Goal: Task Accomplishment & Management: Manage account settings

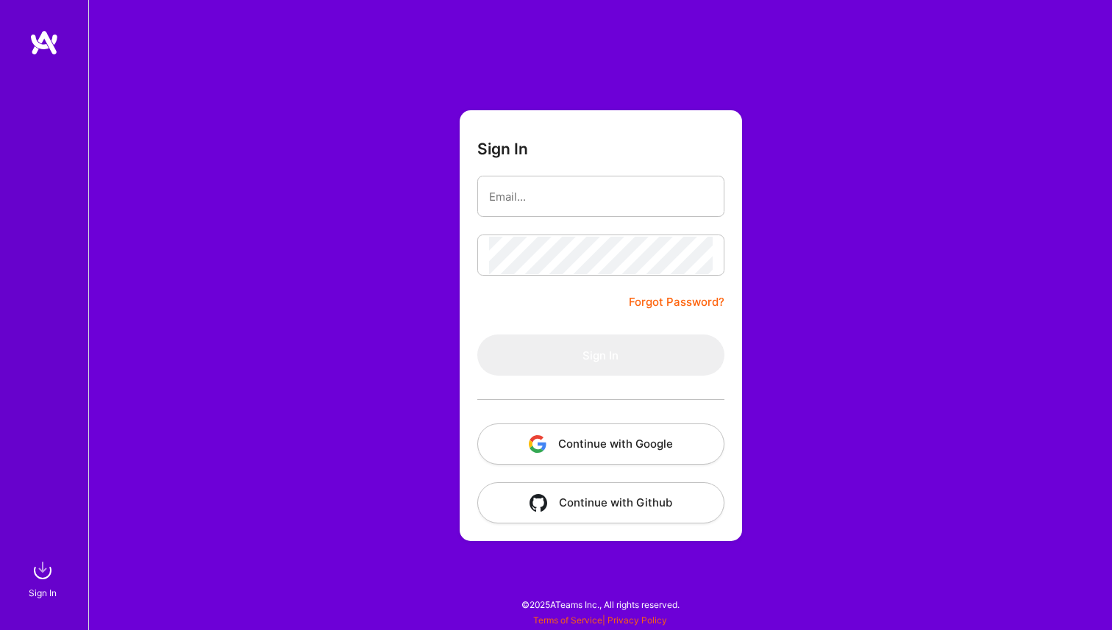
click at [640, 438] on button "Continue with Google" at bounding box center [600, 443] width 247 height 41
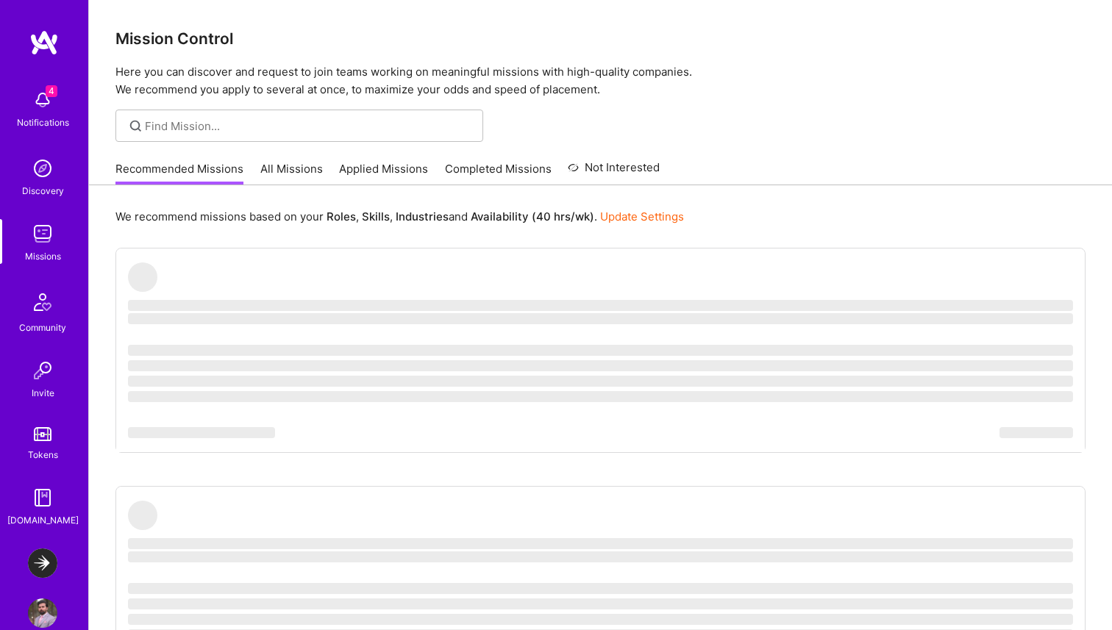
click at [35, 117] on div "Notifications" at bounding box center [43, 122] width 52 height 15
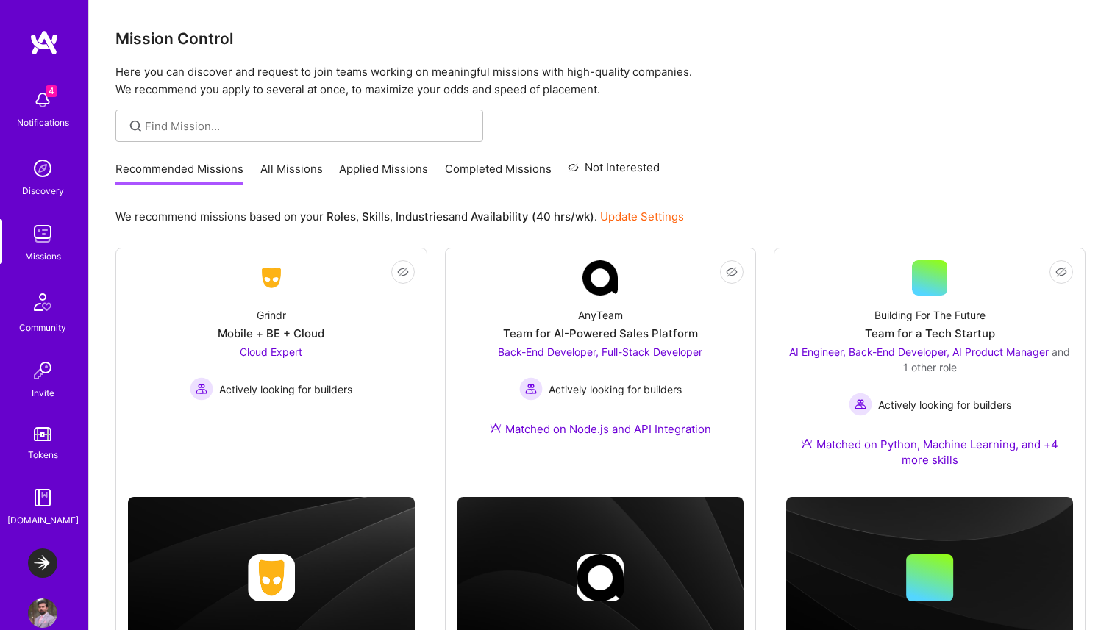
click at [648, 90] on div "Notifications Discovery Missions Community Invite Tokens [DOMAIN_NAME] LaunchDa…" at bounding box center [556, 554] width 1112 height 1109
click at [45, 559] on img at bounding box center [42, 562] width 29 height 29
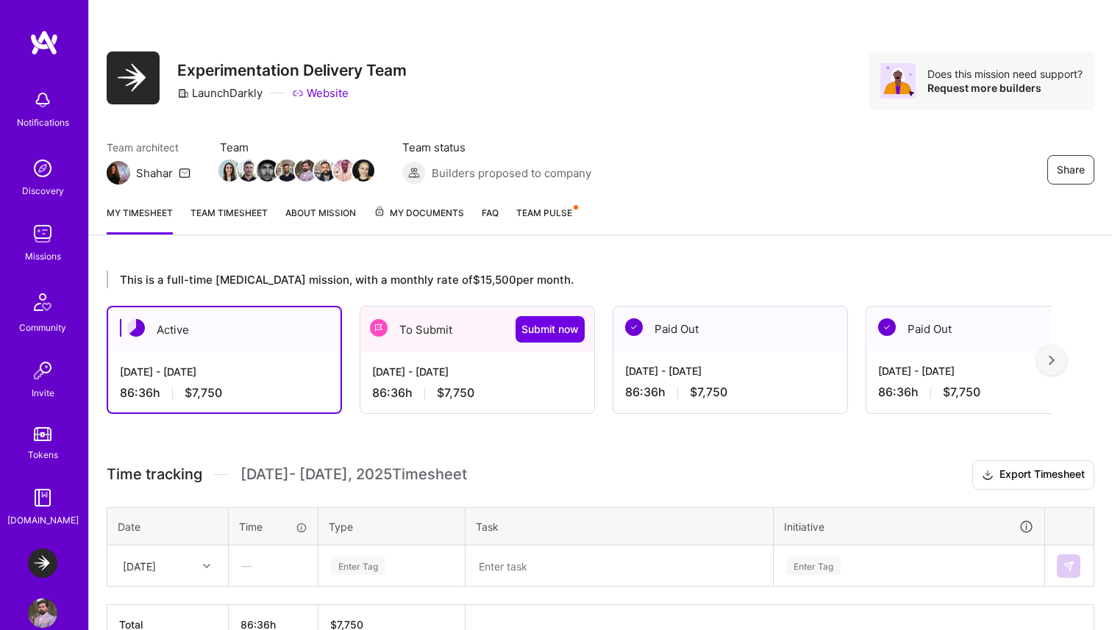
click at [479, 374] on div "[DATE] - [DATE]" at bounding box center [477, 371] width 210 height 15
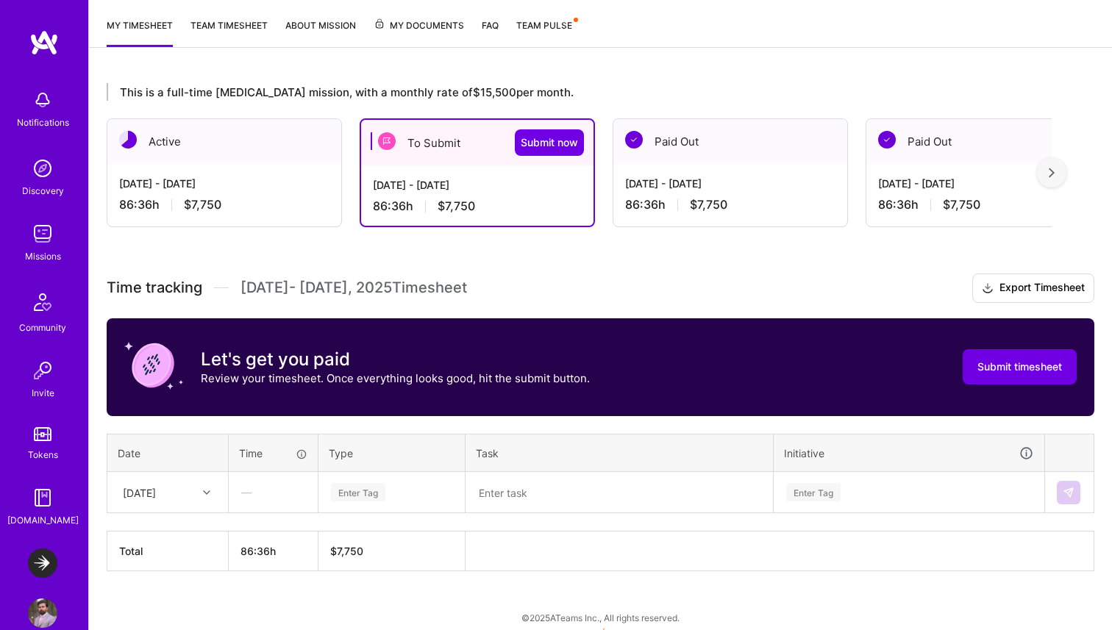
scroll to position [200, 0]
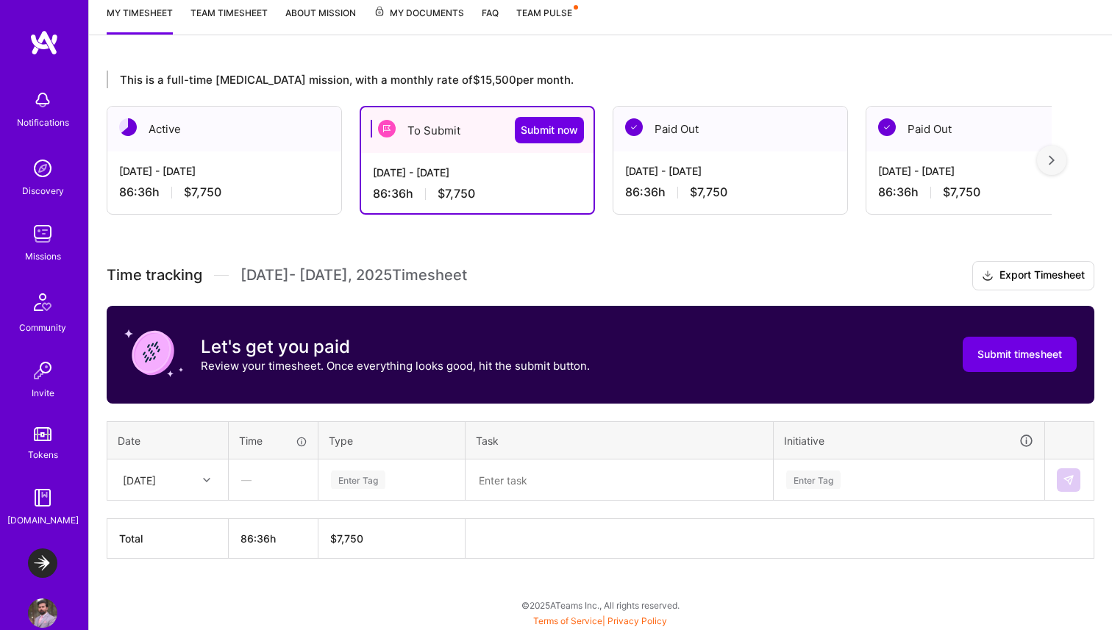
click at [187, 476] on div "[DATE]" at bounding box center [156, 480] width 82 height 24
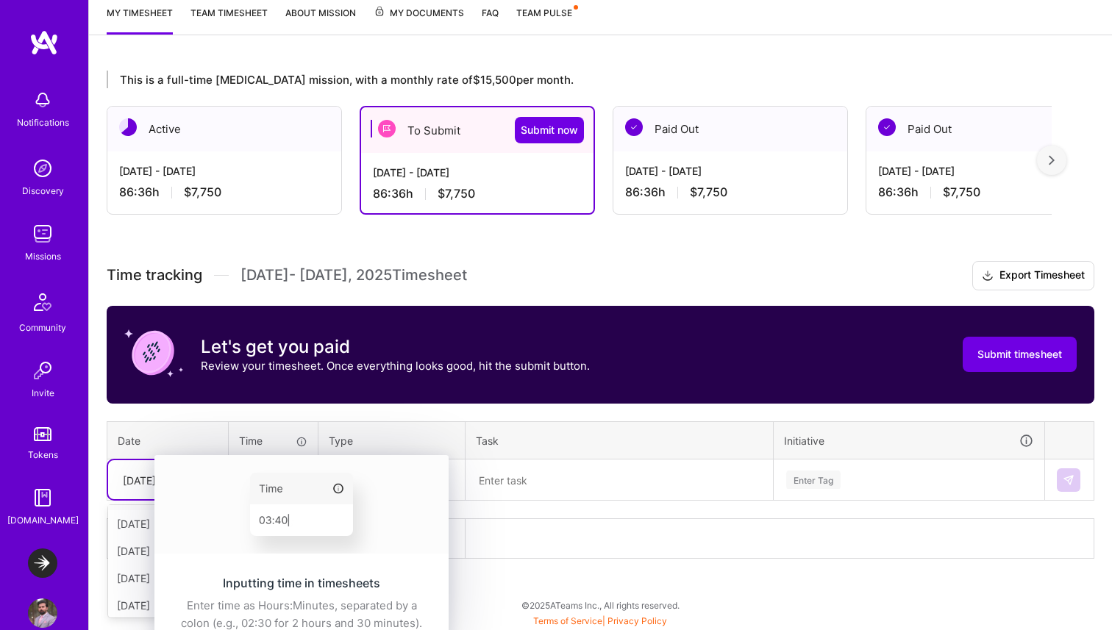
click at [301, 446] on div at bounding box center [302, 440] width 12 height 15
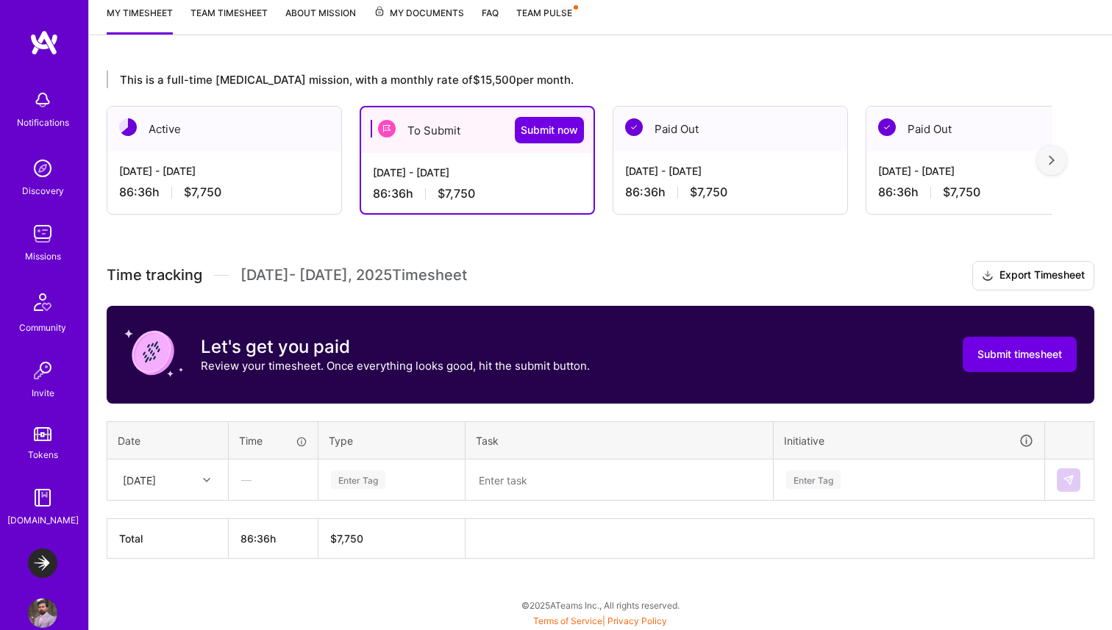
click at [382, 475] on div "Enter Tag" at bounding box center [358, 479] width 54 height 23
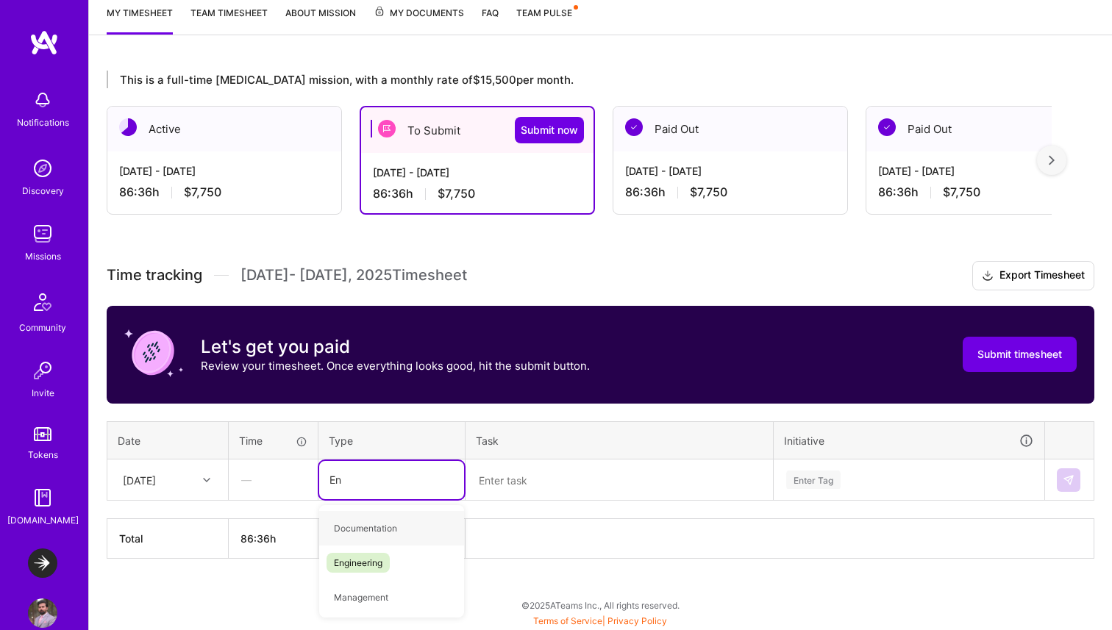
type input "Eng"
click at [346, 529] on span "Engineering" at bounding box center [357, 528] width 63 height 20
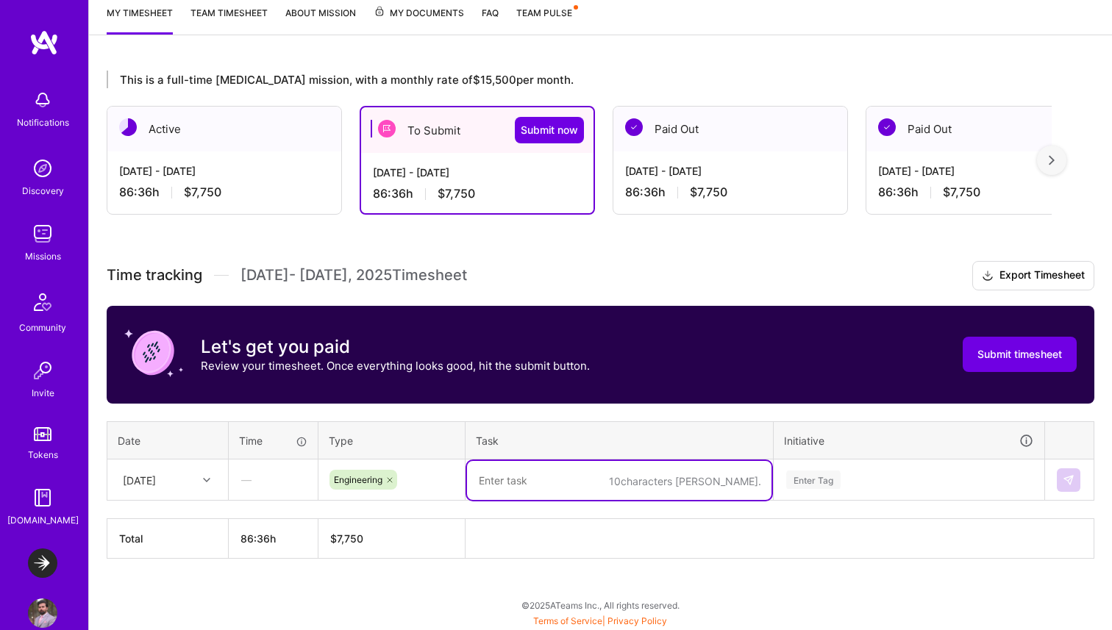
click at [521, 482] on textarea at bounding box center [619, 480] width 304 height 39
type textarea "Onboarding and initial work for Ai Config team"
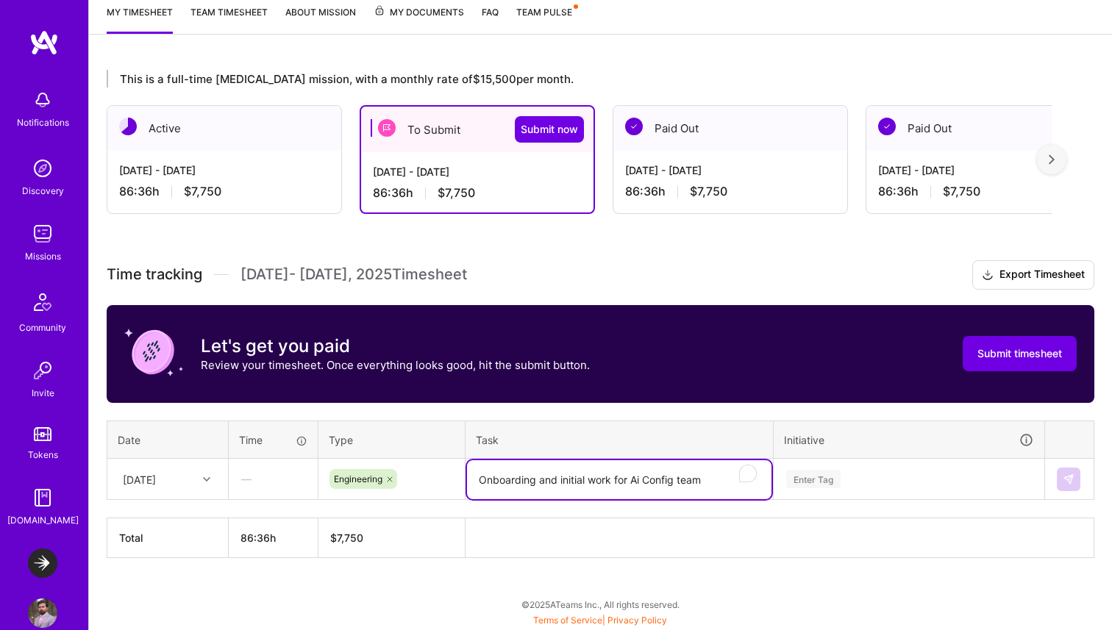
click at [808, 479] on div "Enter Tag" at bounding box center [908, 479] width 269 height 38
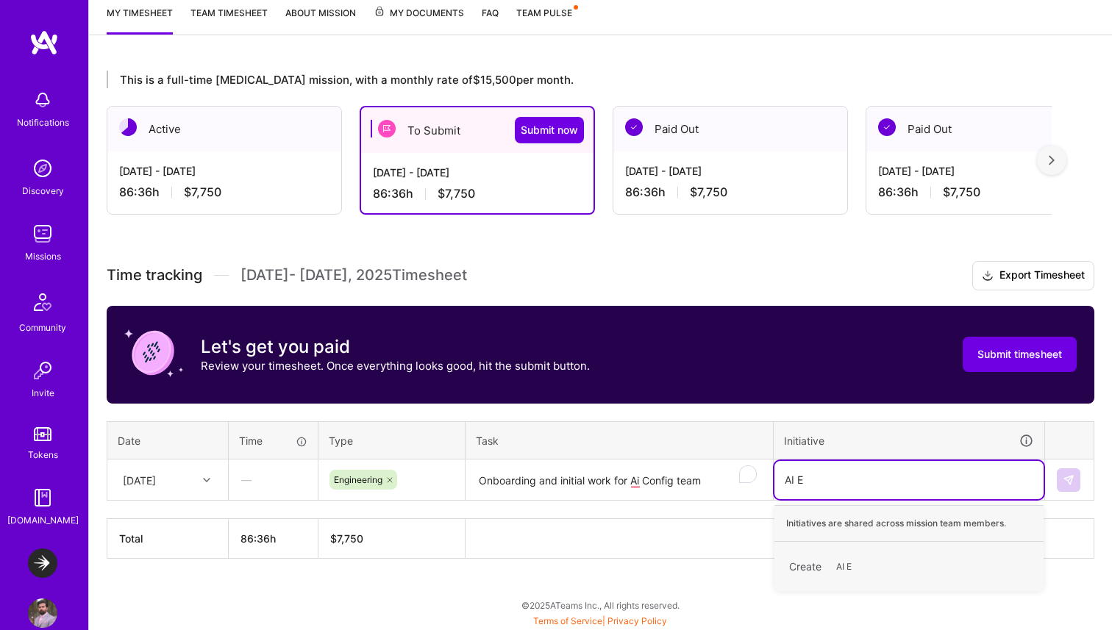
type input "AI"
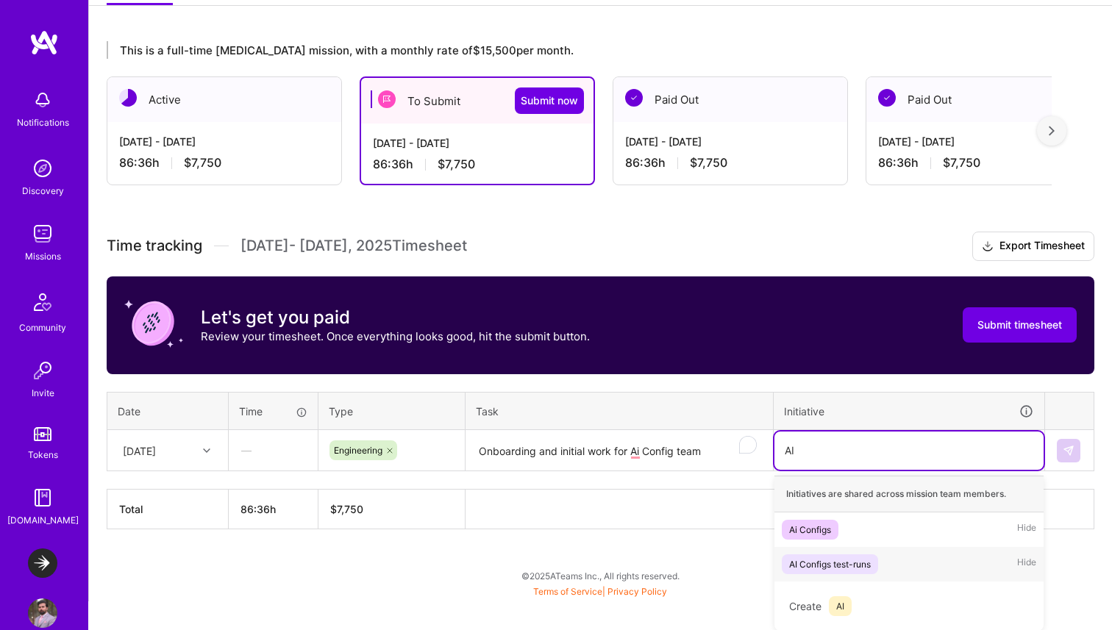
click at [821, 565] on div "AI Configs test-runs" at bounding box center [830, 564] width 82 height 15
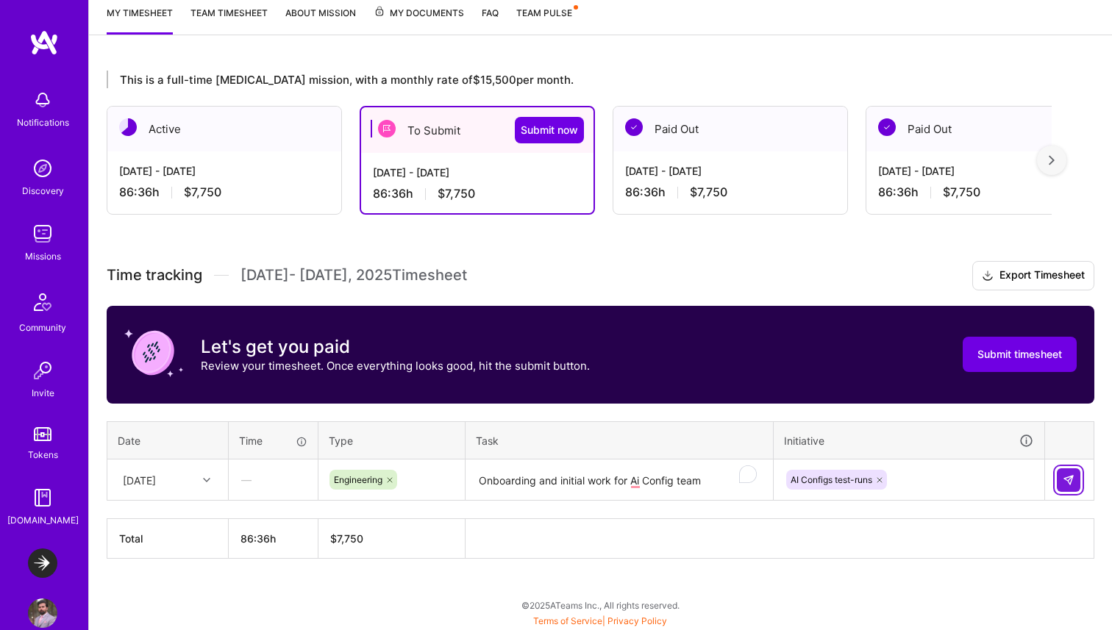
click at [1070, 476] on img at bounding box center [1068, 480] width 12 height 12
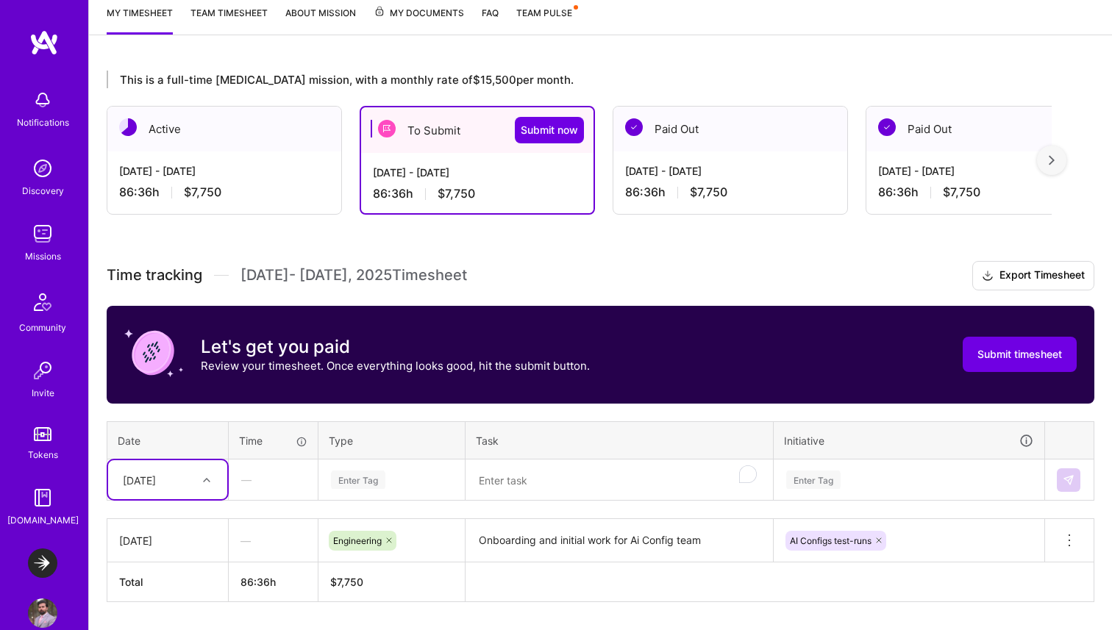
scroll to position [243, 0]
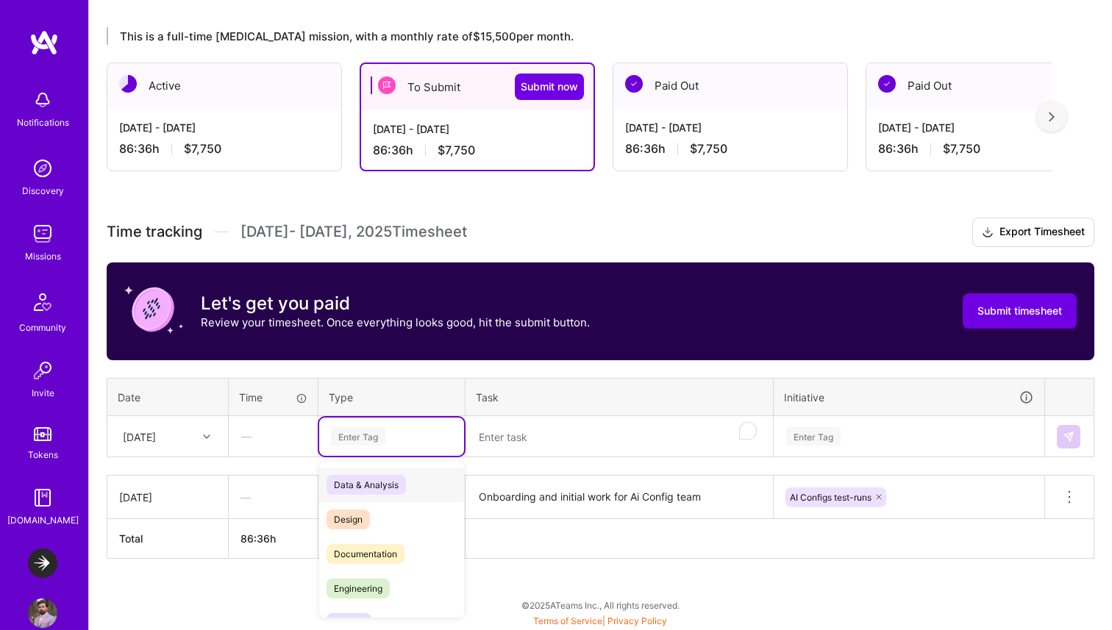
click at [357, 438] on div "Enter Tag" at bounding box center [358, 436] width 54 height 23
click at [348, 588] on span "Engineering" at bounding box center [357, 589] width 63 height 20
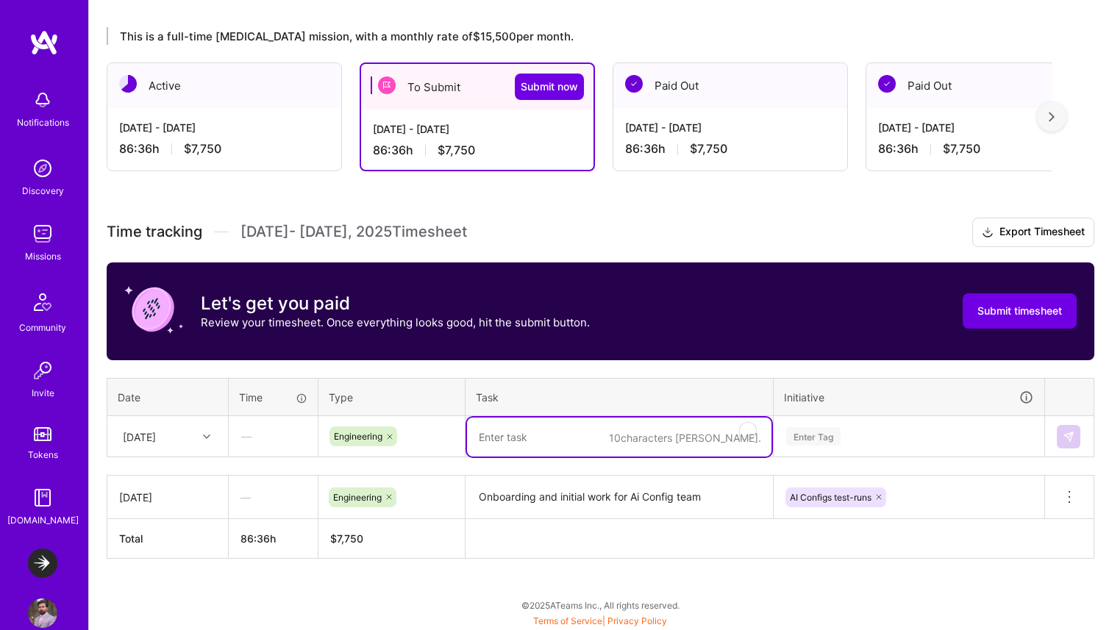
click at [524, 440] on textarea "To enrich screen reader interactions, please activate Accessibility in Grammarl…" at bounding box center [619, 437] width 304 height 39
paste textarea "Onboarding and initial work for Ai Config team"
type textarea "Onboarding and initial work for Ai Config team"
click at [805, 438] on div "Enter Tag" at bounding box center [908, 437] width 269 height 38
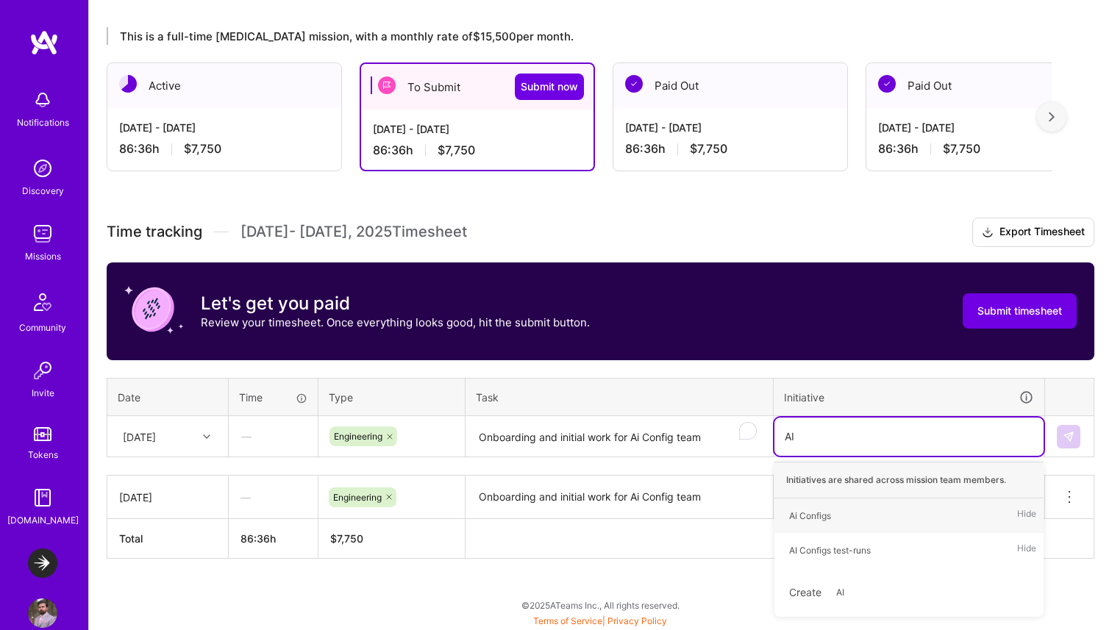
type input "AI C"
click at [826, 555] on div "AI Configs test-runs" at bounding box center [830, 550] width 82 height 15
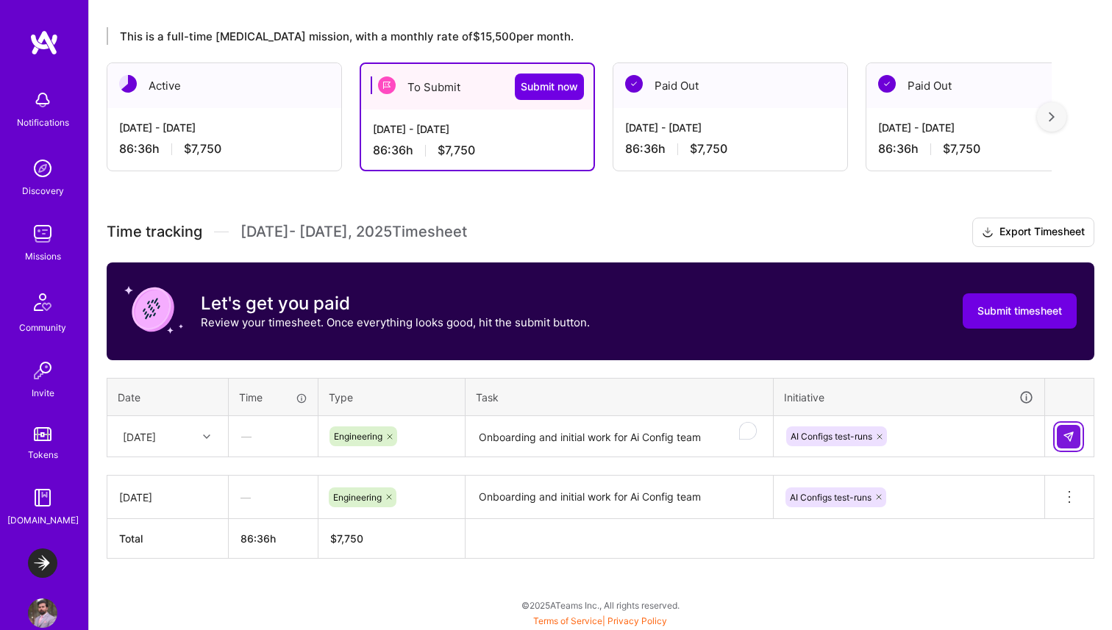
click at [1075, 439] on button at bounding box center [1068, 437] width 24 height 24
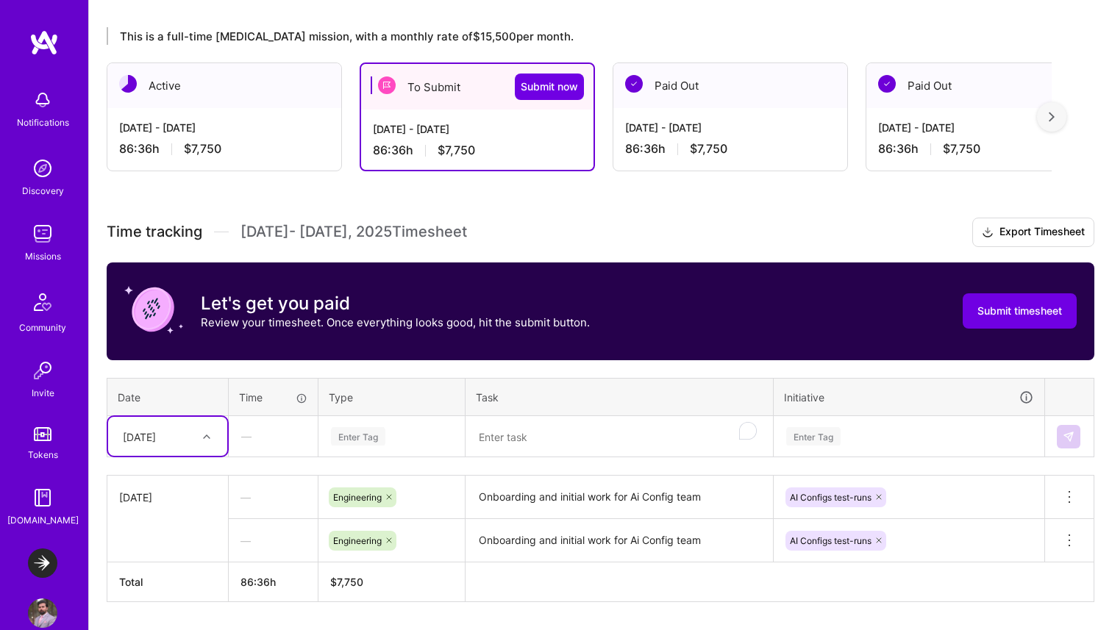
scroll to position [287, 0]
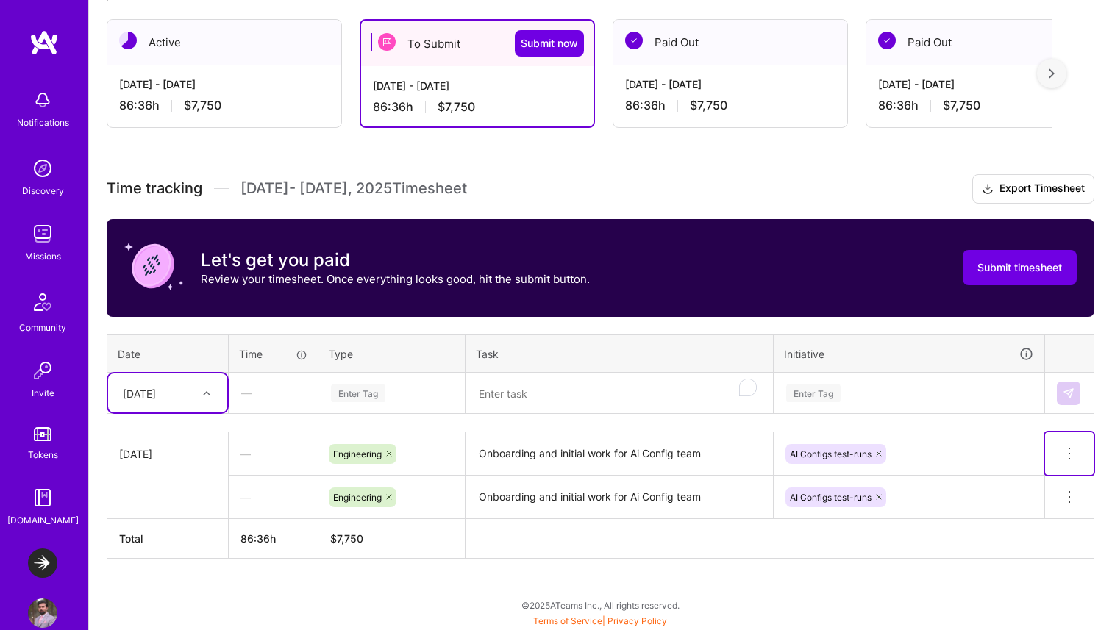
click at [1063, 448] on icon at bounding box center [1069, 454] width 18 height 18
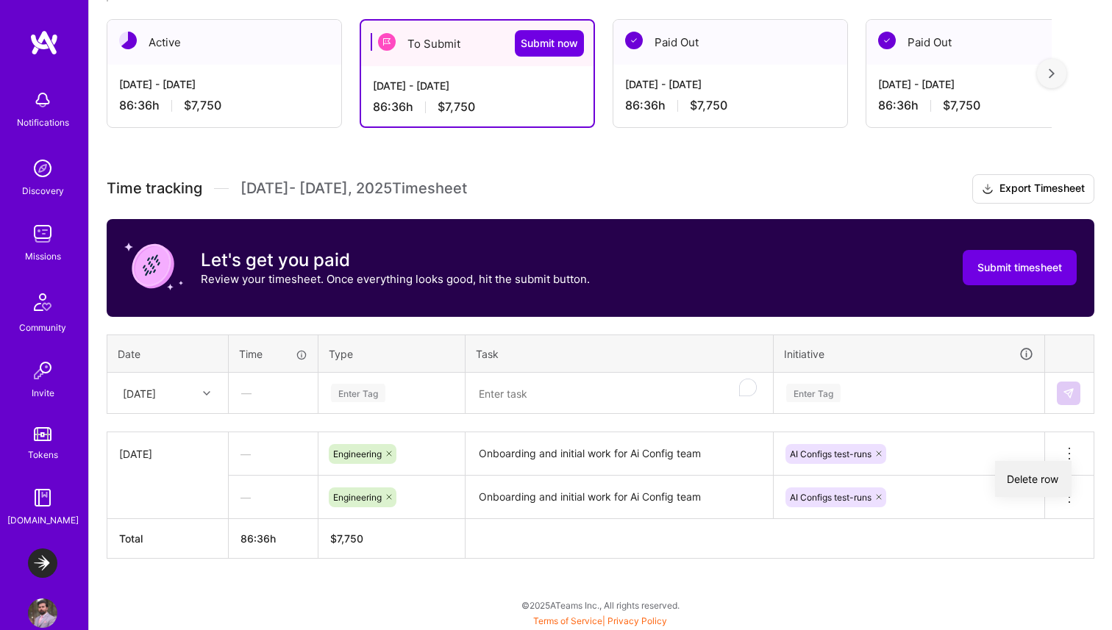
click at [1037, 479] on button "Delete row" at bounding box center [1033, 479] width 76 height 36
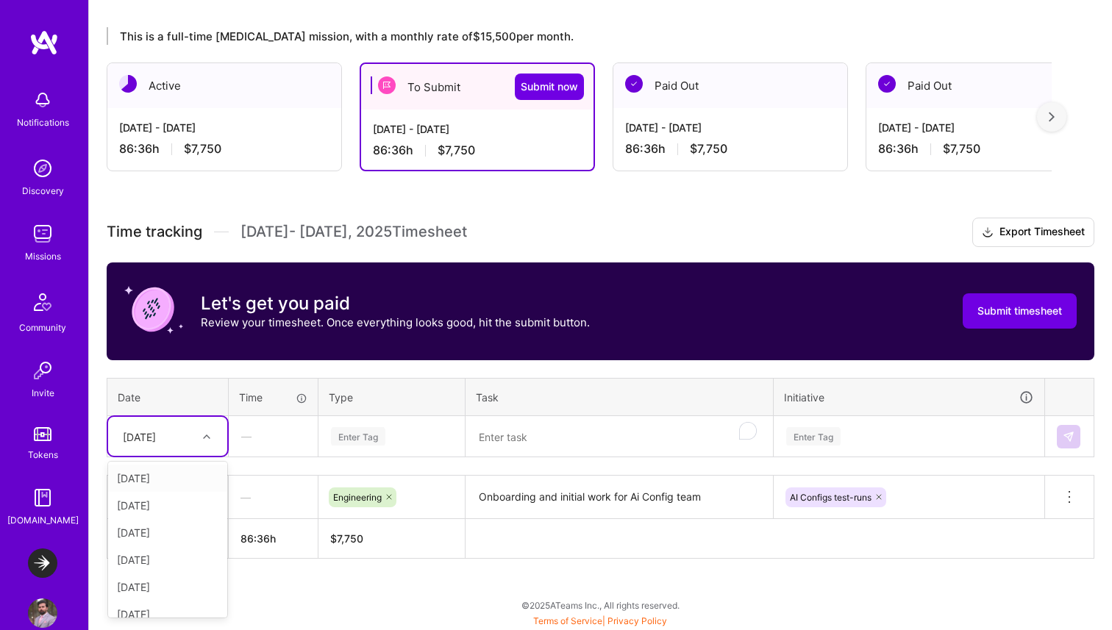
click at [194, 432] on div "[DATE]" at bounding box center [156, 436] width 82 height 24
click at [171, 479] on div "[DATE]" at bounding box center [167, 478] width 119 height 27
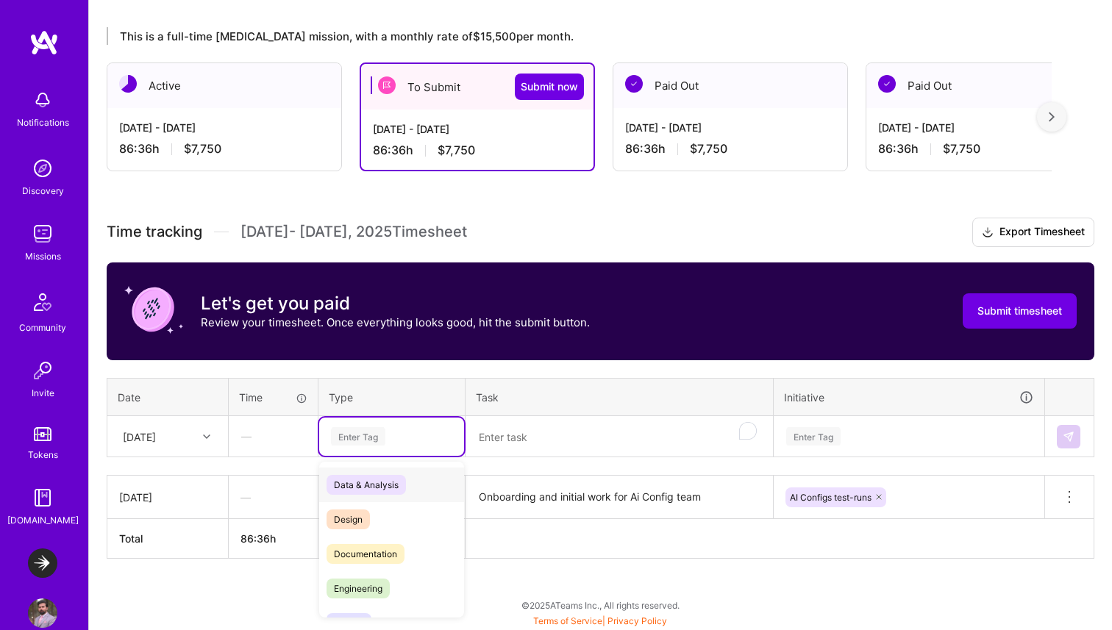
click at [362, 438] on div "Enter Tag" at bounding box center [358, 436] width 54 height 23
click at [353, 590] on span "Engineering" at bounding box center [357, 589] width 63 height 20
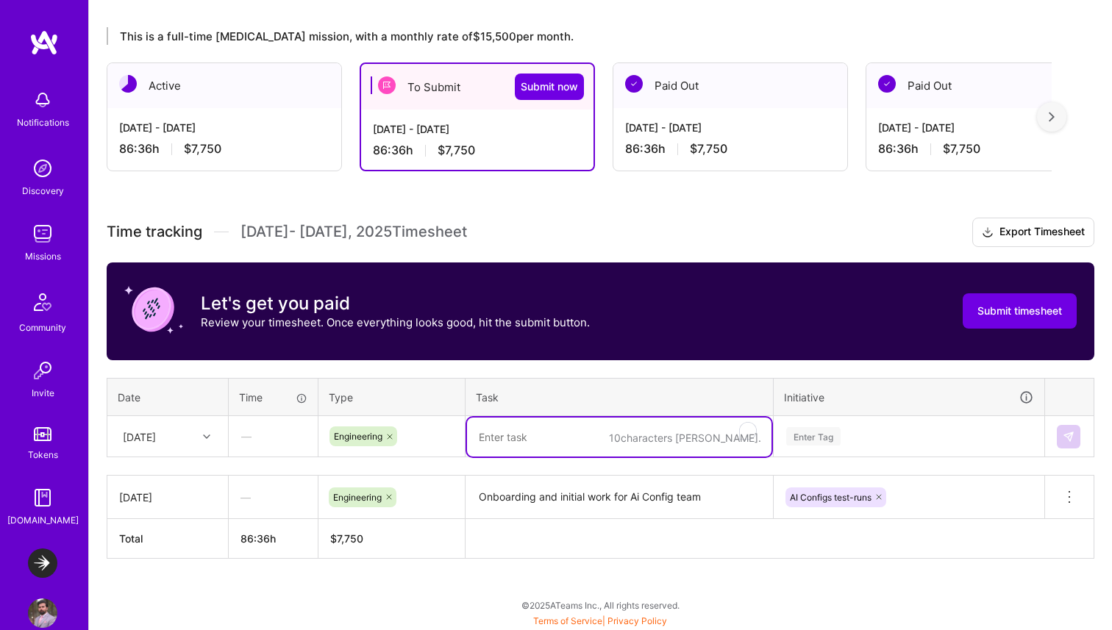
click at [543, 441] on textarea "To enrich screen reader interactions, please activate Accessibility in Grammarl…" at bounding box center [619, 437] width 304 height 39
paste textarea "Onboarding and initial work for Ai Config team"
type textarea "Onboarding and initial work for Ai Config team"
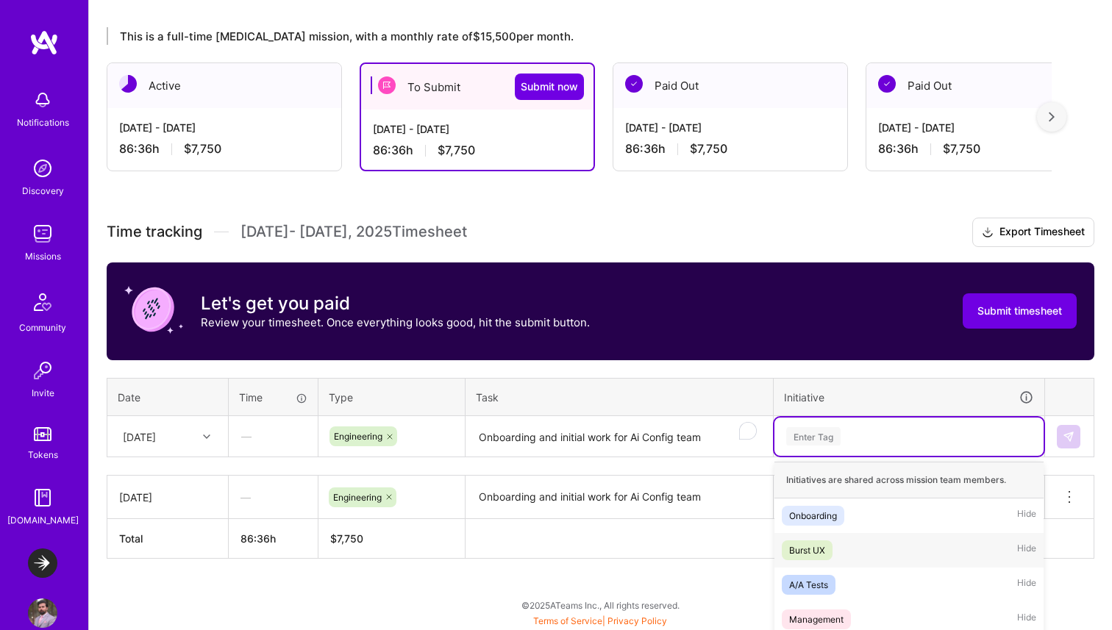
scroll to position [376, 0]
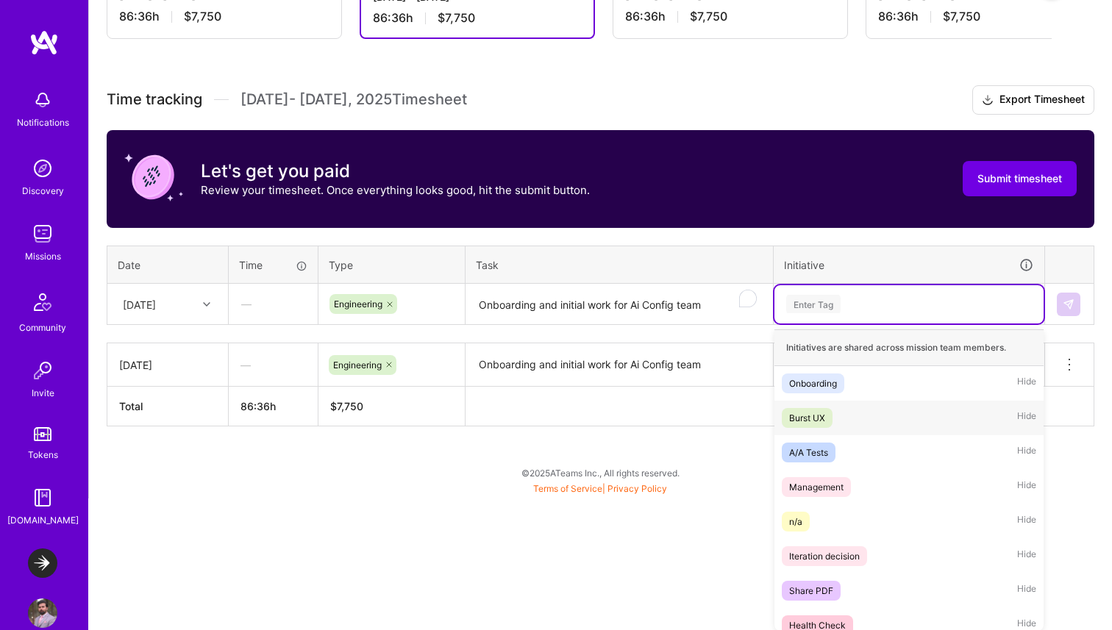
click at [803, 323] on div "option AI Configs test-runs, selected. option Burst UX focused, 2 of 25. 25 res…" at bounding box center [908, 304] width 269 height 38
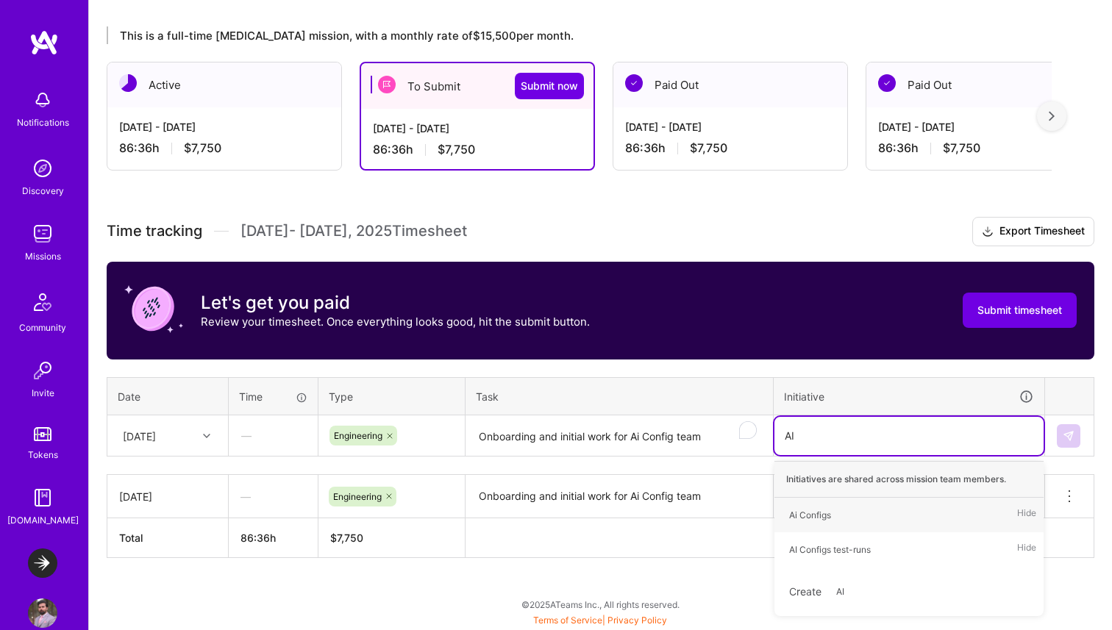
scroll to position [243, 0]
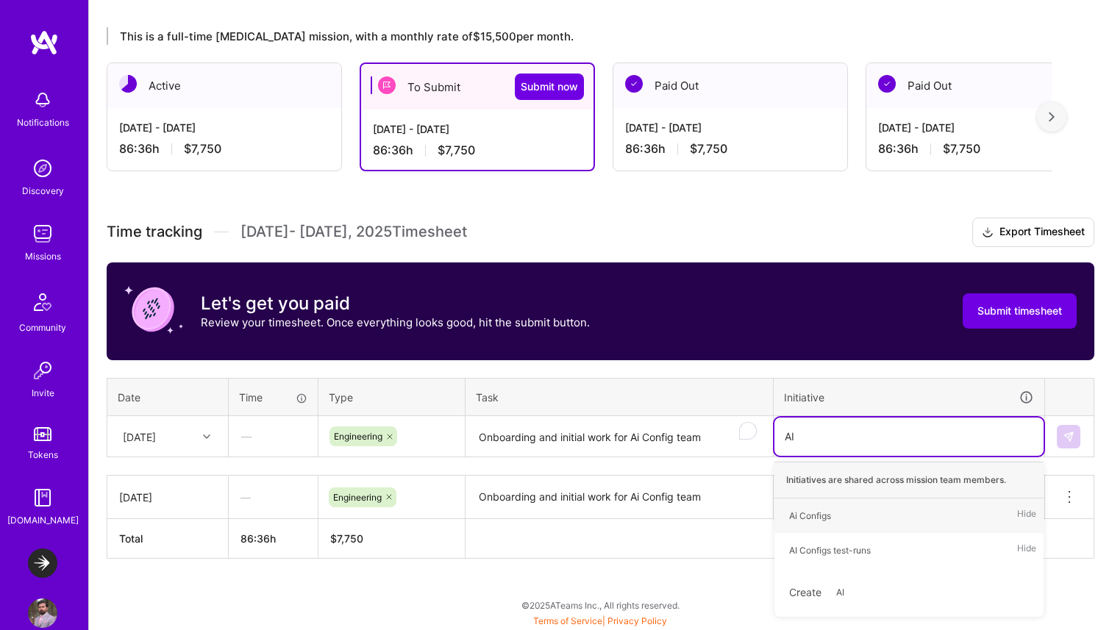
type input "AI"
click at [818, 551] on div "AI Configs test-runs" at bounding box center [830, 550] width 82 height 15
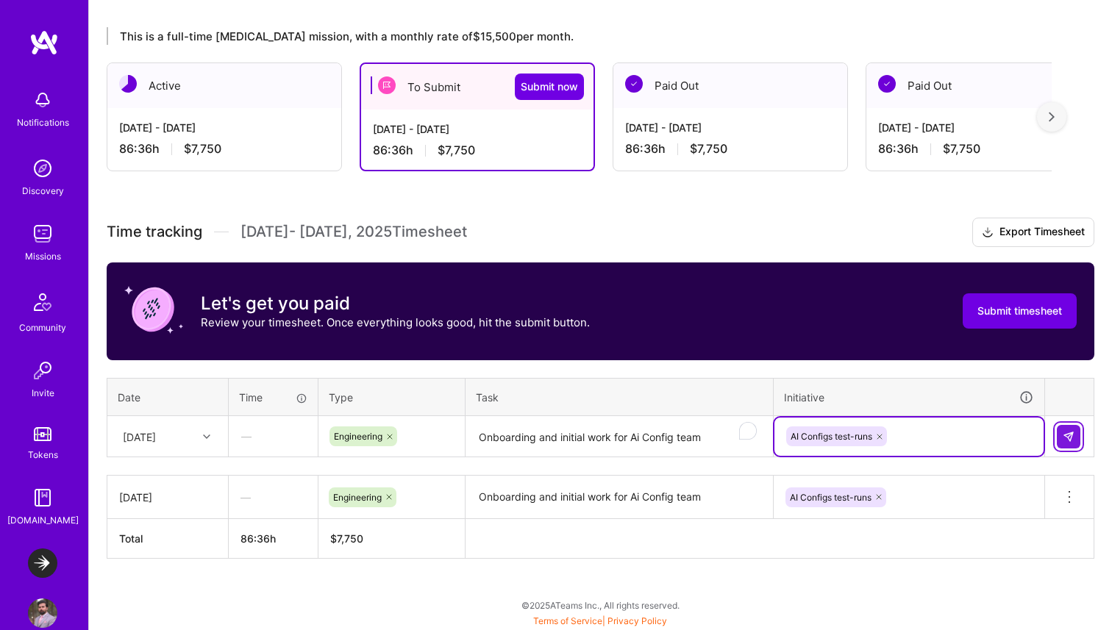
click at [1064, 438] on img at bounding box center [1068, 437] width 12 height 12
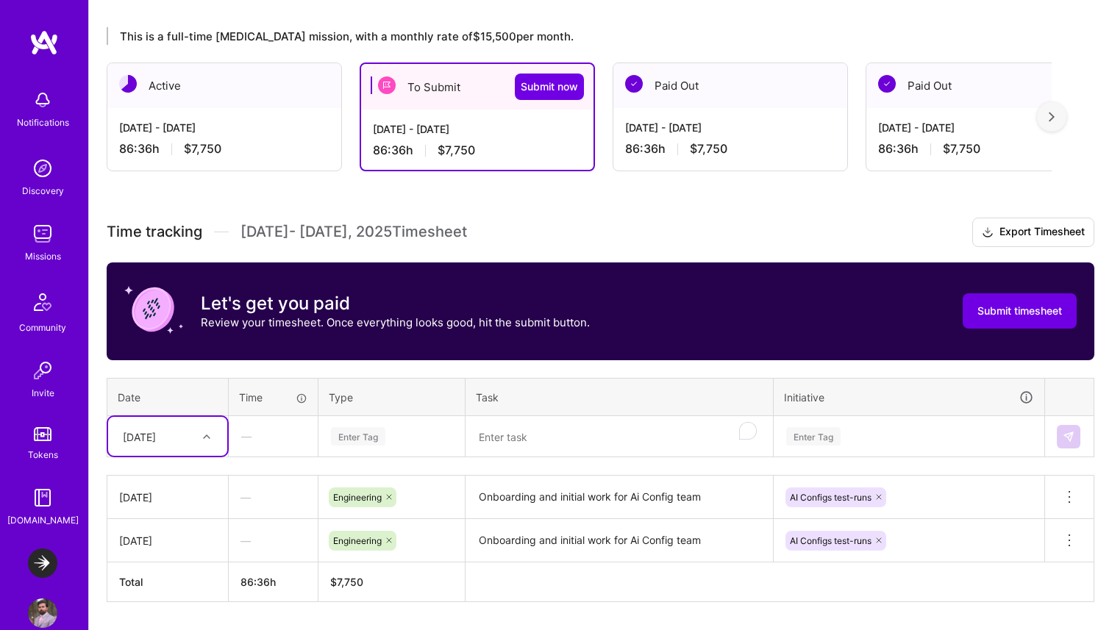
click at [197, 434] on div "option [DATE], selected. Select is focused ,type to refine list, press Down to …" at bounding box center [167, 436] width 119 height 39
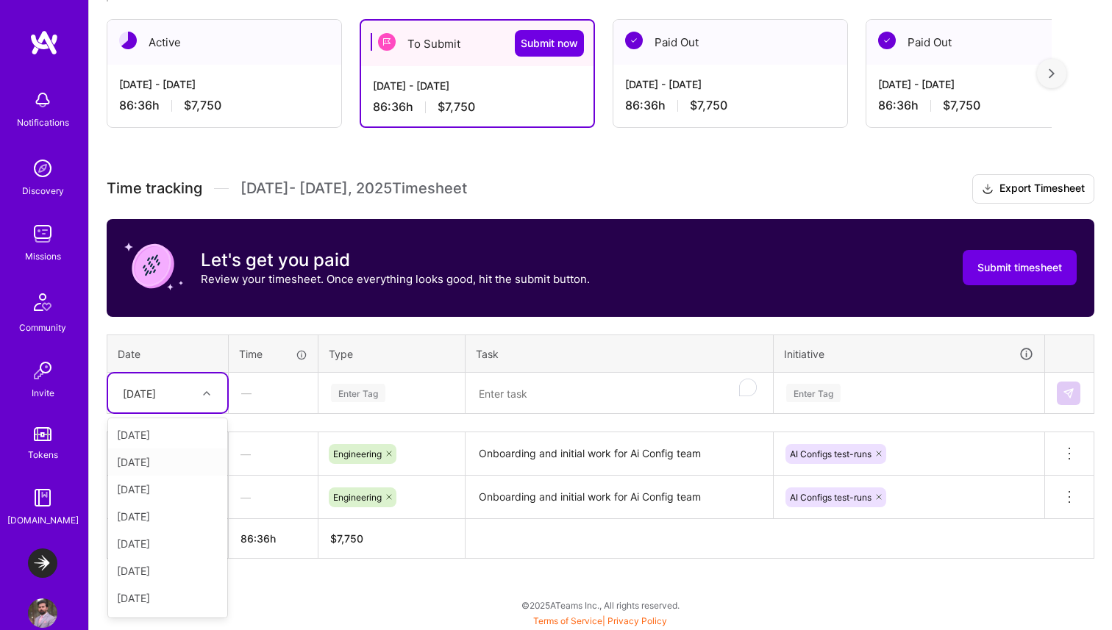
click at [176, 458] on div "[DATE]" at bounding box center [167, 461] width 119 height 27
click at [346, 393] on div "Enter Tag" at bounding box center [358, 393] width 54 height 23
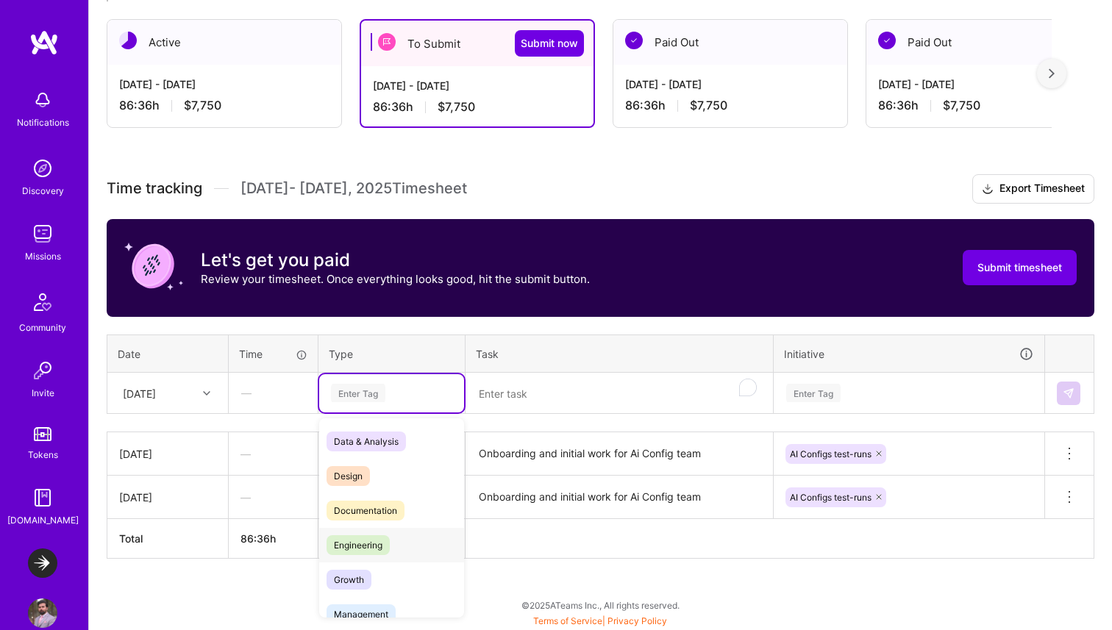
click at [365, 550] on span "Engineering" at bounding box center [357, 545] width 63 height 20
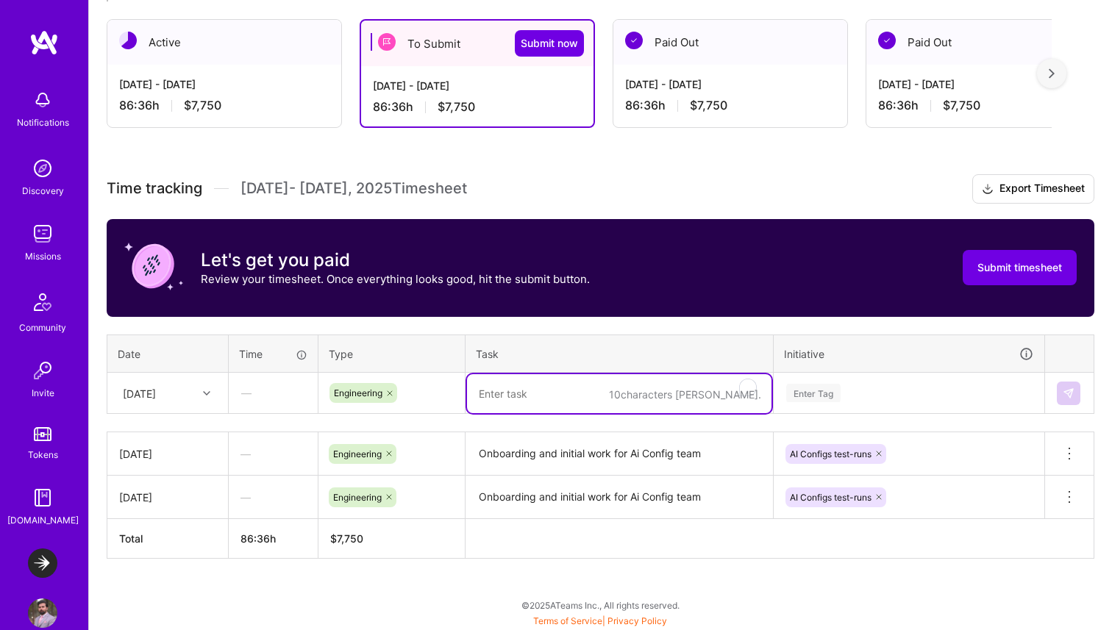
click at [549, 396] on textarea "To enrich screen reader interactions, please activate Accessibility in Grammarl…" at bounding box center [619, 393] width 304 height 39
paste textarea "Onboarding and initial work for Ai Config team"
type textarea "Onboarding and initial work for Ai Config team"
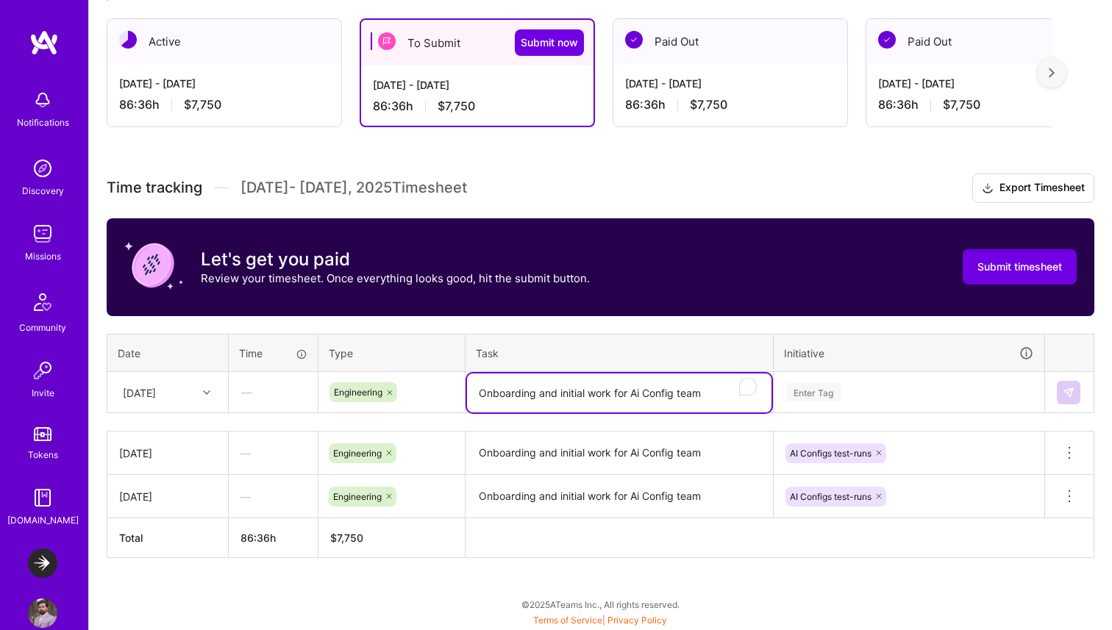
click at [788, 386] on div "Enter Tag" at bounding box center [908, 392] width 269 height 38
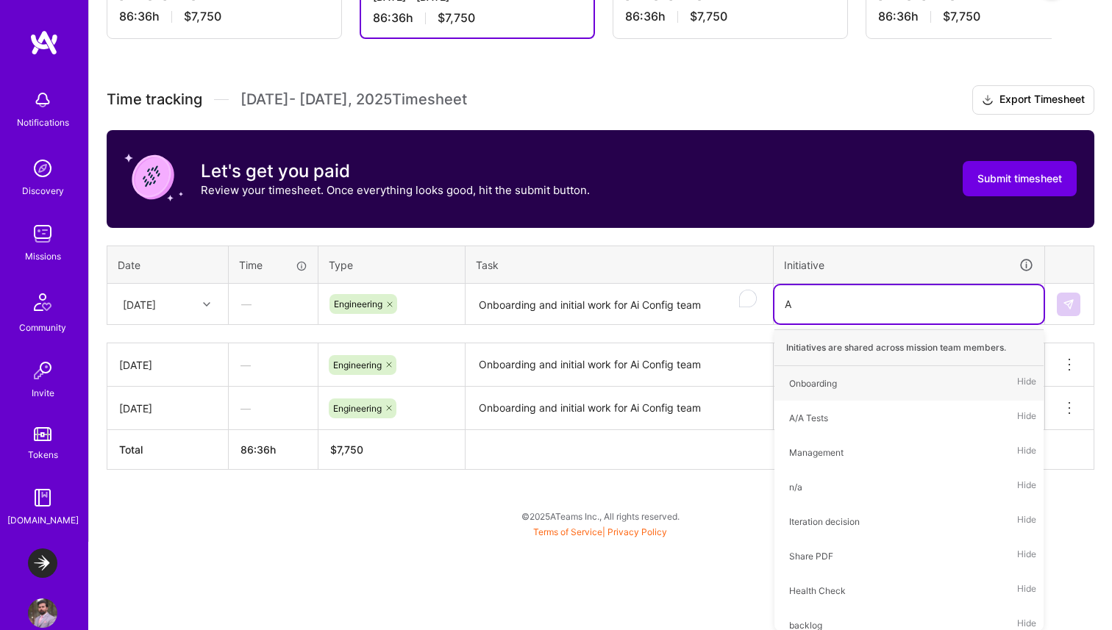
type input "AI"
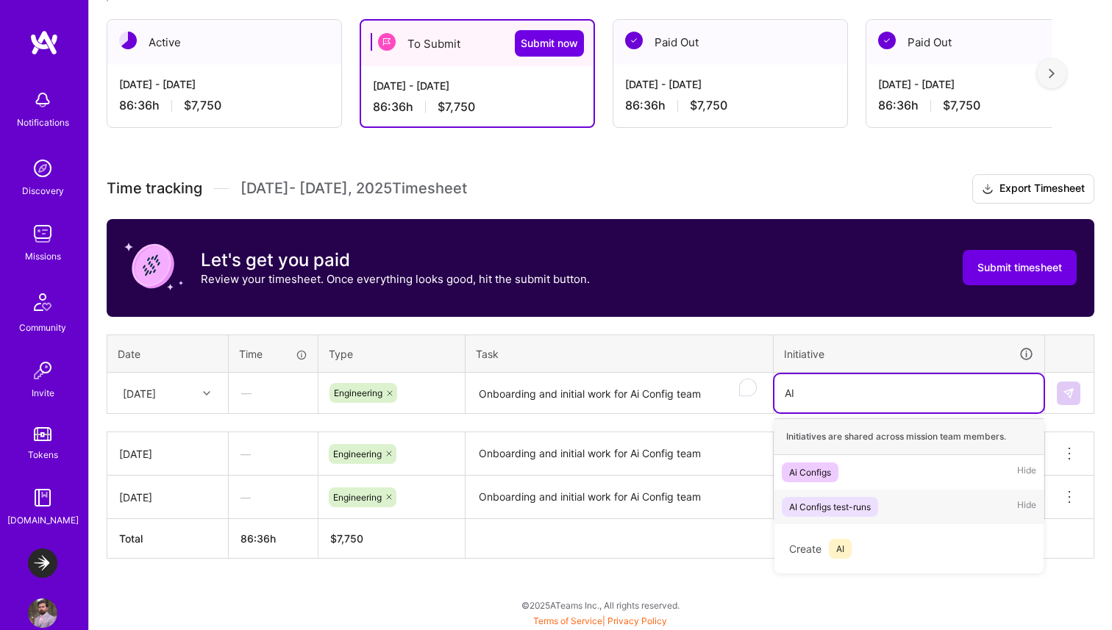
click at [843, 504] on div "AI Configs test-runs" at bounding box center [830, 506] width 82 height 15
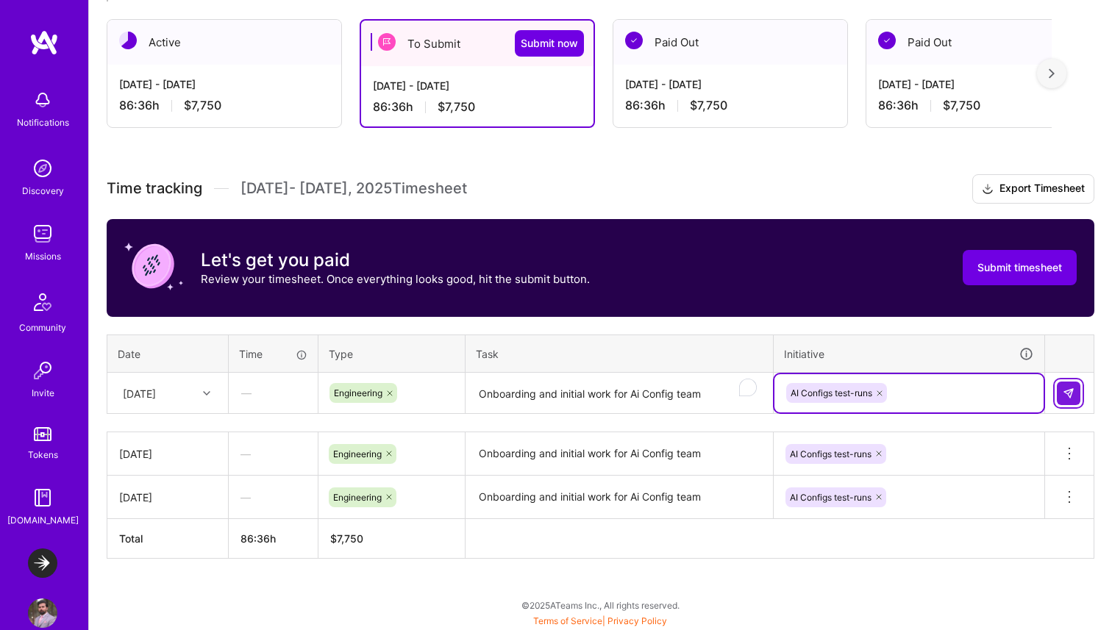
click at [1064, 393] on img at bounding box center [1068, 393] width 12 height 12
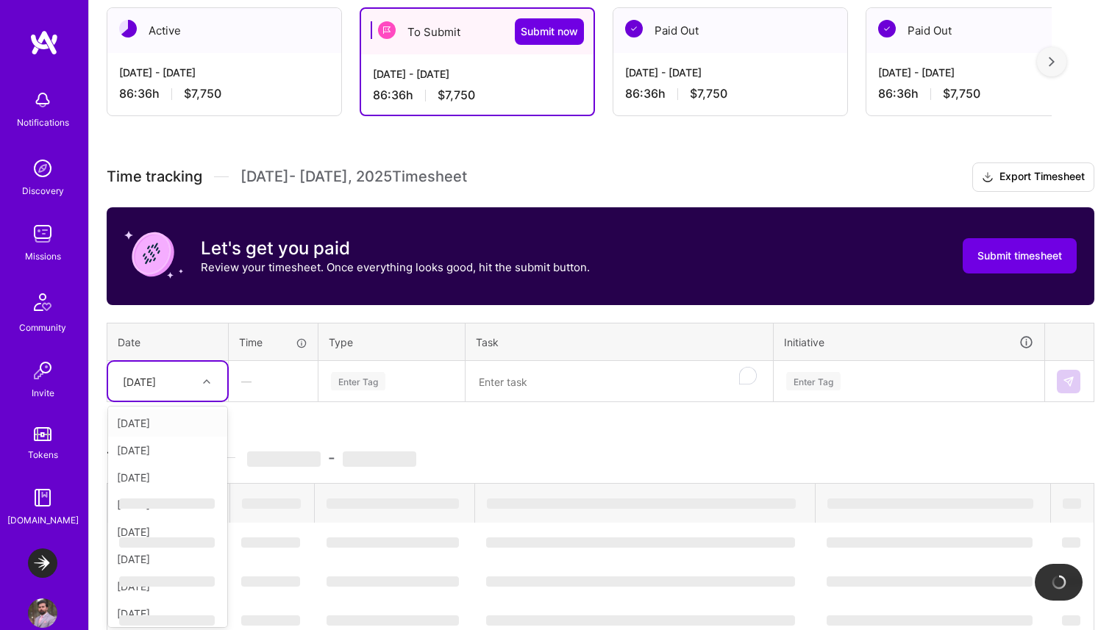
click at [190, 392] on div "[DATE]" at bounding box center [167, 381] width 119 height 39
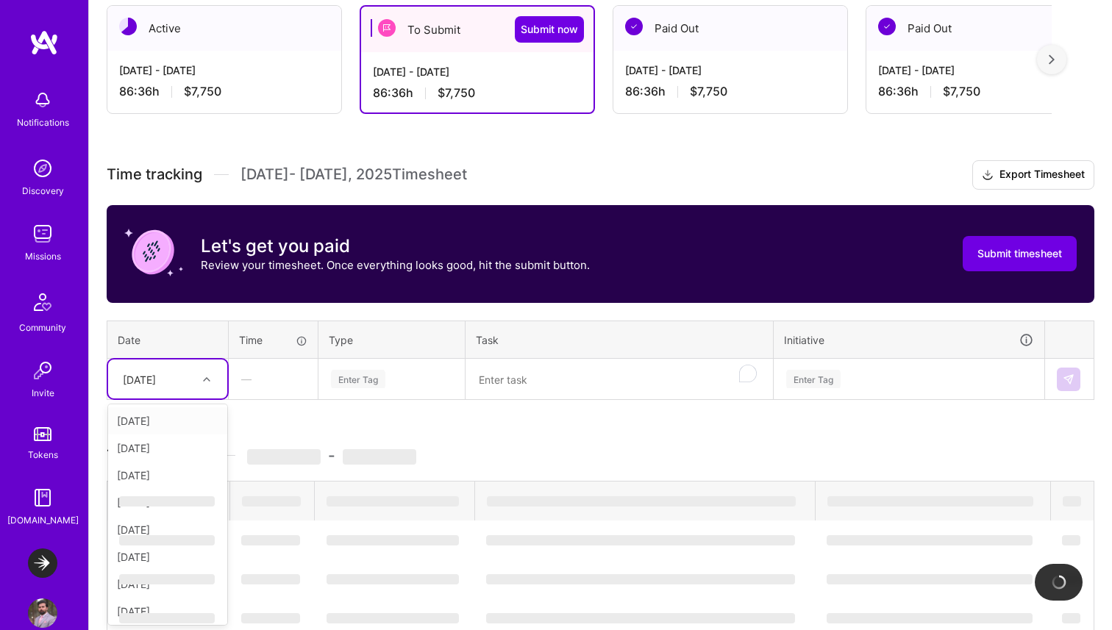
scroll to position [301, 0]
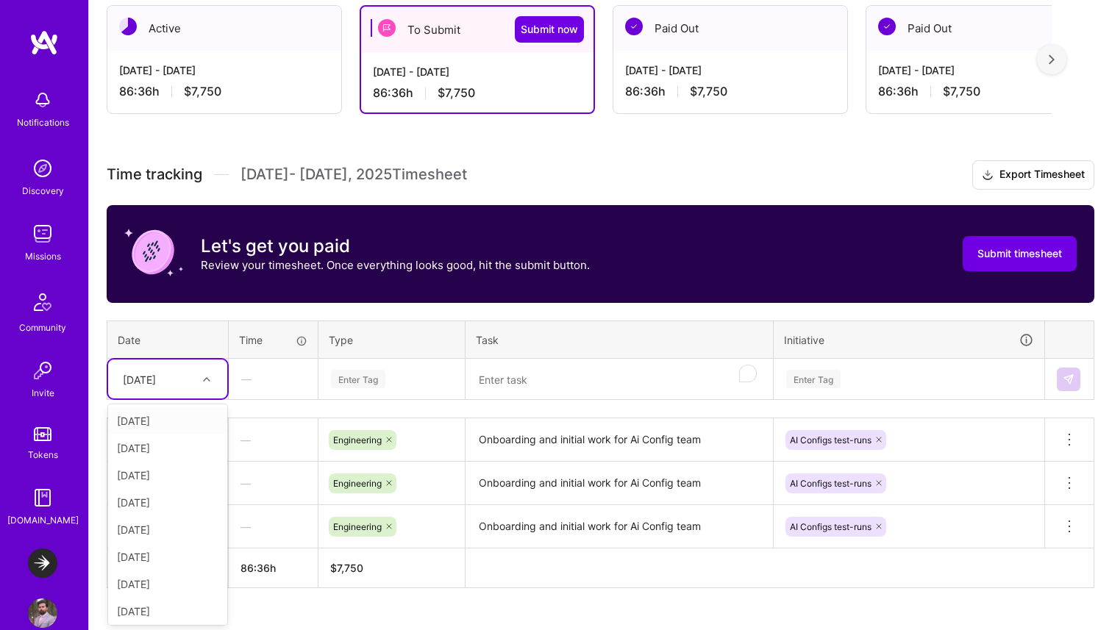
click at [165, 478] on div "[DATE]" at bounding box center [167, 475] width 119 height 27
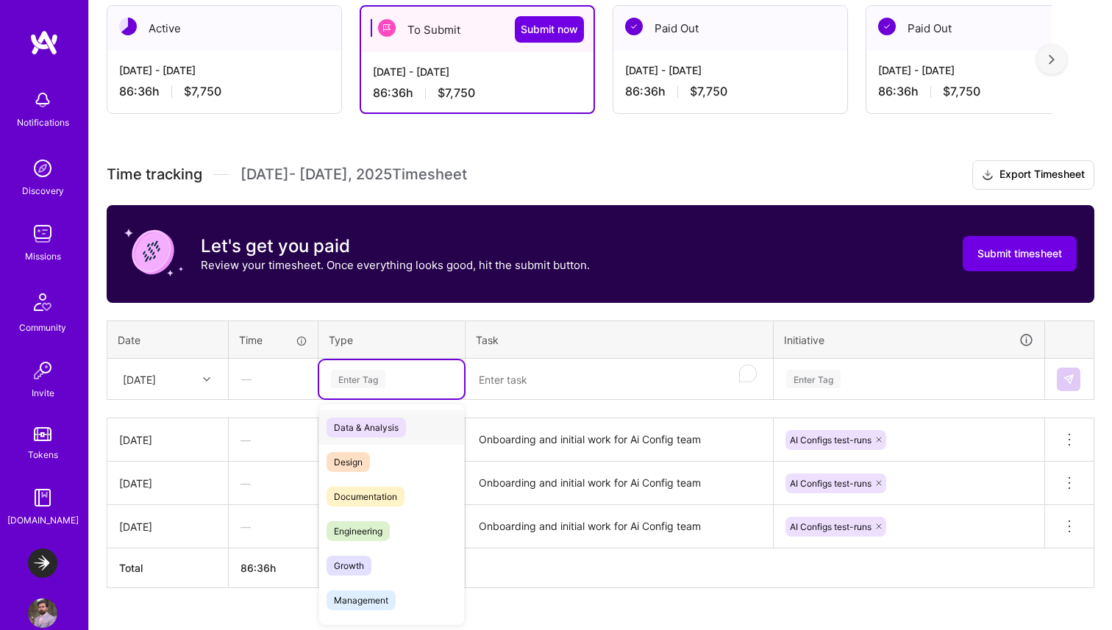
click at [362, 376] on div "Enter Tag" at bounding box center [358, 379] width 54 height 23
click at [360, 529] on span "Engineering" at bounding box center [357, 531] width 63 height 20
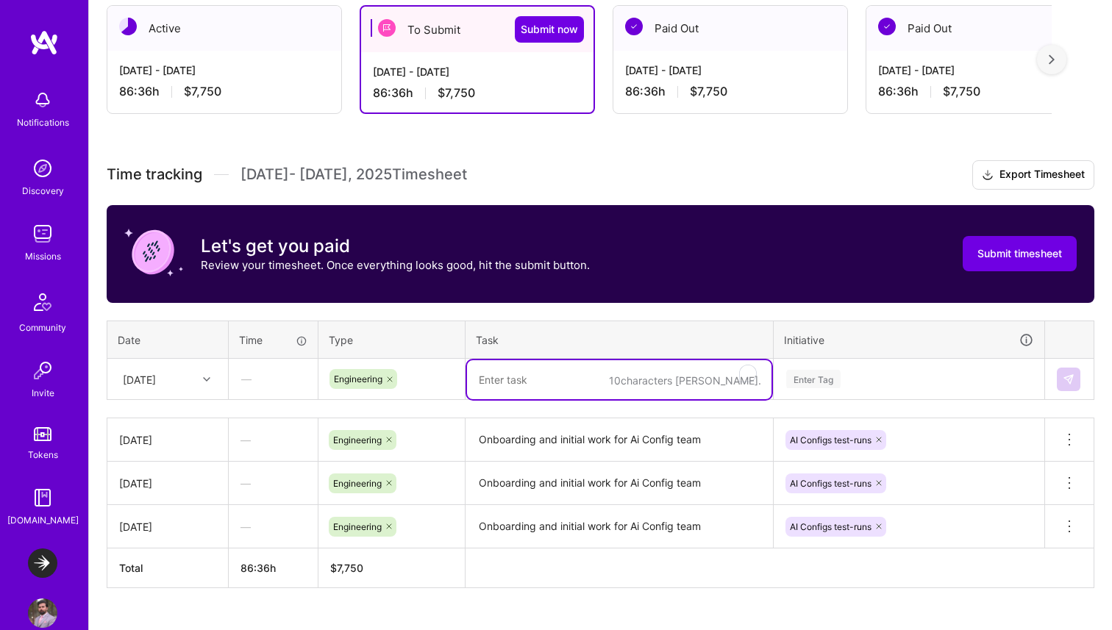
click at [523, 392] on textarea "To enrich screen reader interactions, please activate Accessibility in Grammarl…" at bounding box center [619, 379] width 304 height 39
paste textarea "Onboarding and initial work for Ai Config team"
type textarea "Onboarding and initial work for Ai Config team"
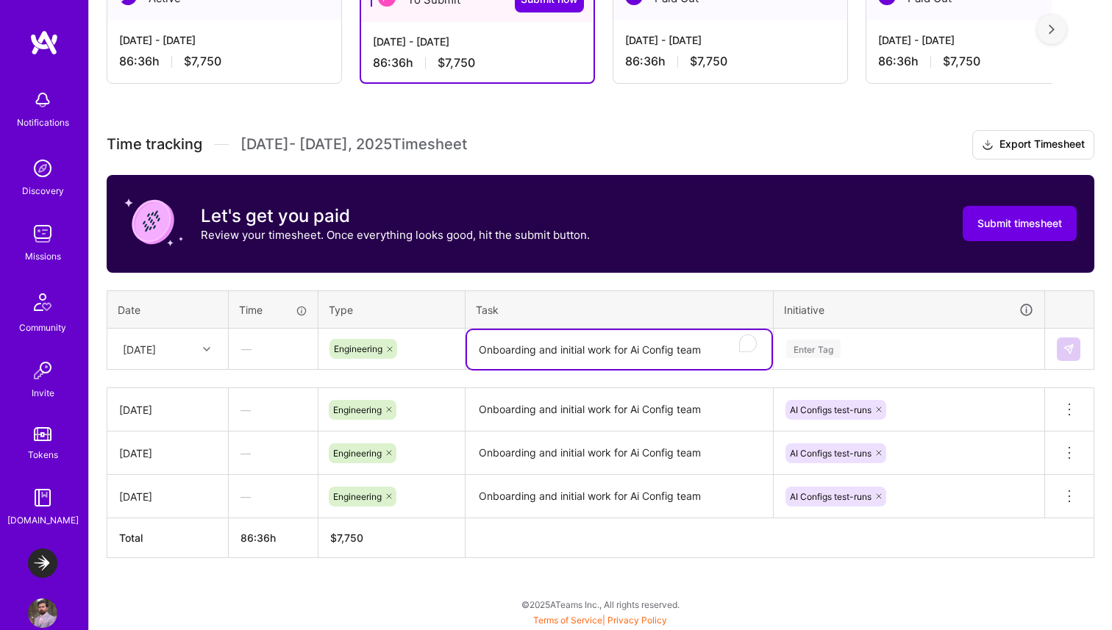
click at [805, 368] on div "Enter Tag" at bounding box center [908, 349] width 269 height 38
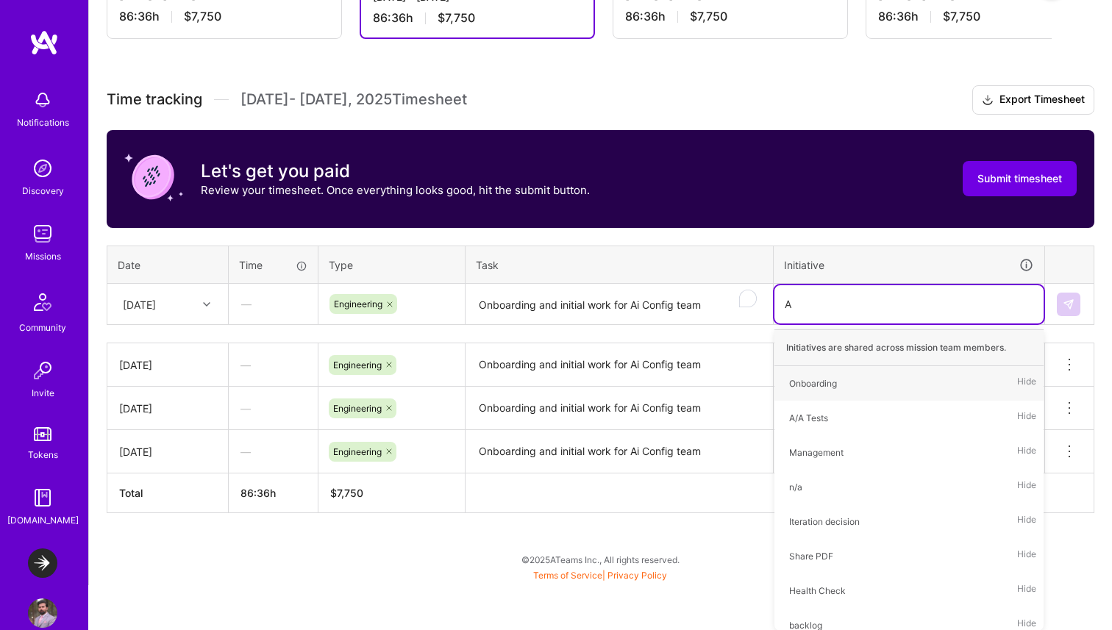
type input "AI"
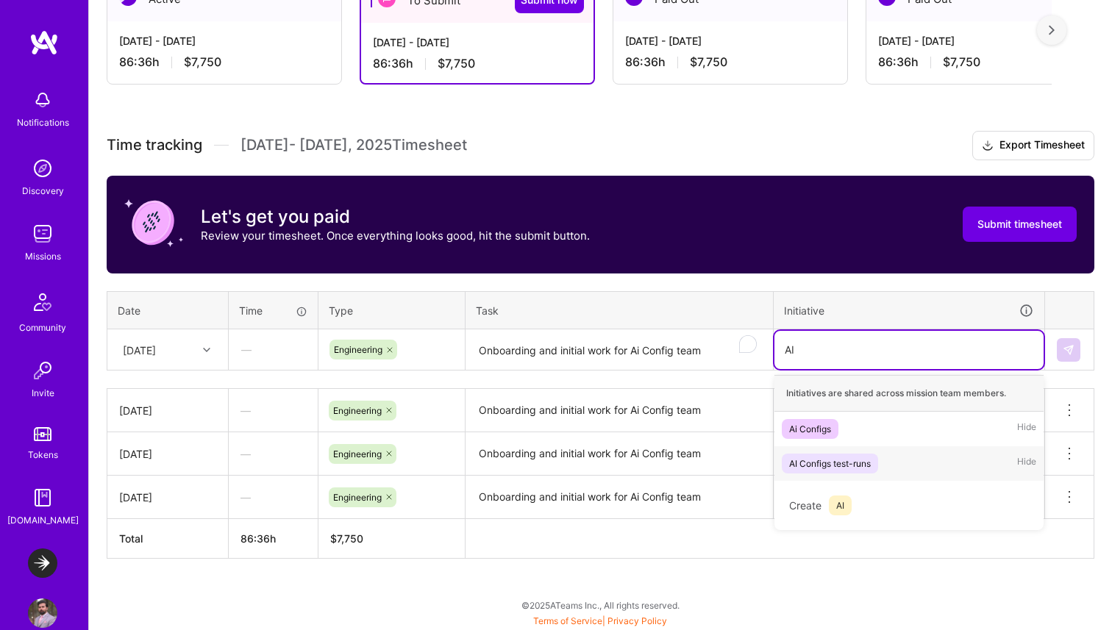
click at [838, 462] on div "AI Configs test-runs" at bounding box center [830, 463] width 82 height 15
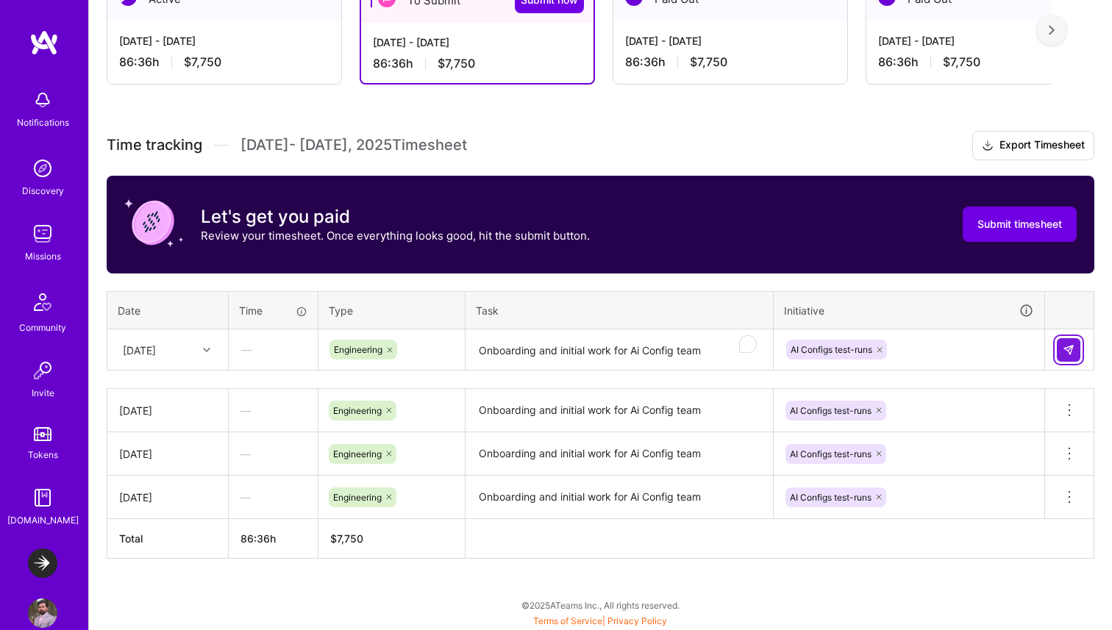
click at [1070, 348] on img at bounding box center [1068, 350] width 12 height 12
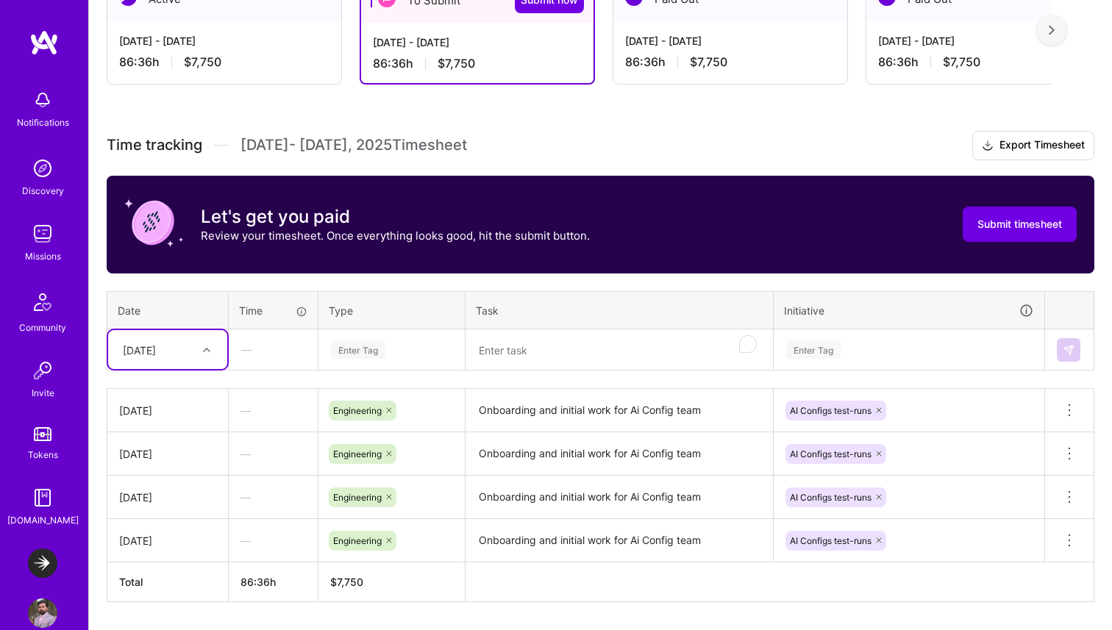
click at [175, 350] on div "[DATE]" at bounding box center [156, 349] width 82 height 24
click at [151, 526] on div "[DATE]" at bounding box center [167, 527] width 119 height 27
click at [365, 354] on div "Enter Tag" at bounding box center [358, 349] width 54 height 23
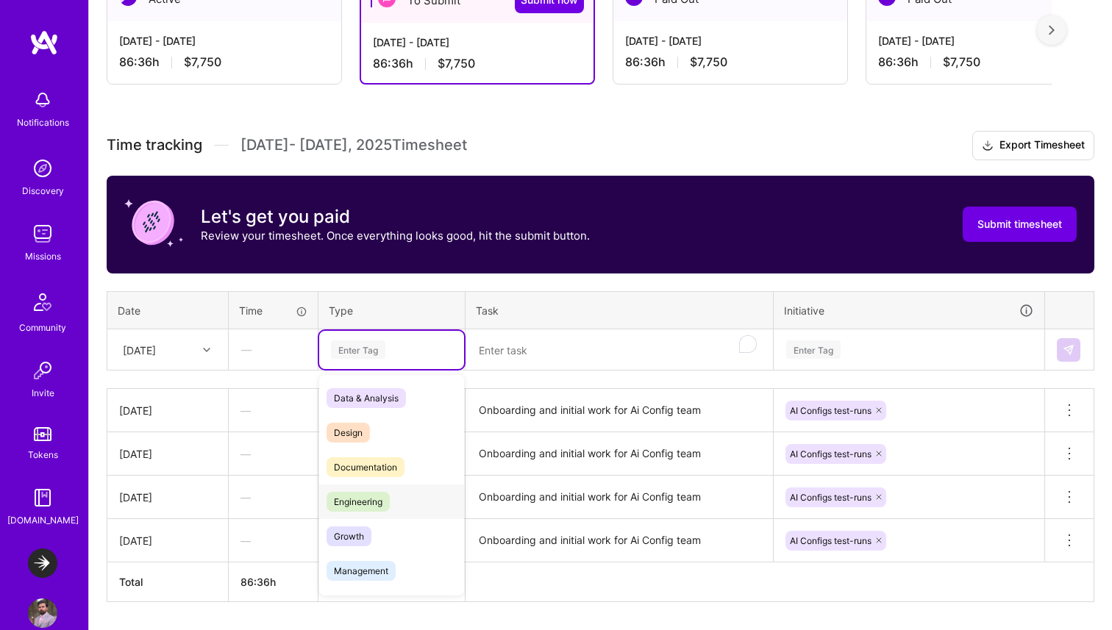
click at [362, 498] on span "Engineering" at bounding box center [357, 502] width 63 height 20
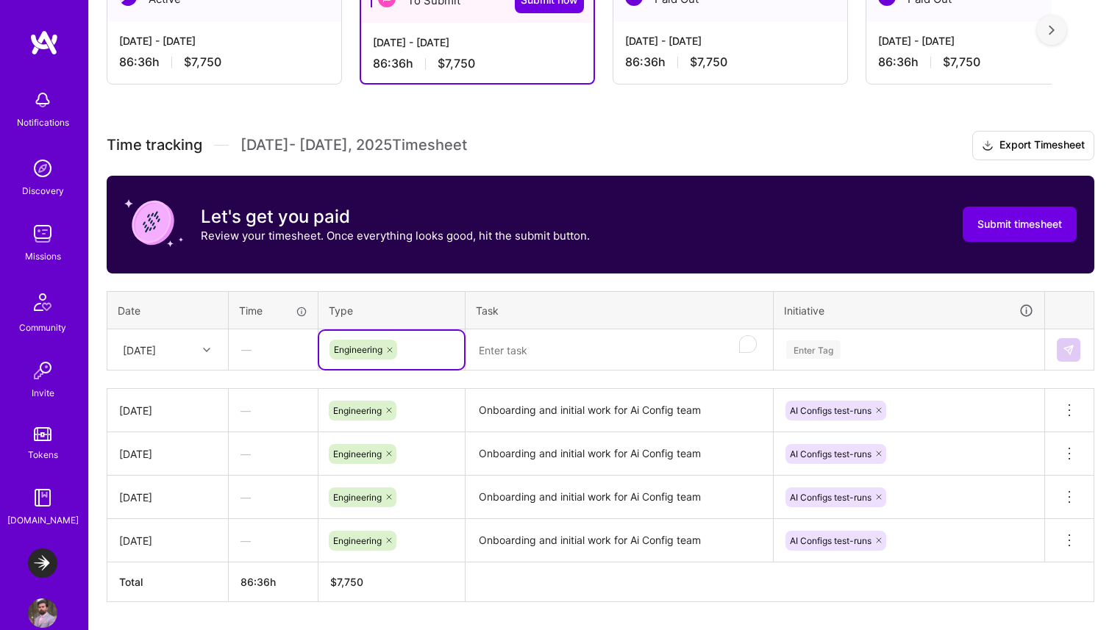
click at [550, 343] on textarea "To enrich screen reader interactions, please activate Accessibility in Grammarl…" at bounding box center [619, 350] width 304 height 39
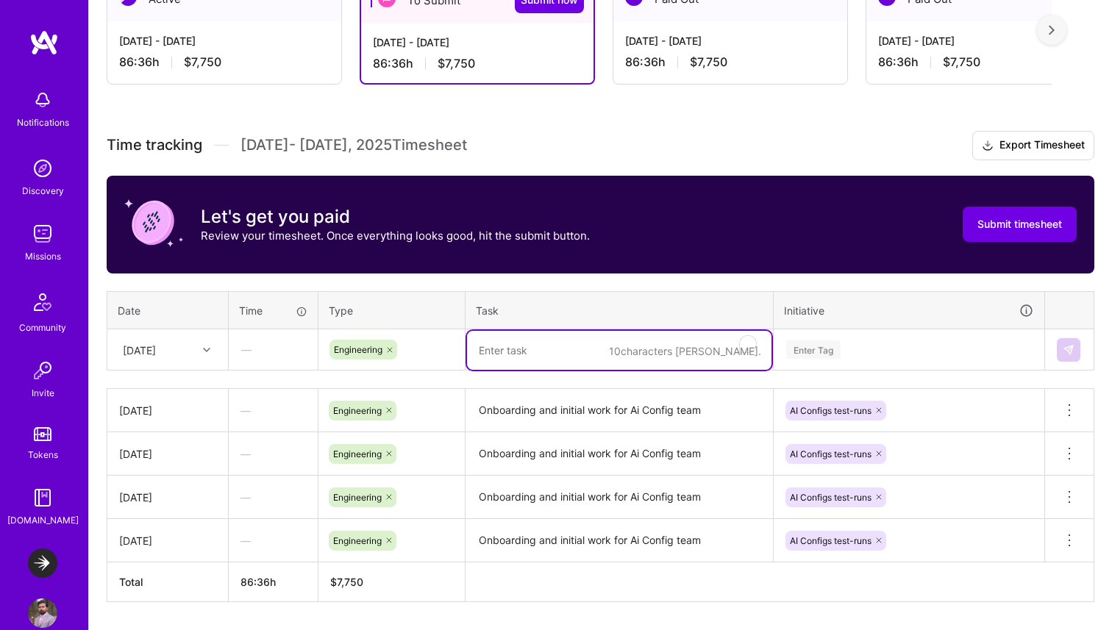
paste textarea "Onboarding and initial work for Ai Config team"
type textarea "Onboarding and initial work for Ai Config team"
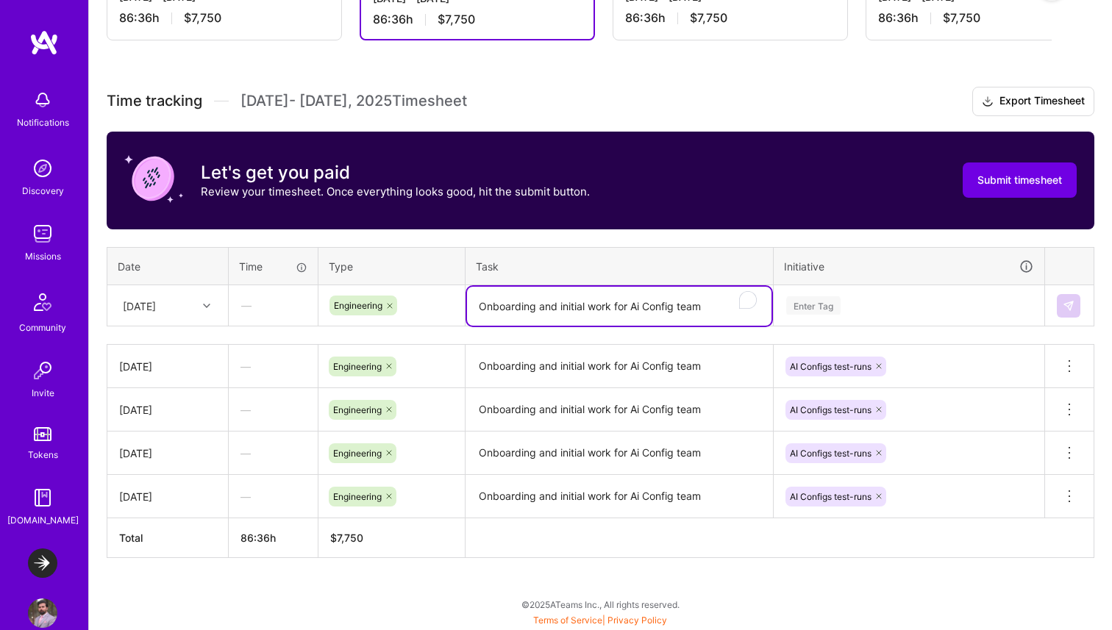
click at [799, 325] on div "Enter Tag" at bounding box center [908, 306] width 269 height 38
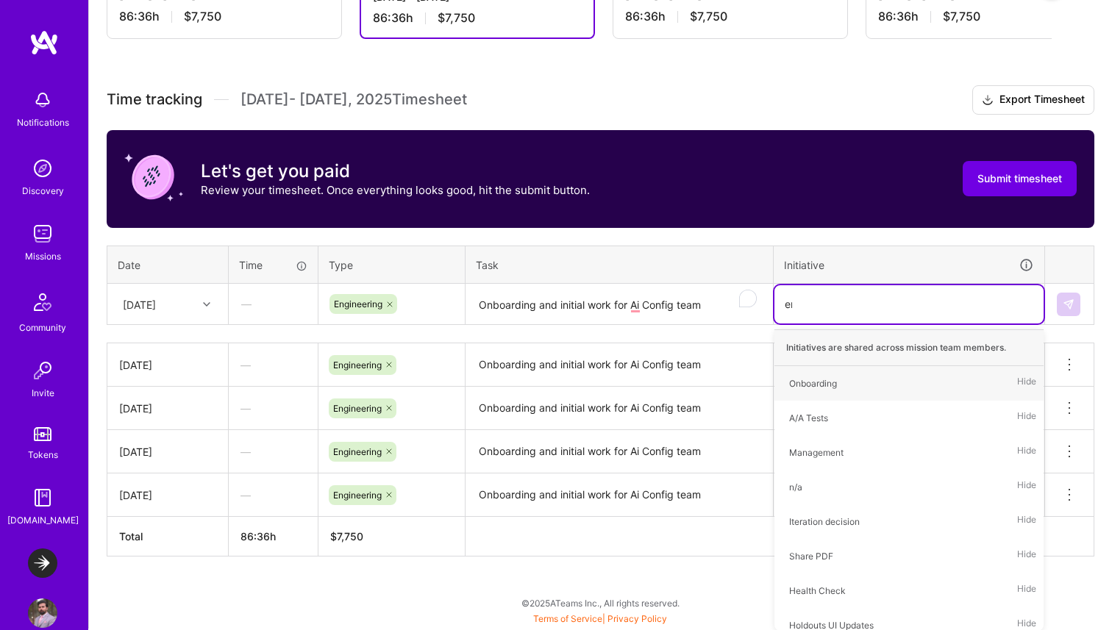
scroll to position [373, 0]
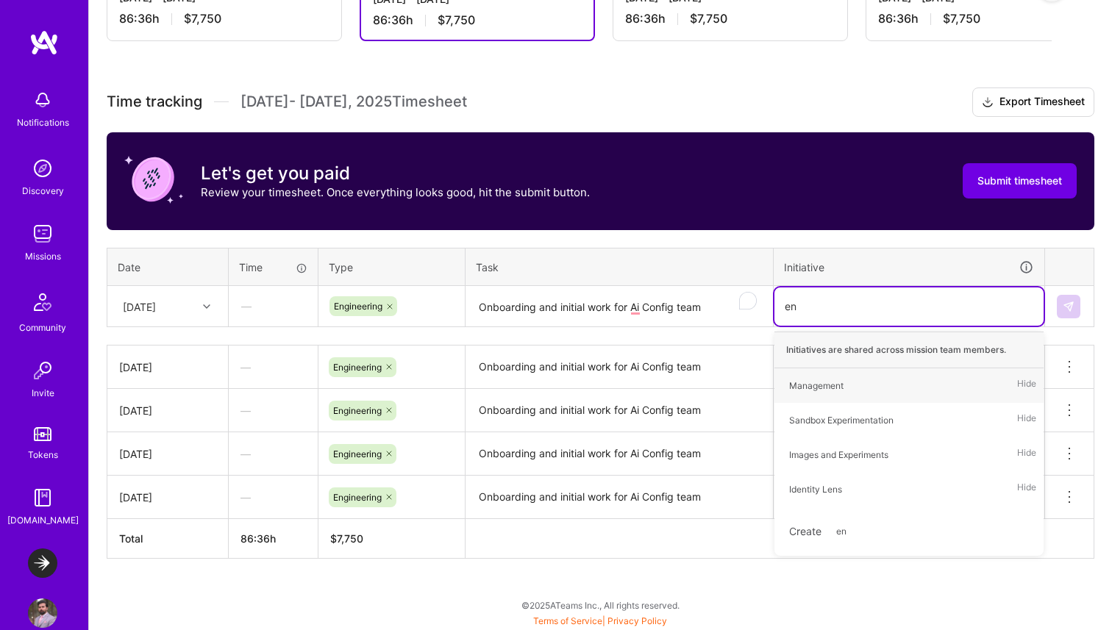
type input "e"
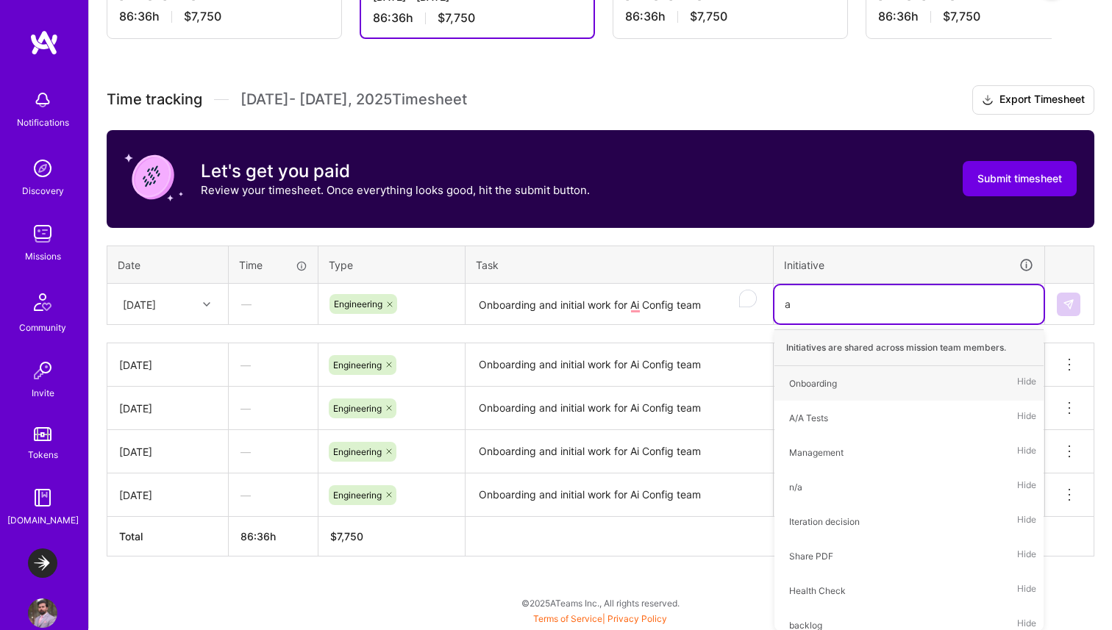
type input "ai"
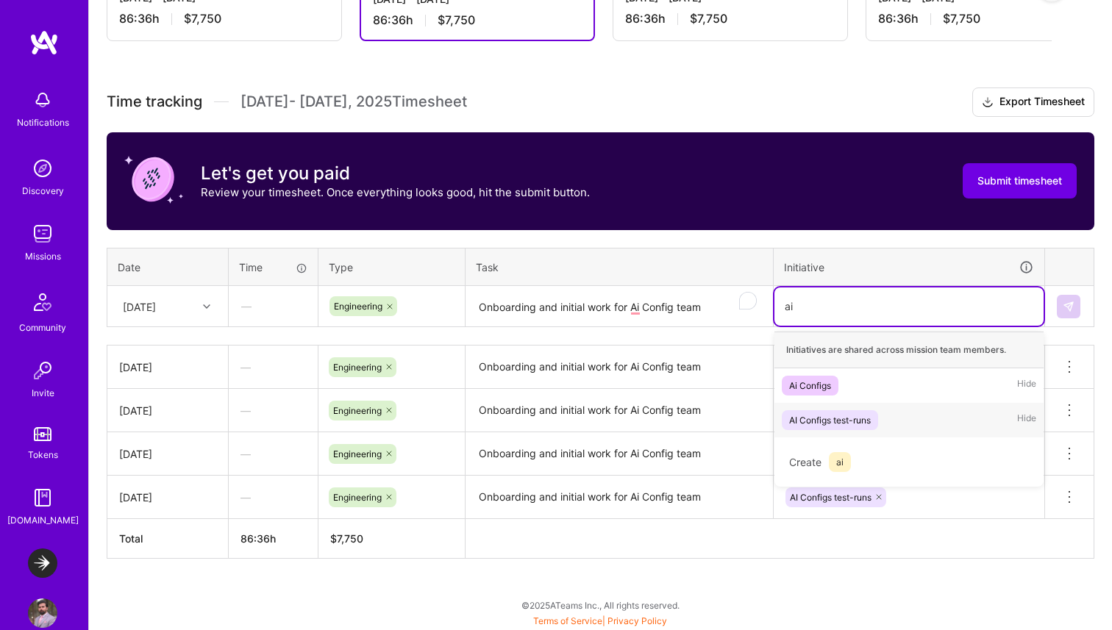
click at [854, 410] on span "AI Configs test-runs" at bounding box center [829, 420] width 96 height 20
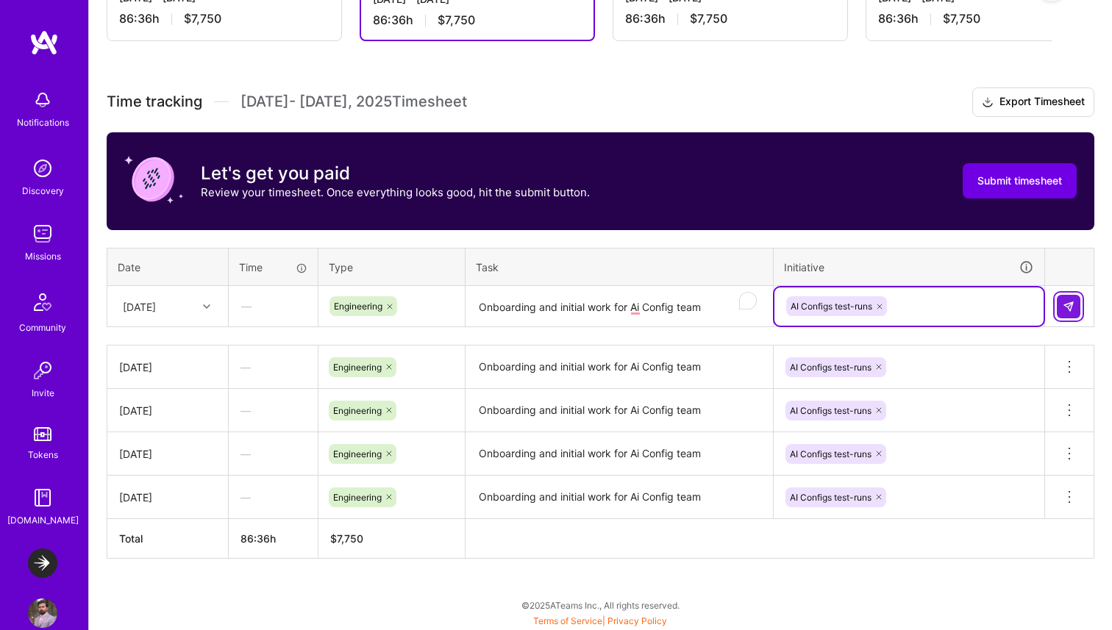
click at [1063, 306] on img at bounding box center [1068, 307] width 12 height 12
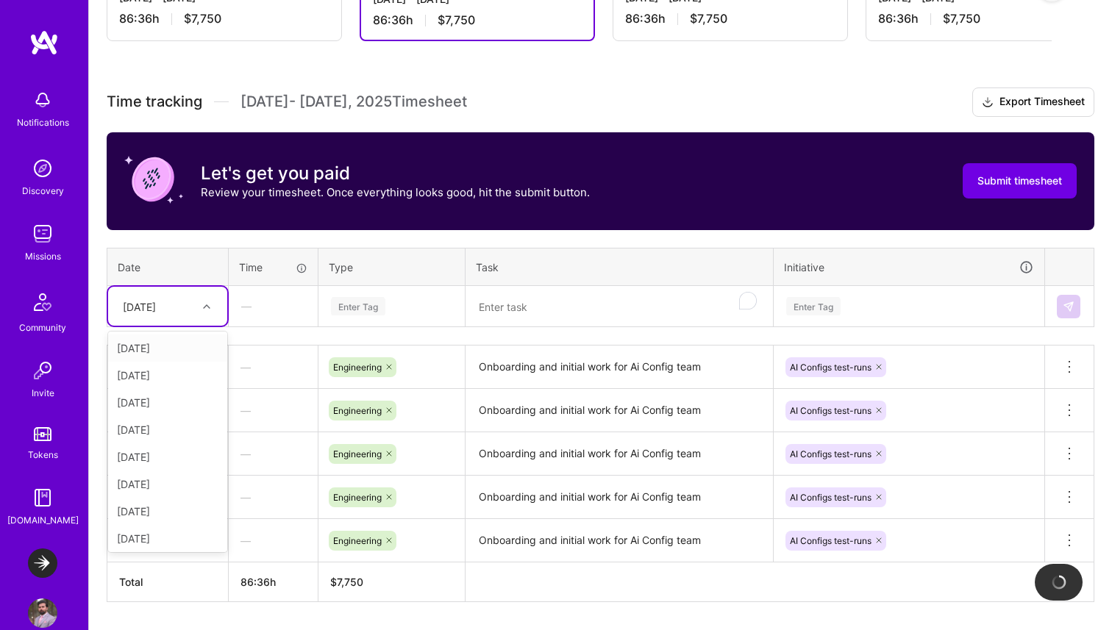
click at [198, 299] on div at bounding box center [208, 306] width 23 height 19
click at [157, 470] on div "[DATE]" at bounding box center [167, 471] width 119 height 27
click at [353, 309] on div "Enter Tag" at bounding box center [358, 306] width 54 height 23
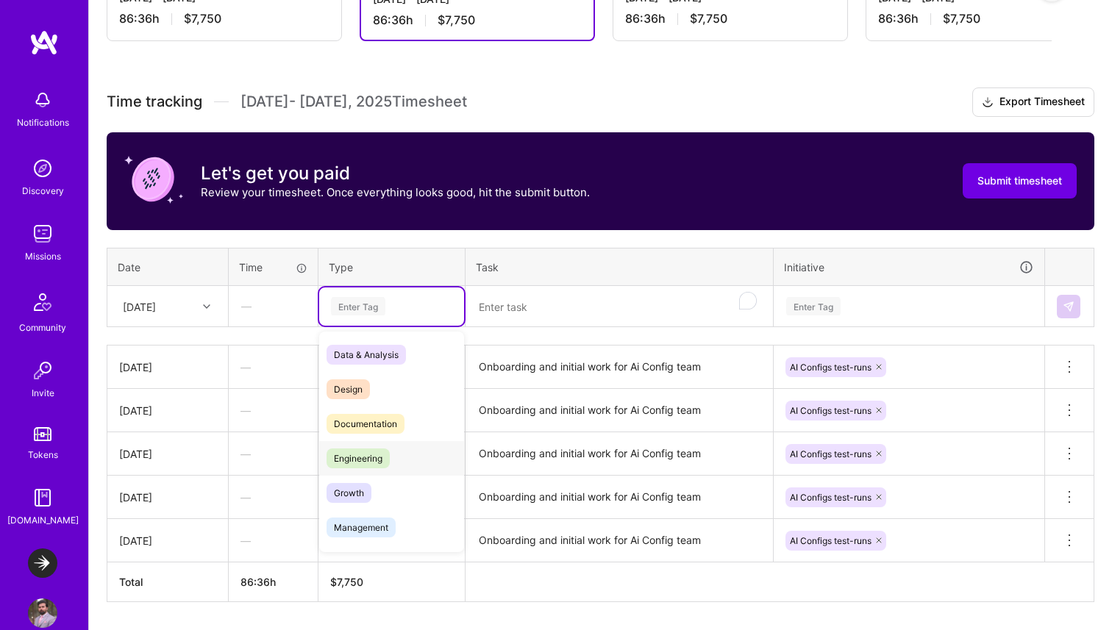
click at [363, 453] on span "Engineering" at bounding box center [357, 458] width 63 height 20
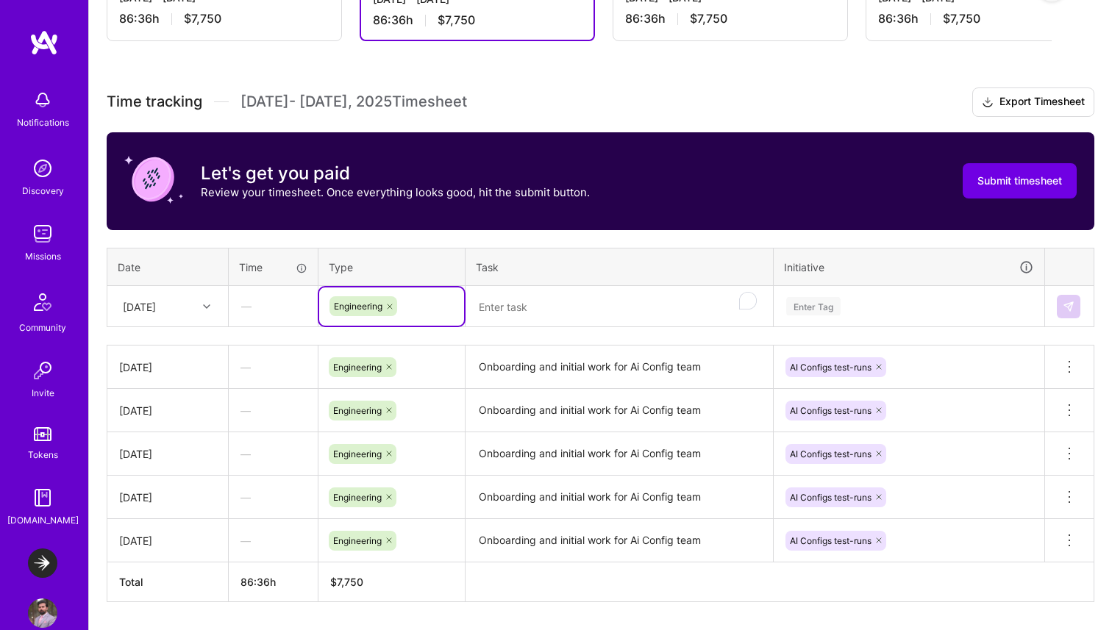
click at [528, 305] on textarea "To enrich screen reader interactions, please activate Accessibility in Grammarl…" at bounding box center [619, 306] width 304 height 39
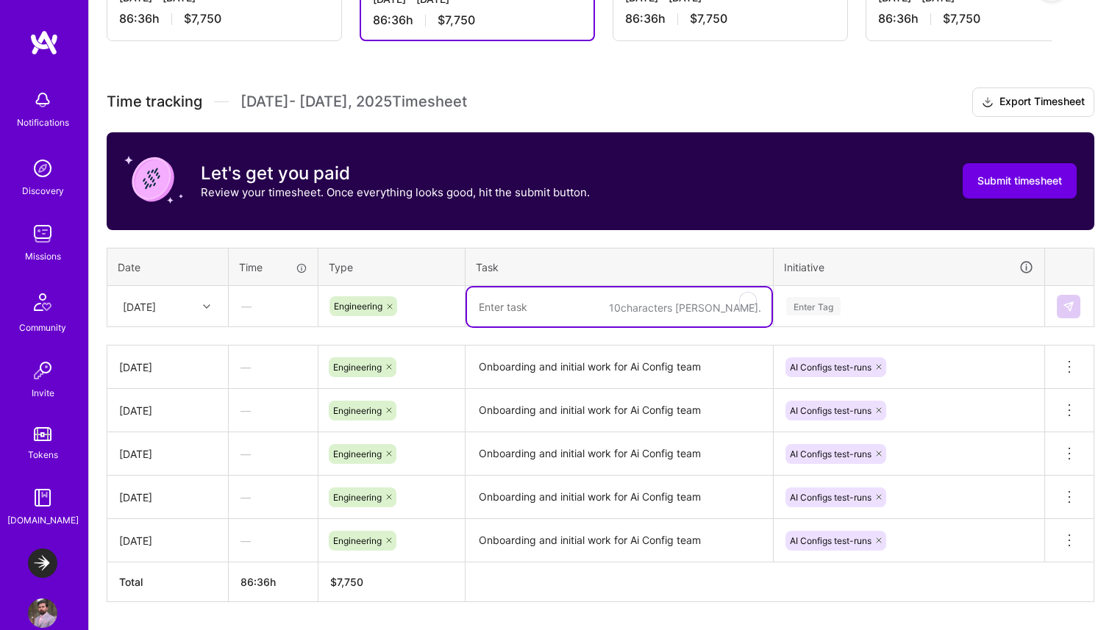
paste textarea "Onboarding and initial work for Ai Config team"
type textarea "Onboarding and initial work for Ai Config team"
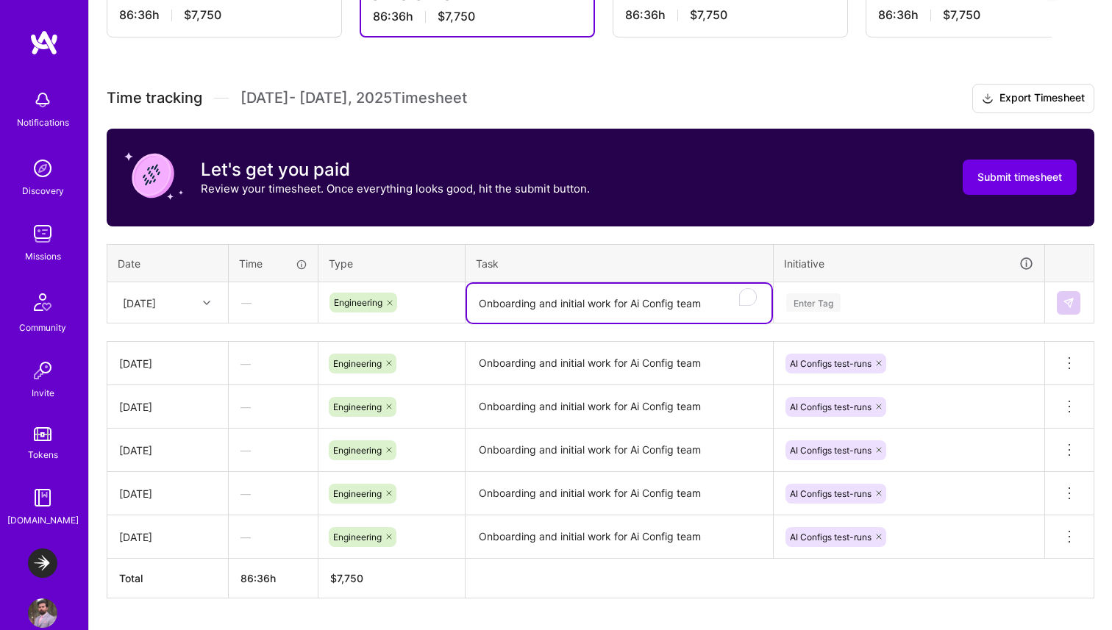
click at [817, 301] on div "Enter Tag" at bounding box center [813, 302] width 54 height 23
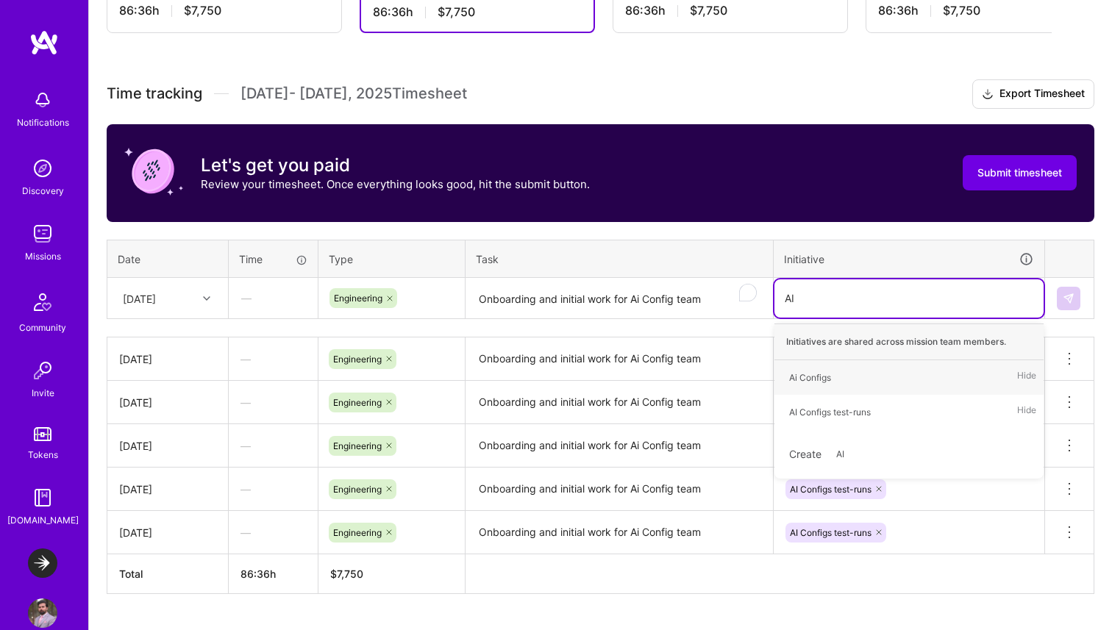
type input "AI"
click at [868, 415] on div "AI Configs test-runs" at bounding box center [830, 411] width 82 height 15
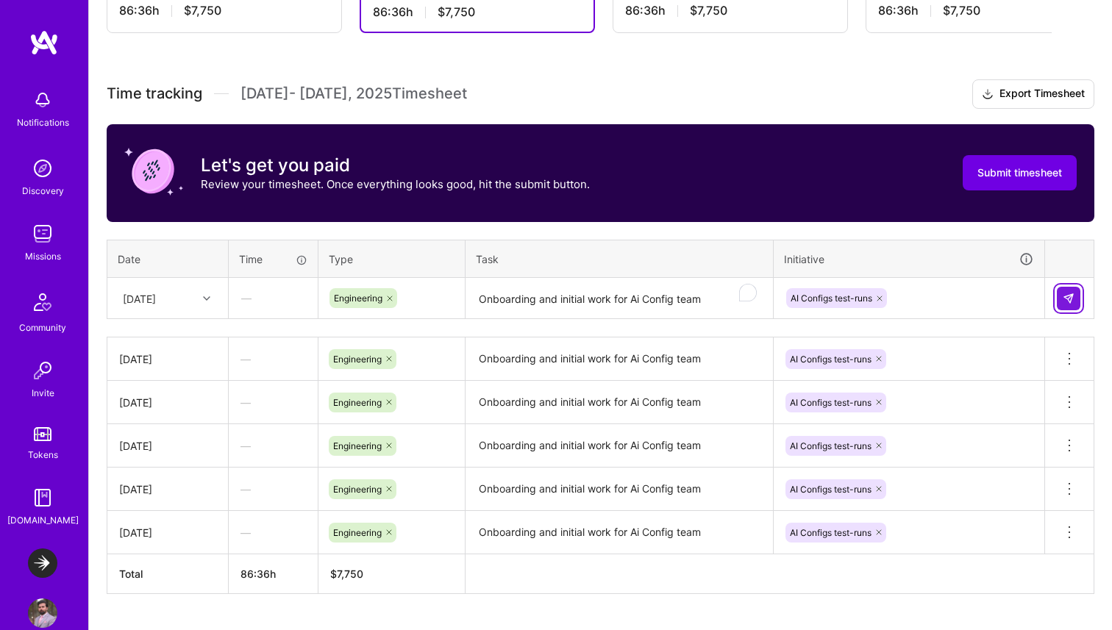
click at [1069, 299] on img at bounding box center [1068, 299] width 12 height 12
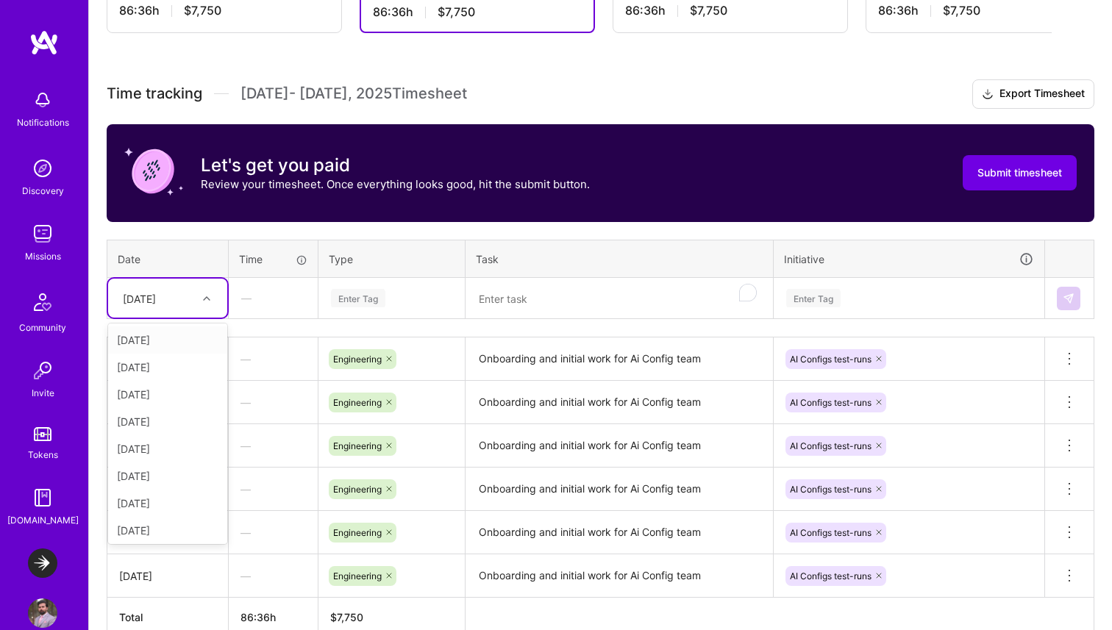
click at [197, 297] on div at bounding box center [208, 298] width 23 height 19
click at [173, 437] on div "[DATE]" at bounding box center [167, 447] width 119 height 27
click at [348, 303] on div "Enter Tag" at bounding box center [358, 298] width 54 height 23
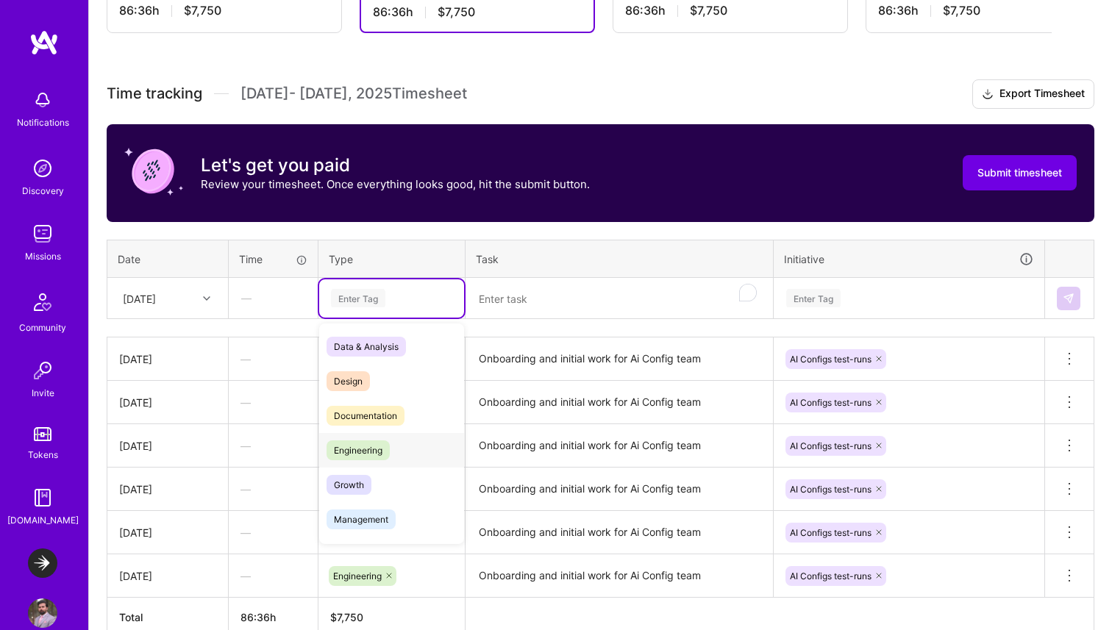
click at [372, 460] on div "Engineering" at bounding box center [391, 450] width 145 height 35
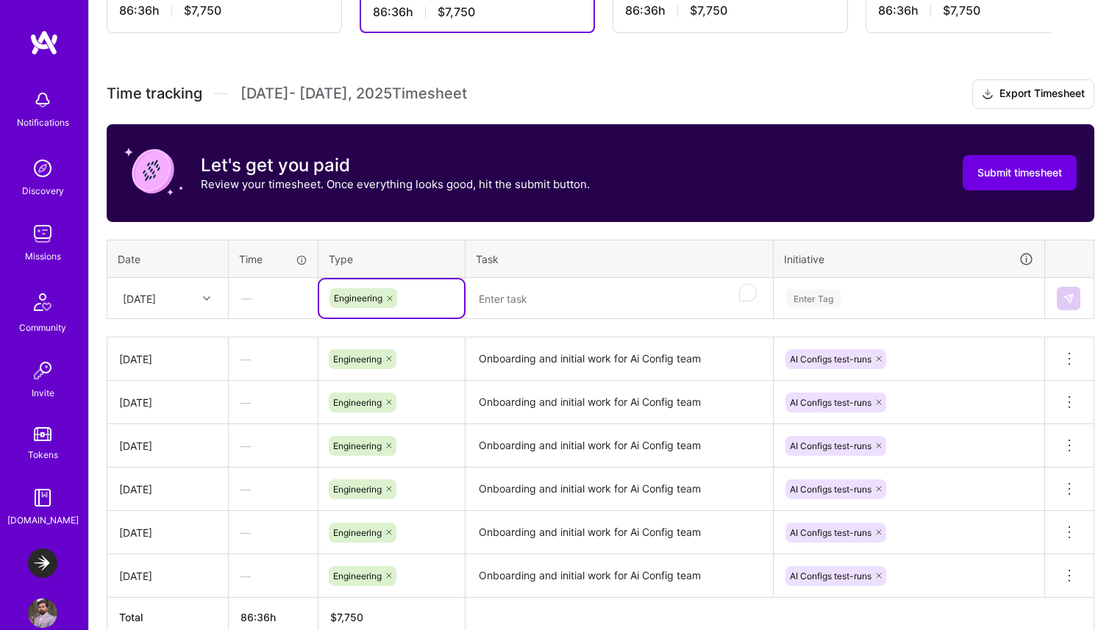
click at [529, 305] on textarea "To enrich screen reader interactions, please activate Accessibility in Grammarl…" at bounding box center [619, 298] width 304 height 39
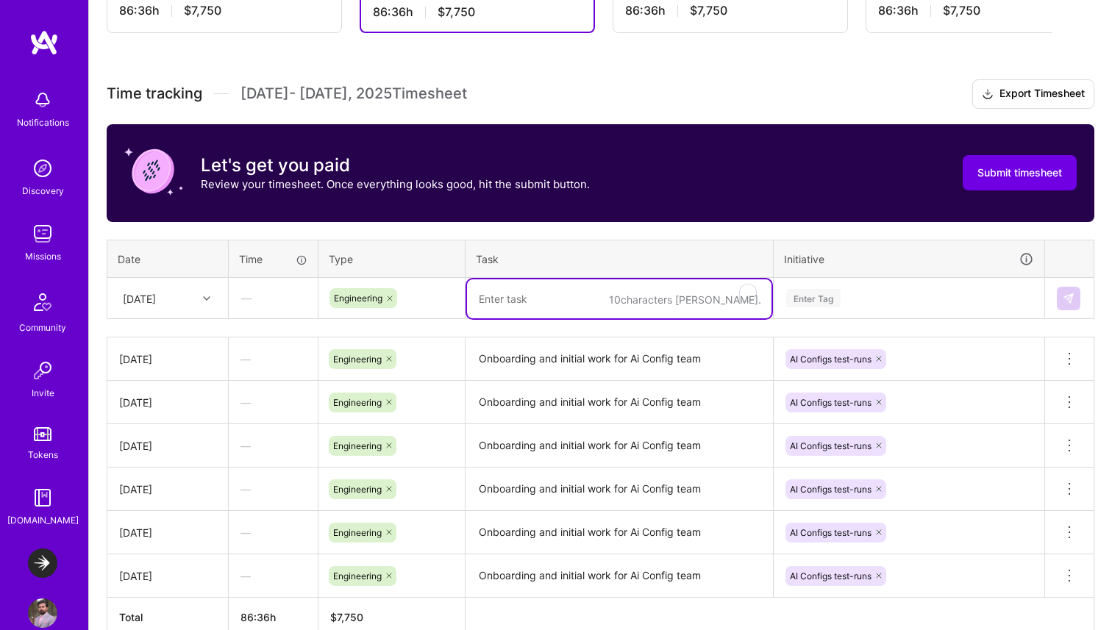
paste textarea "Onboarding and initial work for Ai Config team"
type textarea "Onboarding and initial work for Ai Config team"
click at [809, 296] on div "Enter Tag" at bounding box center [813, 298] width 54 height 23
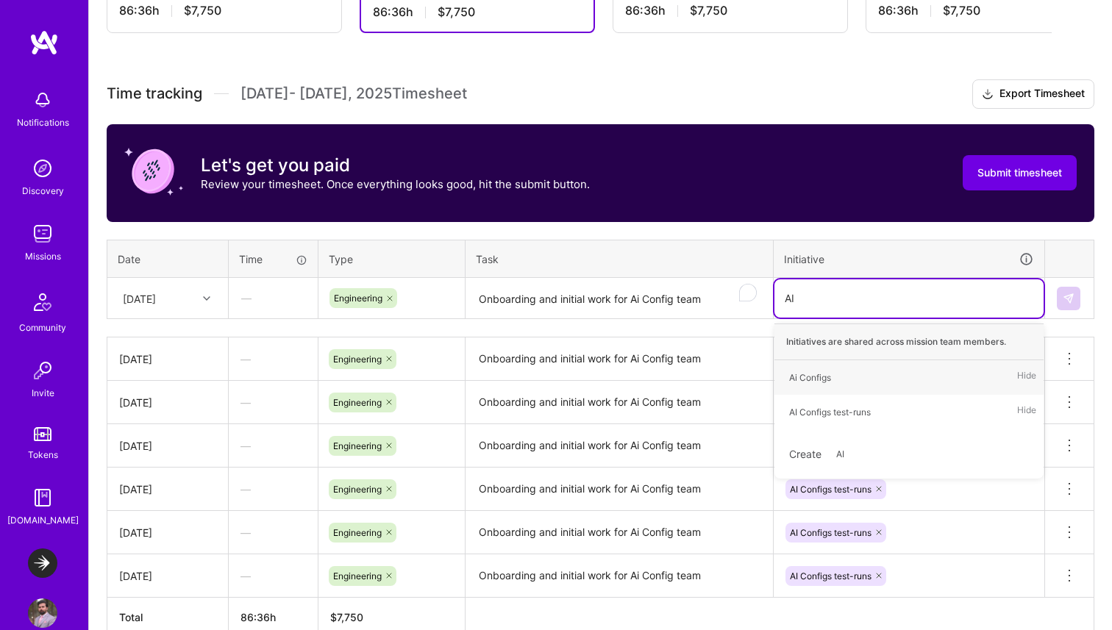
type input "AI C"
click at [810, 415] on div "AI Configs test-runs" at bounding box center [830, 411] width 82 height 15
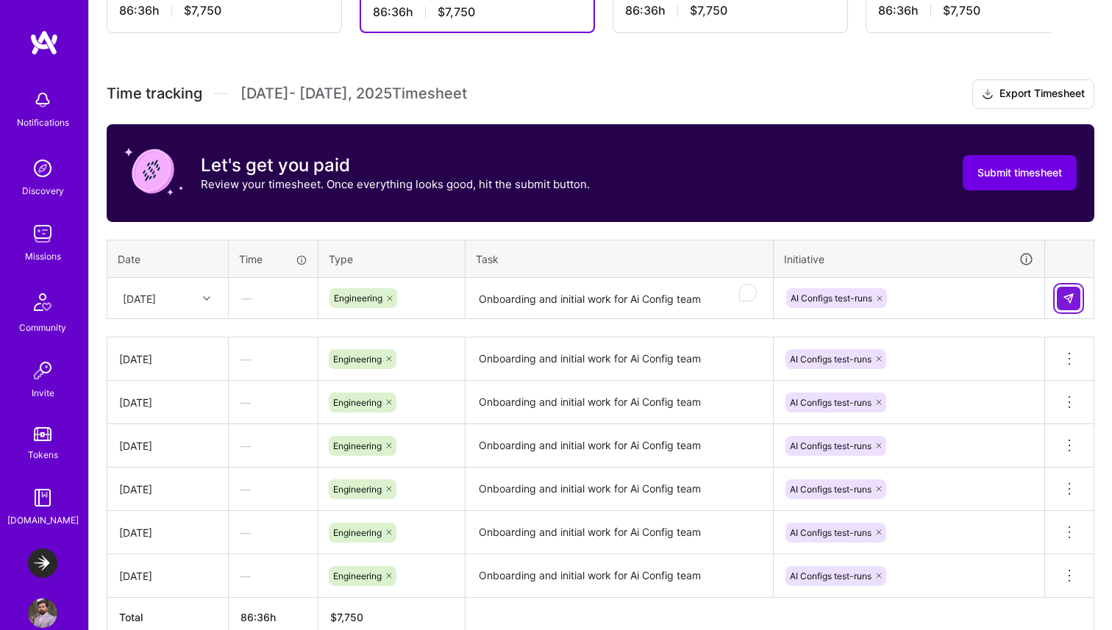
click at [1071, 298] on img at bounding box center [1068, 299] width 12 height 12
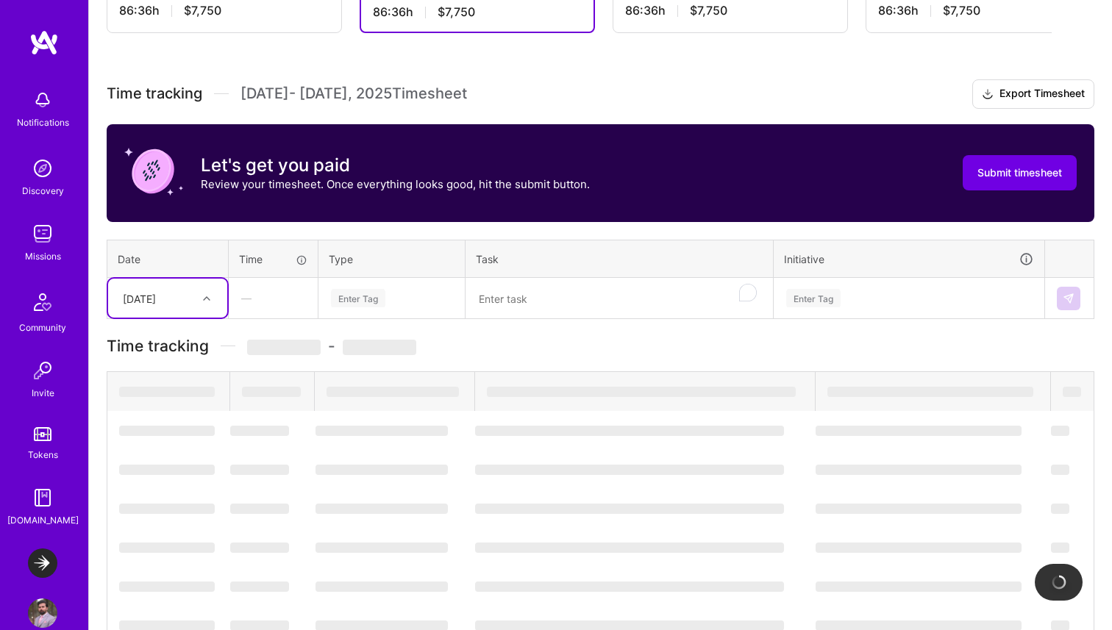
click at [183, 284] on div "[DATE]" at bounding box center [167, 298] width 119 height 39
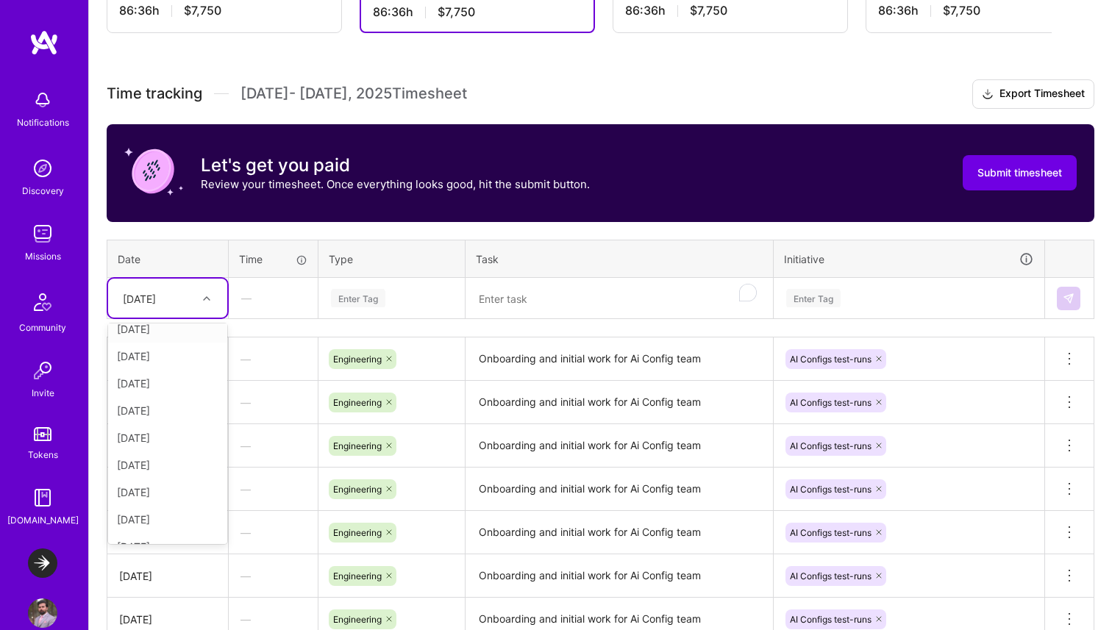
scroll to position [68, 0]
click at [154, 494] on div "[DATE]" at bounding box center [167, 489] width 119 height 27
click at [360, 293] on div "Enter Tag" at bounding box center [358, 298] width 54 height 23
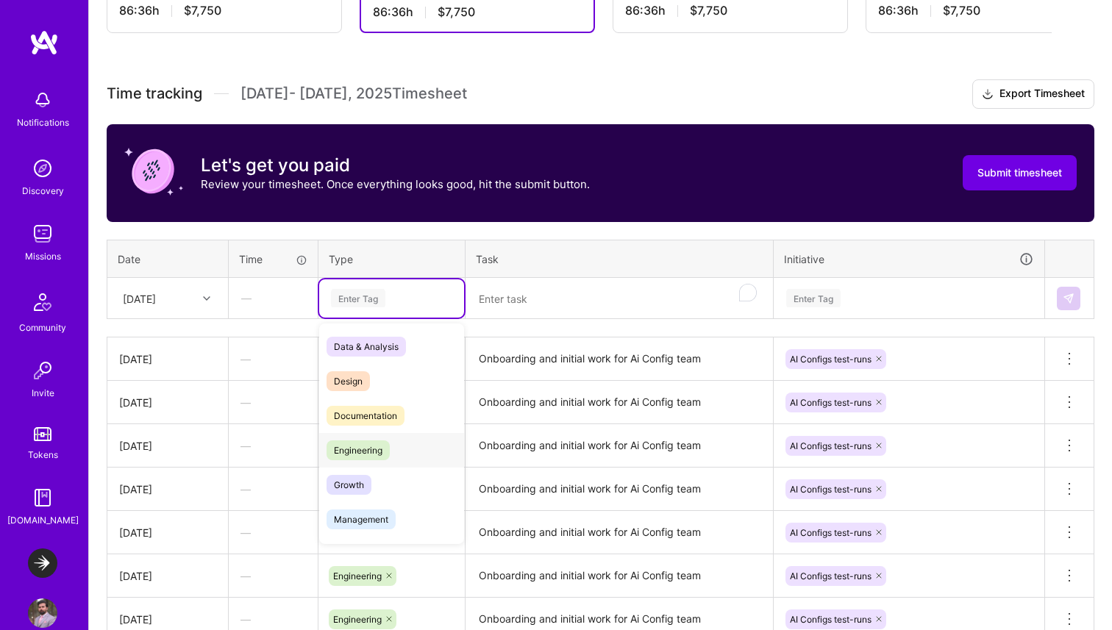
click at [376, 445] on span "Engineering" at bounding box center [357, 450] width 63 height 20
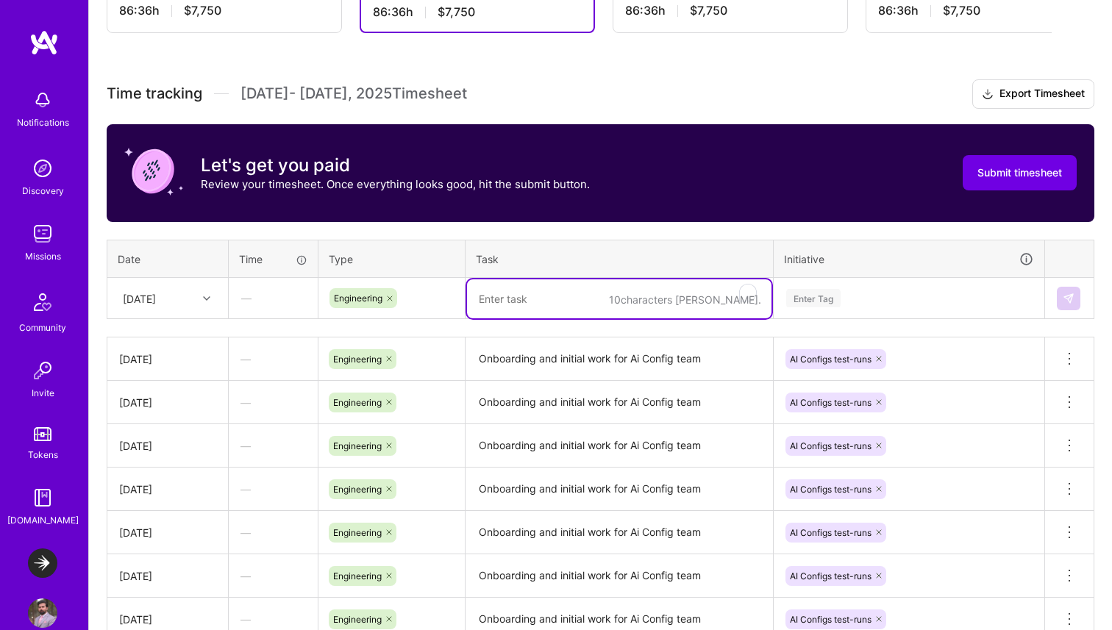
click at [526, 306] on textarea "To enrich screen reader interactions, please activate Accessibility in Grammarl…" at bounding box center [619, 298] width 304 height 39
paste textarea "Onboarding and initial work for Ai Config team"
type textarea "Onboarding and initial work for Ai Config team"
click at [824, 285] on div "Enter Tag" at bounding box center [908, 298] width 269 height 38
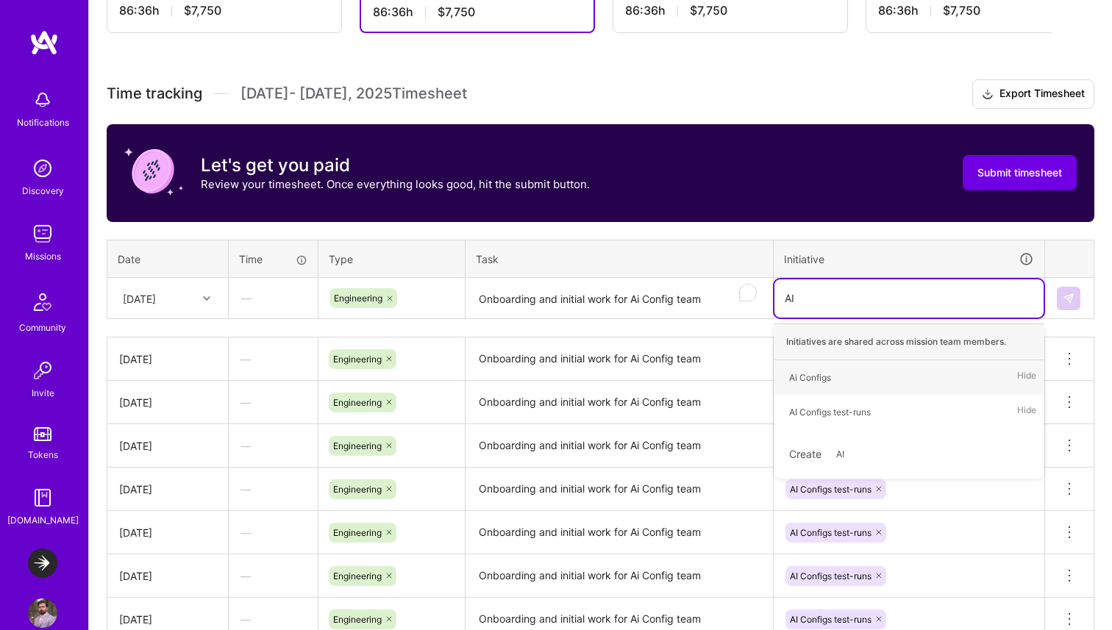
type input "AI C"
click at [826, 408] on div "AI Configs test-runs" at bounding box center [830, 411] width 82 height 15
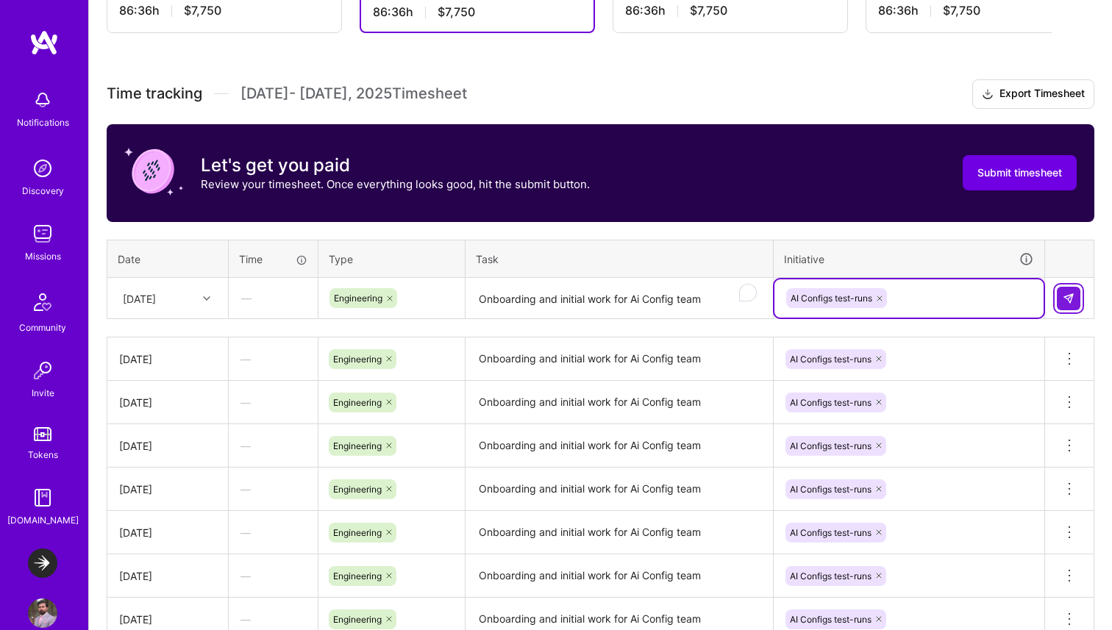
click at [1071, 296] on img at bounding box center [1068, 299] width 12 height 12
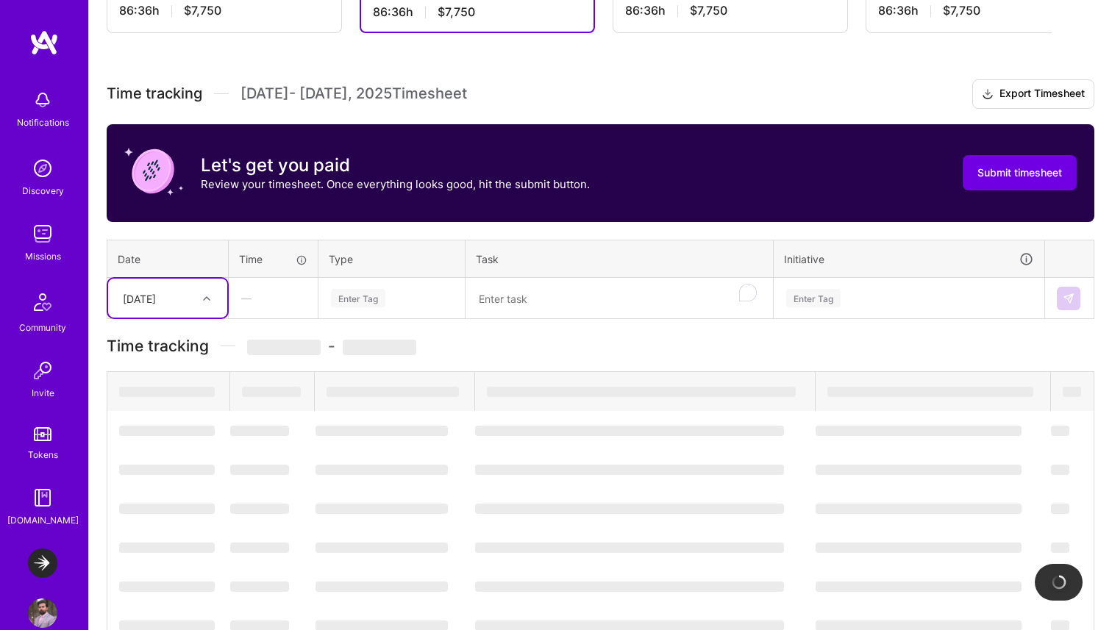
click at [193, 297] on div "[DATE]" at bounding box center [156, 298] width 82 height 24
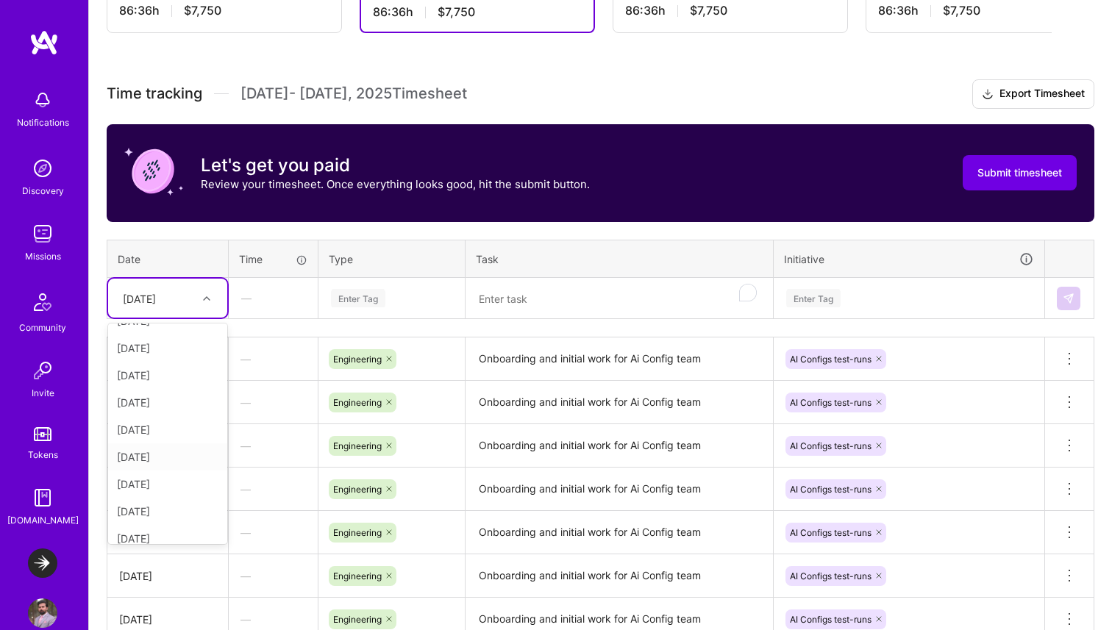
scroll to position [166, 0]
click at [174, 412] on div "[DATE]" at bounding box center [167, 418] width 119 height 27
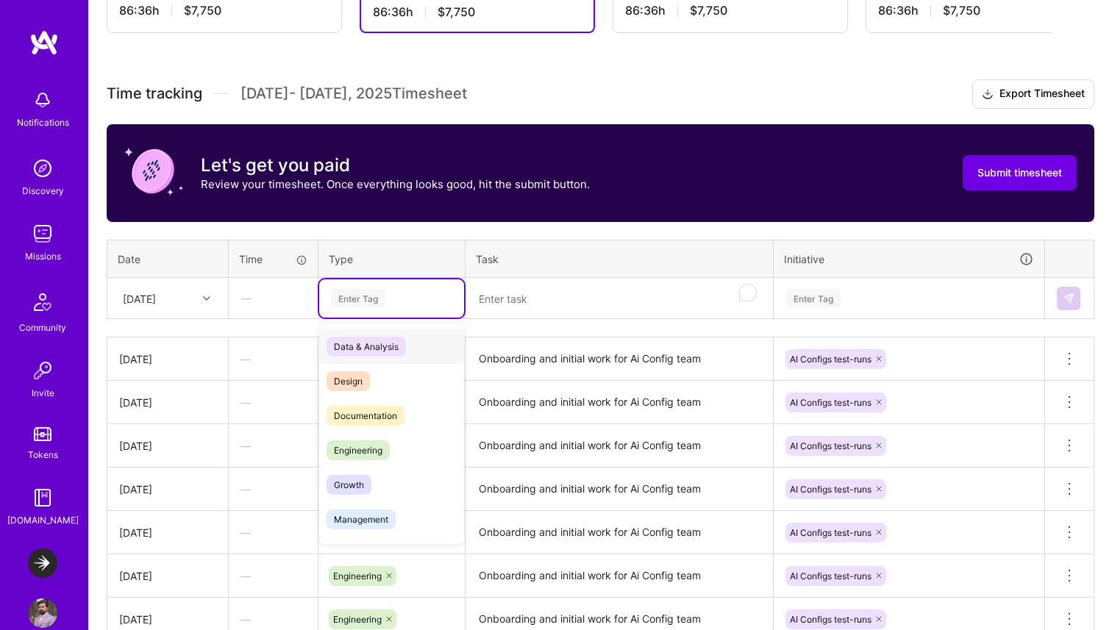
click at [360, 298] on div "Enter Tag" at bounding box center [358, 298] width 54 height 23
click at [362, 457] on span "Engineering" at bounding box center [357, 450] width 63 height 20
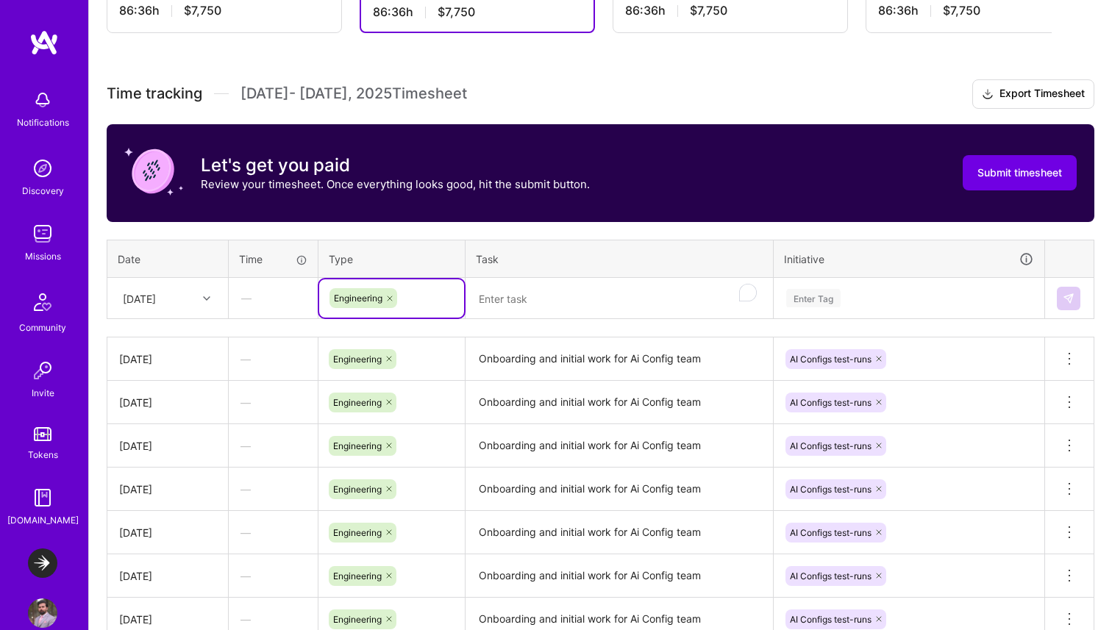
click at [542, 298] on textarea "To enrich screen reader interactions, please activate Accessibility in Grammarl…" at bounding box center [619, 298] width 304 height 39
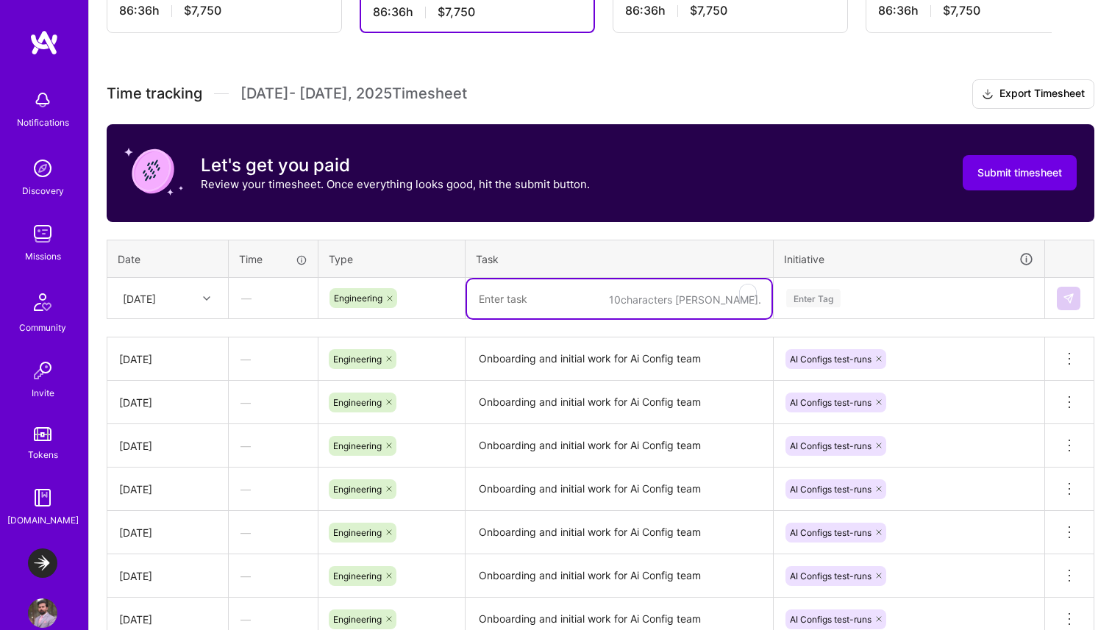
paste textarea "Onboarding and initial work for Ai Config team"
type textarea "Onboarding and initial work for Ai Config team"
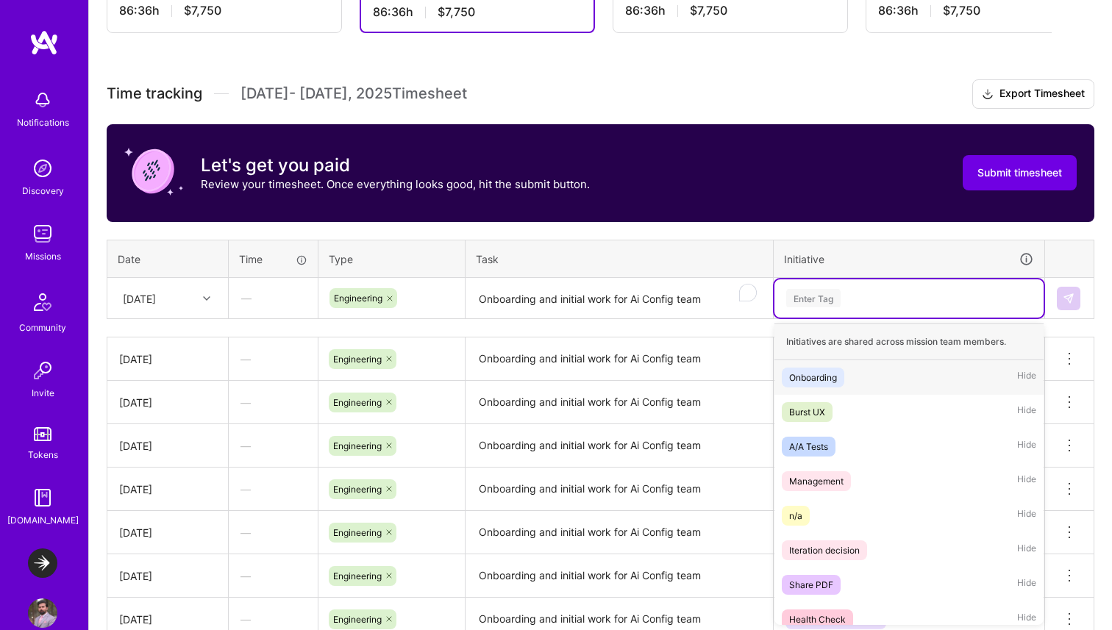
click at [818, 304] on div "Enter Tag" at bounding box center [813, 298] width 54 height 23
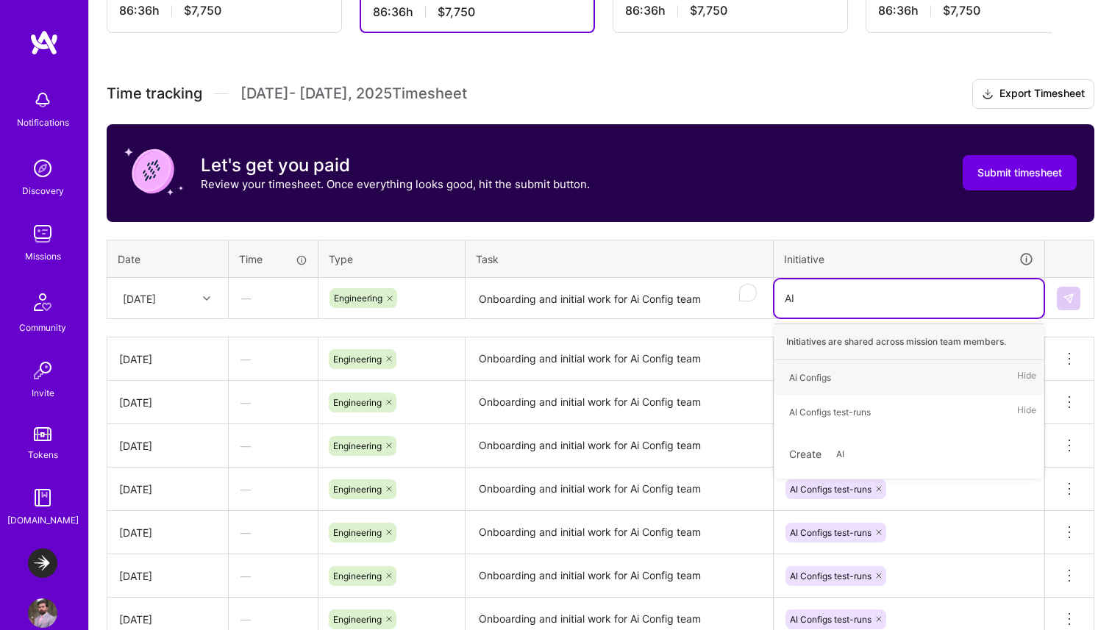
type input "AI C"
click at [835, 415] on div "AI Configs test-runs" at bounding box center [830, 411] width 82 height 15
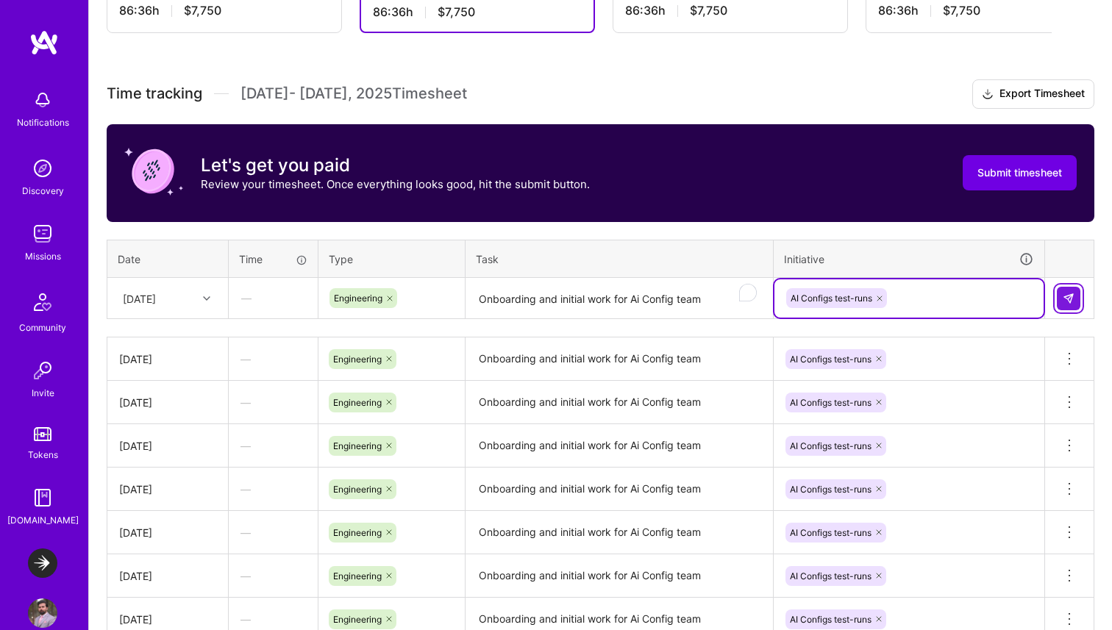
click at [1070, 301] on img at bounding box center [1068, 299] width 12 height 12
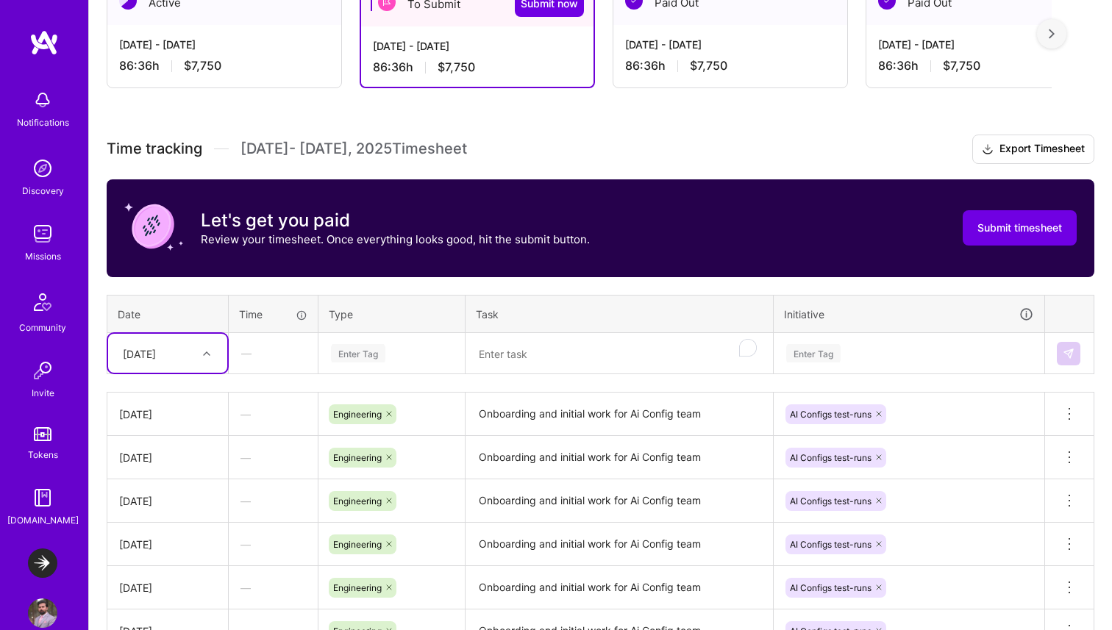
scroll to position [359, 0]
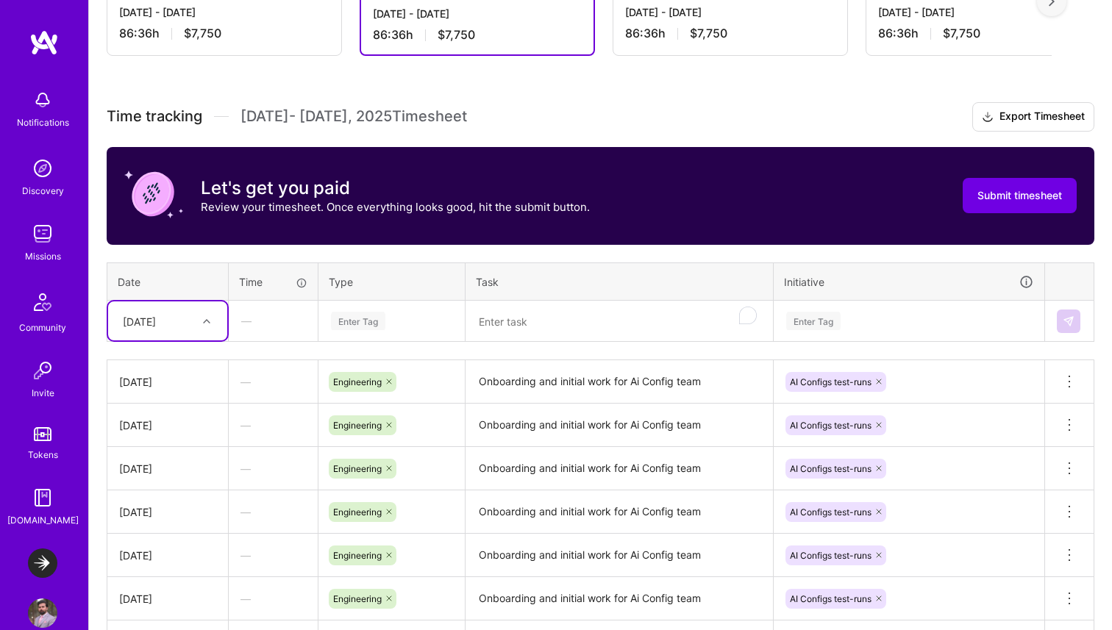
click at [174, 329] on div "[DATE]" at bounding box center [156, 321] width 82 height 24
click at [162, 521] on div "[DATE]" at bounding box center [167, 522] width 119 height 27
click at [359, 323] on div "Enter Tag" at bounding box center [358, 321] width 54 height 23
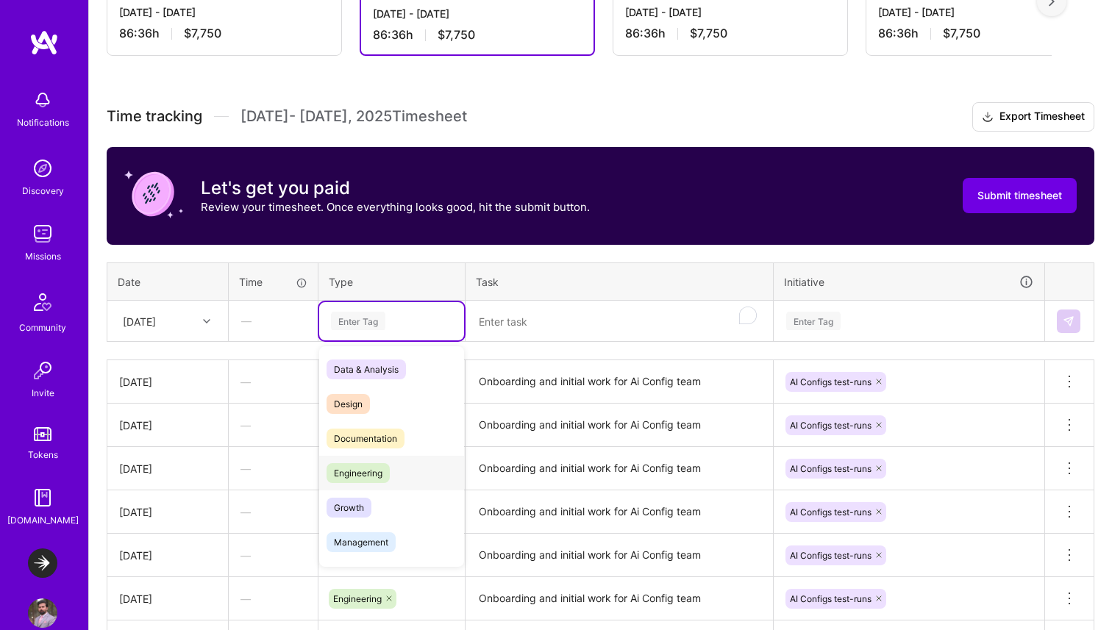
click at [371, 470] on span "Engineering" at bounding box center [357, 473] width 63 height 20
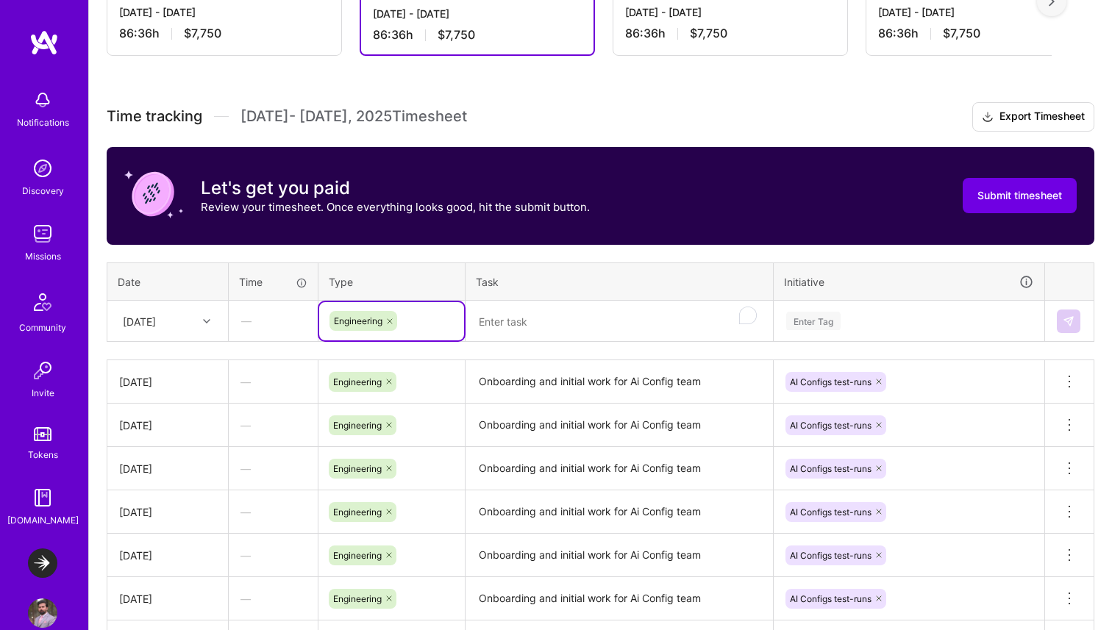
click at [516, 332] on textarea "To enrich screen reader interactions, please activate Accessibility in Grammarl…" at bounding box center [619, 321] width 304 height 39
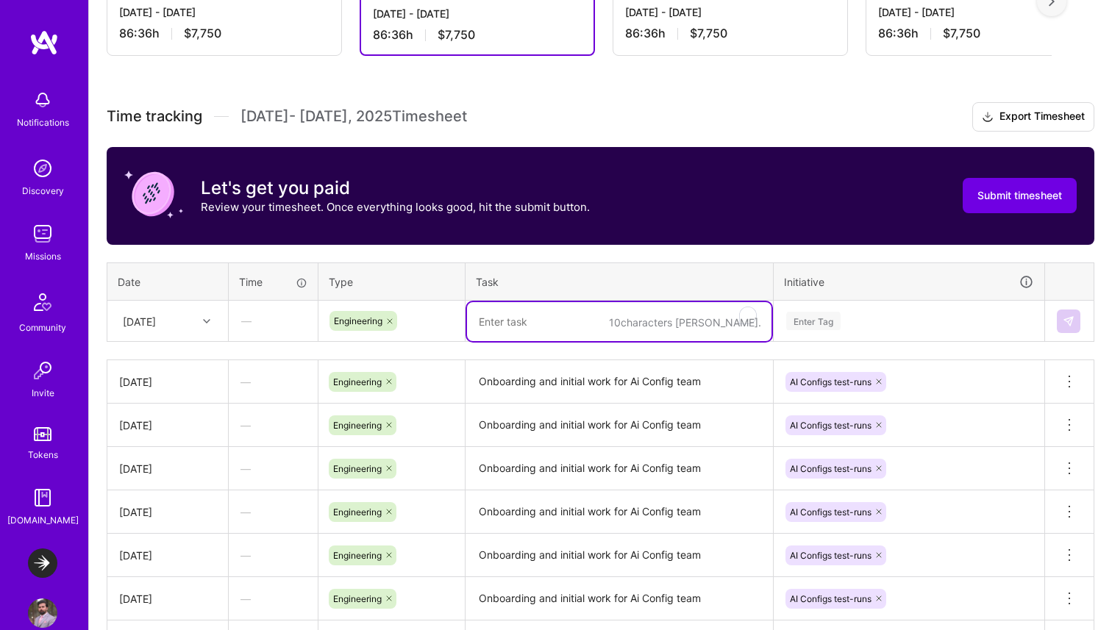
paste textarea "Onboarding and initial work for Ai Config team"
type textarea "Onboarding and initial work for Ai Config team"
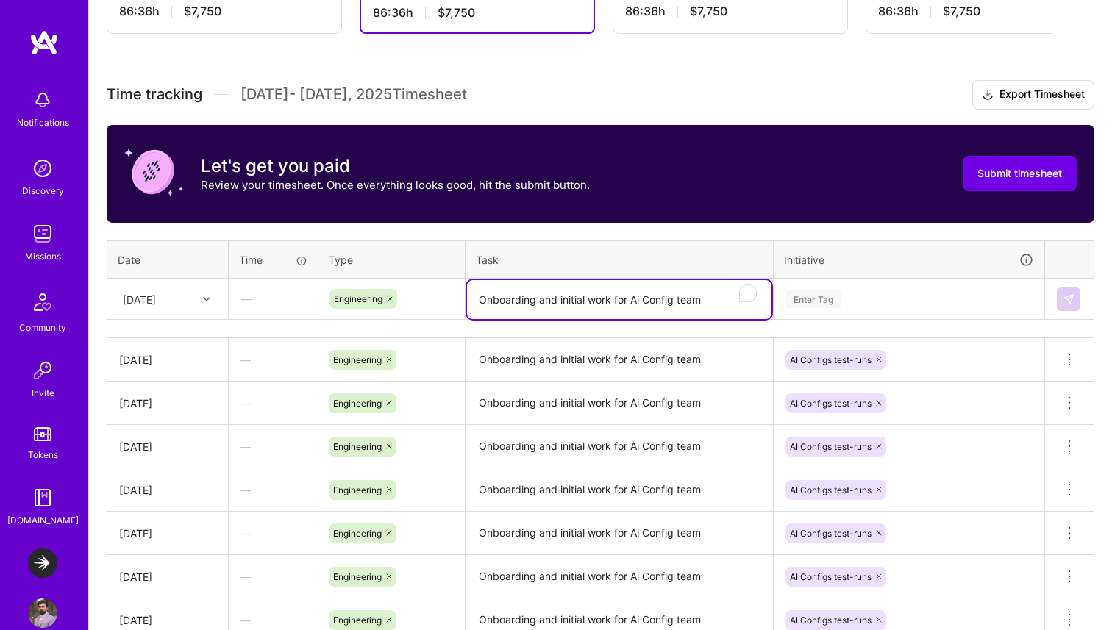
click at [811, 315] on div "Enter Tag" at bounding box center [908, 299] width 269 height 38
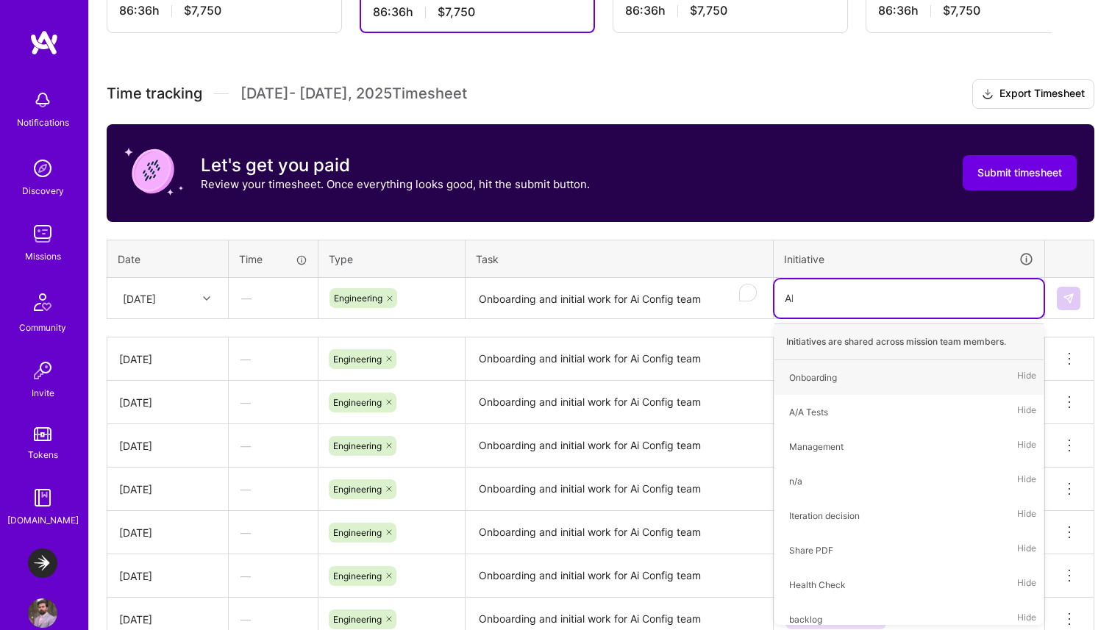
type input "AI C"
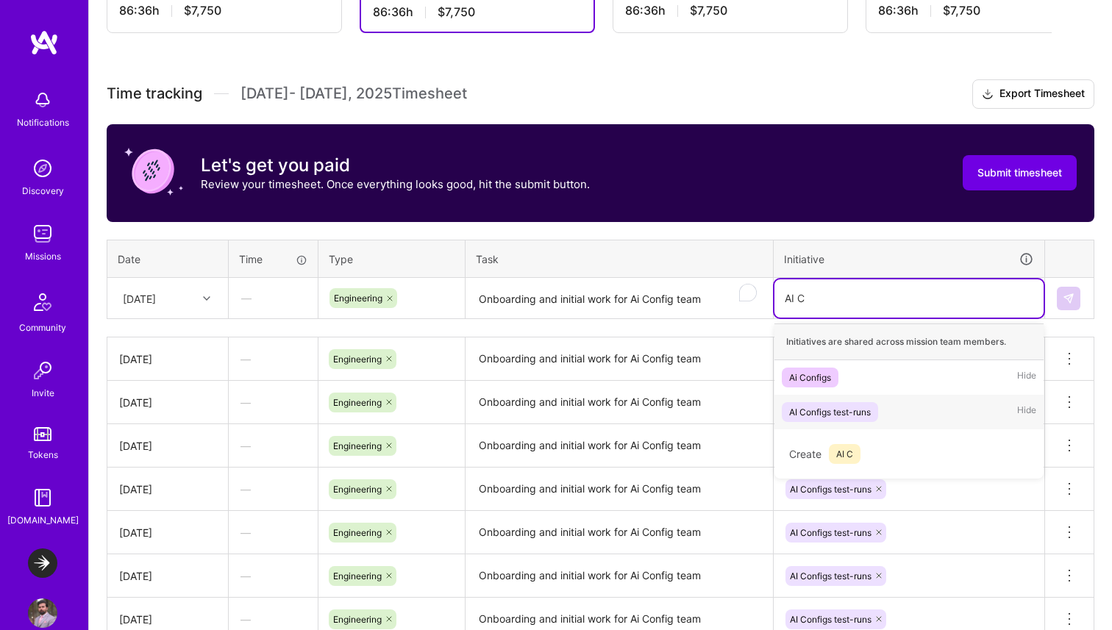
click at [823, 405] on div "AI Configs test-runs" at bounding box center [830, 411] width 82 height 15
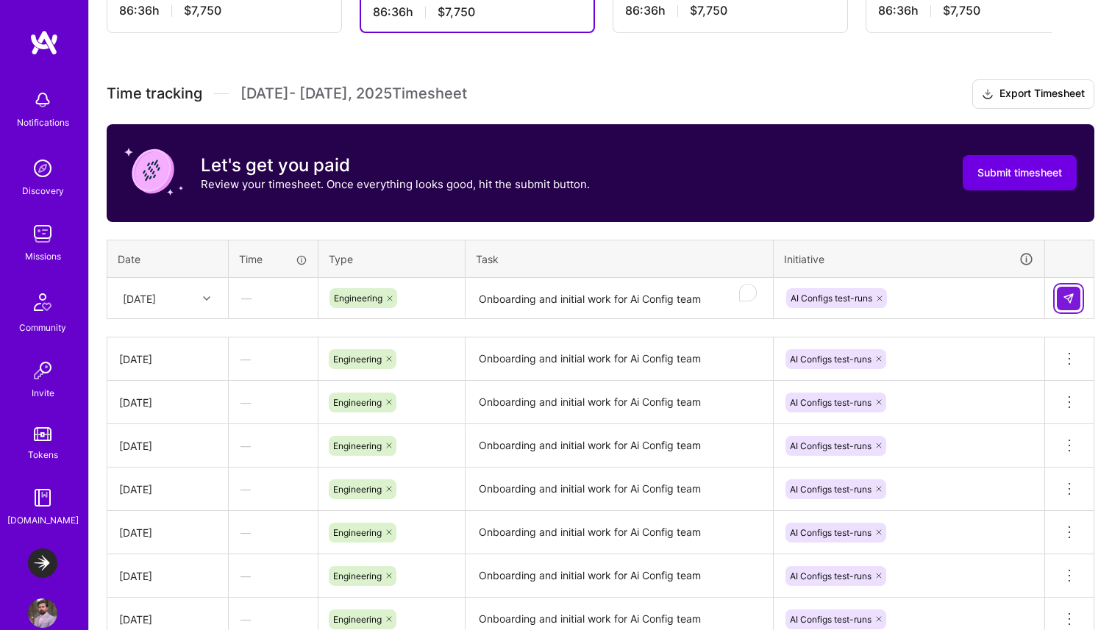
click at [1065, 296] on img at bounding box center [1068, 299] width 12 height 12
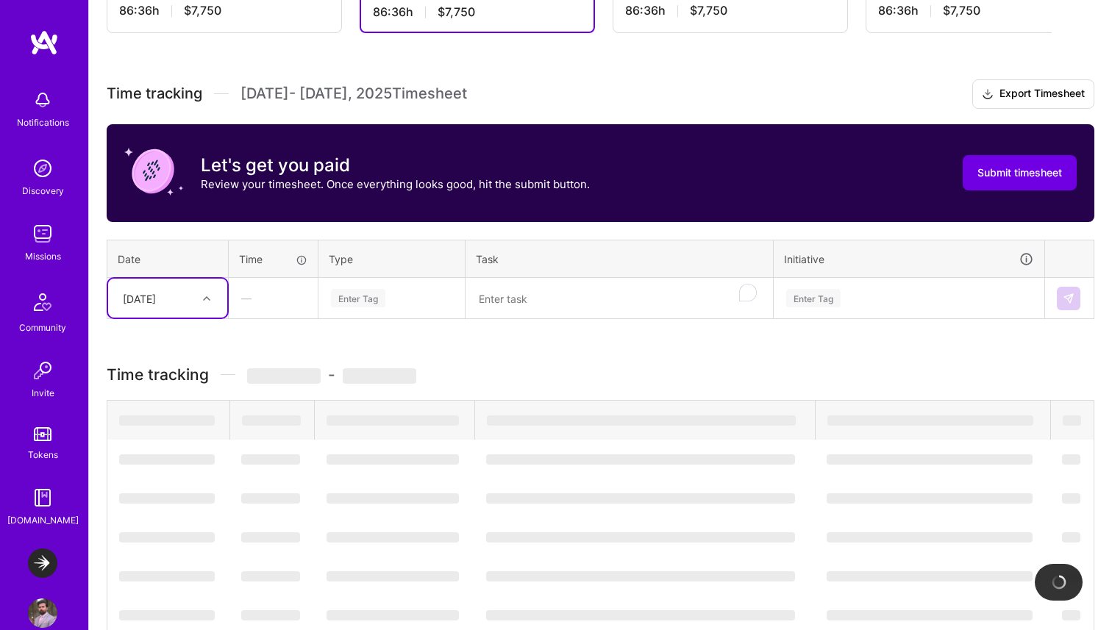
click at [156, 297] on div "[DATE]" at bounding box center [139, 297] width 33 height 15
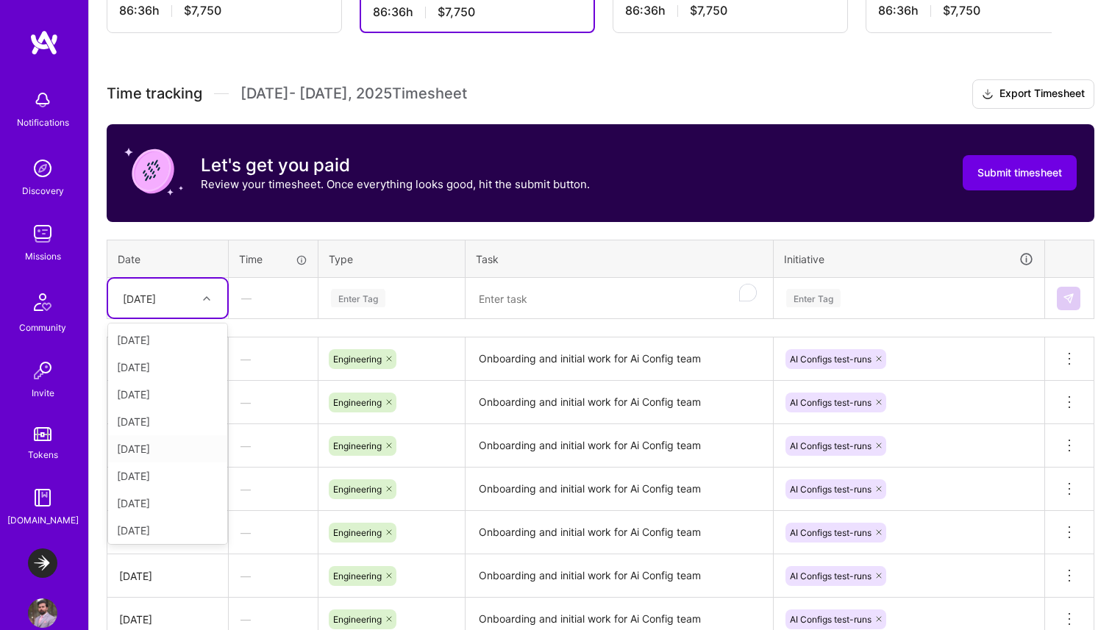
scroll to position [166, 0]
click at [146, 530] on div "[DATE]" at bounding box center [167, 527] width 119 height 27
click at [367, 304] on div "Enter Tag" at bounding box center [358, 298] width 54 height 23
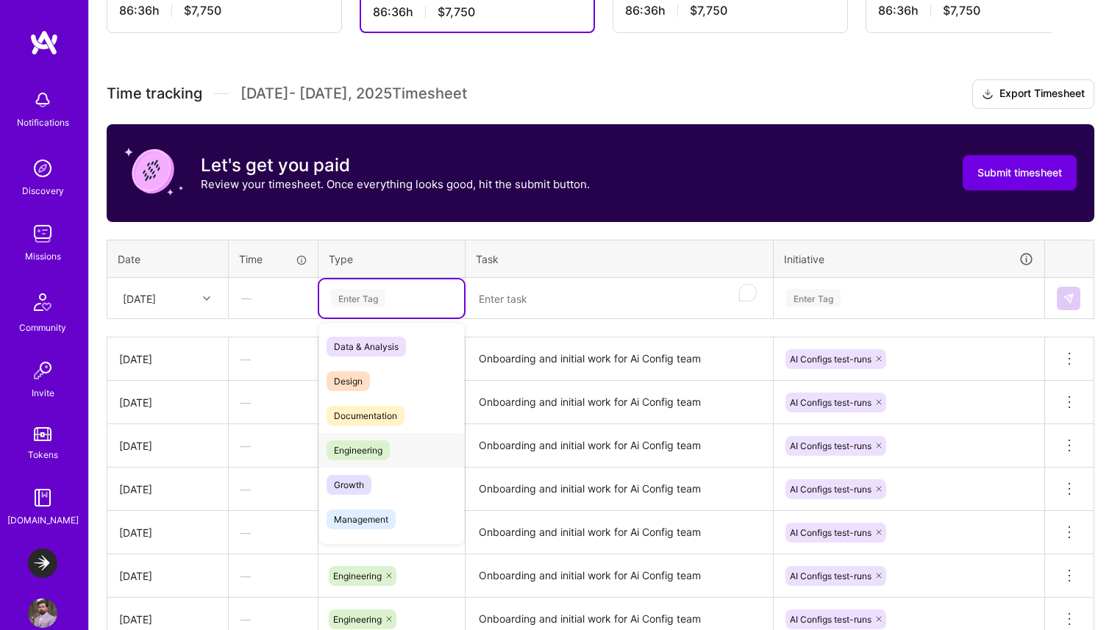
click at [362, 446] on span "Engineering" at bounding box center [357, 450] width 63 height 20
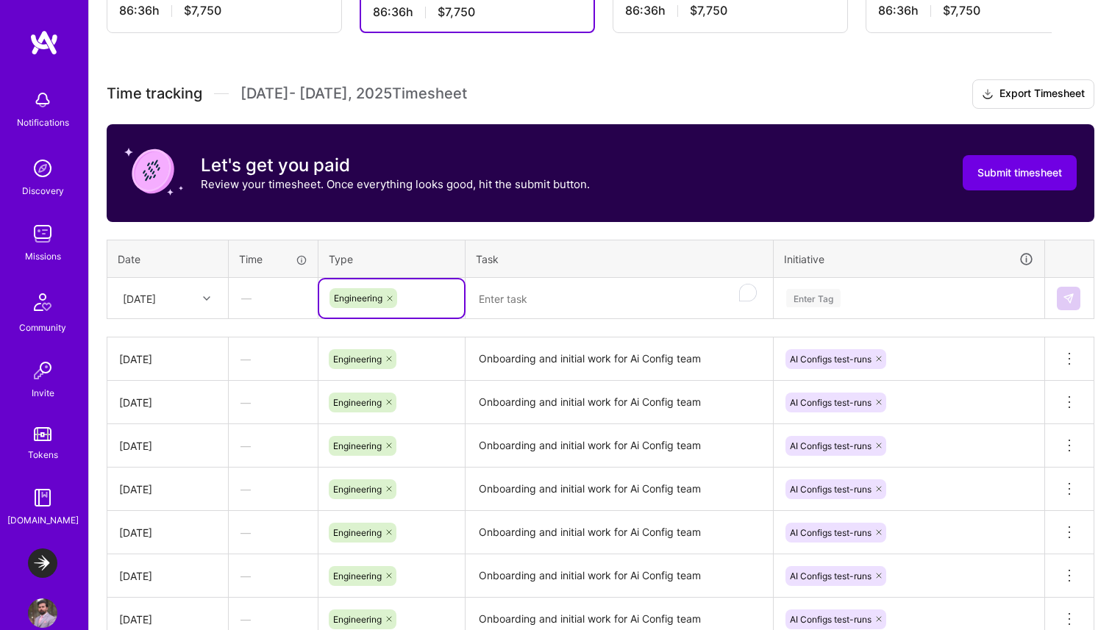
click at [521, 301] on textarea "To enrich screen reader interactions, please activate Accessibility in Grammarl…" at bounding box center [619, 298] width 304 height 39
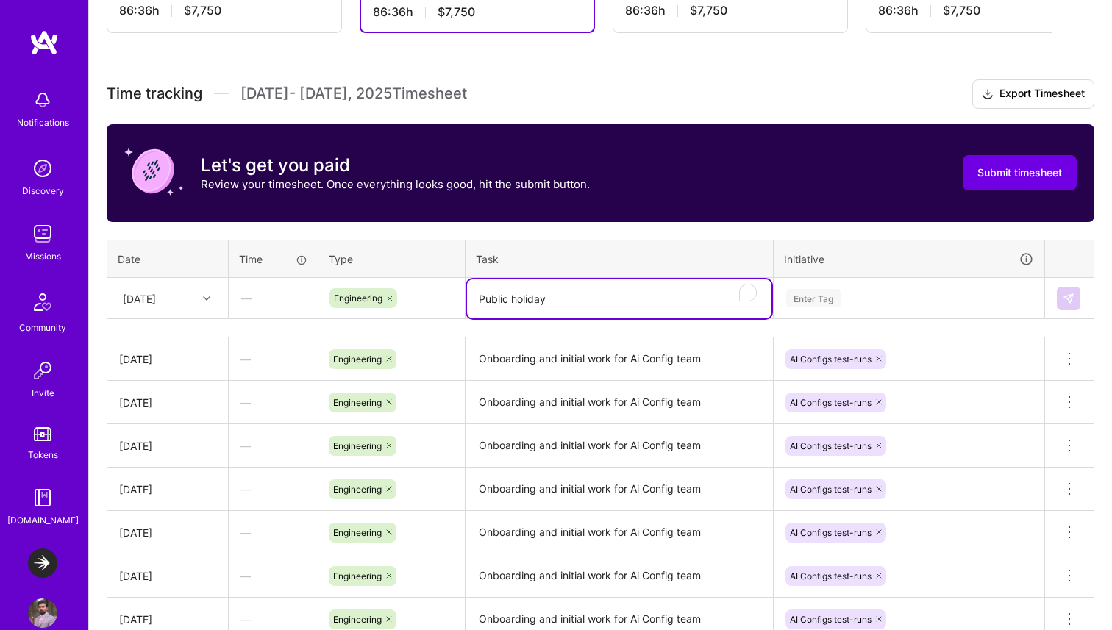
type textarea "Public holiday"
click at [815, 304] on div "Enter Tag" at bounding box center [813, 298] width 54 height 23
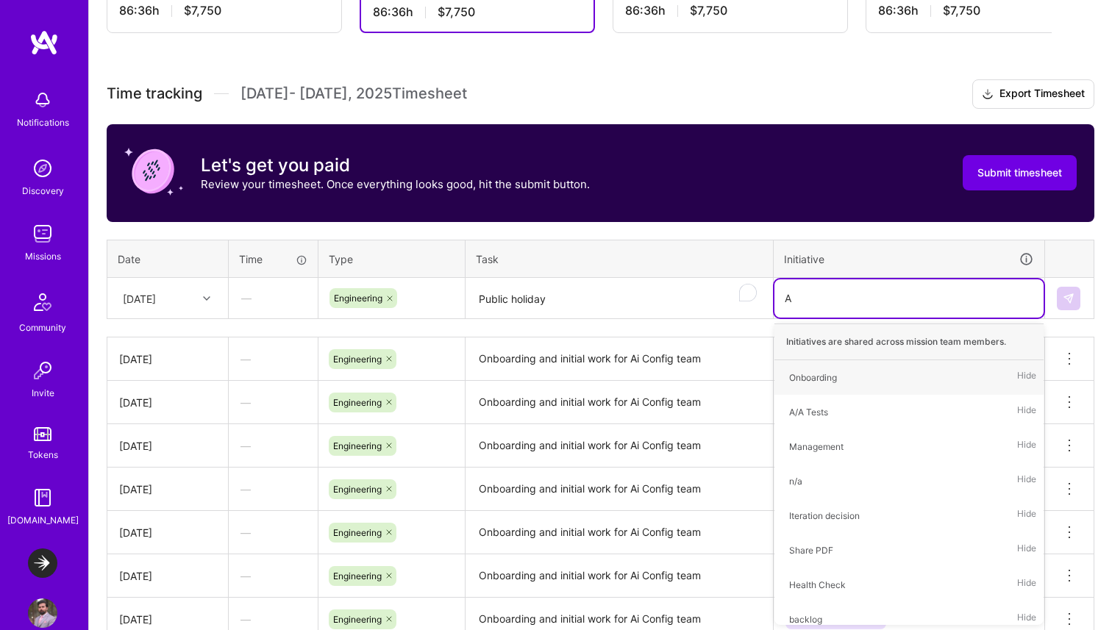
type input "AI"
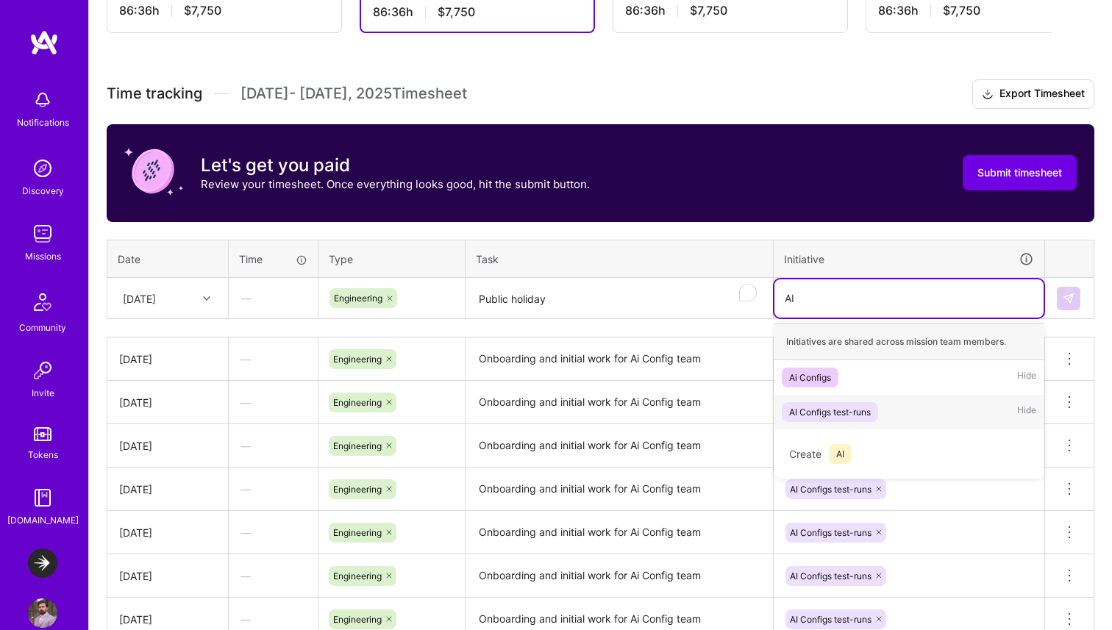
click at [834, 413] on div "AI Configs test-runs" at bounding box center [830, 411] width 82 height 15
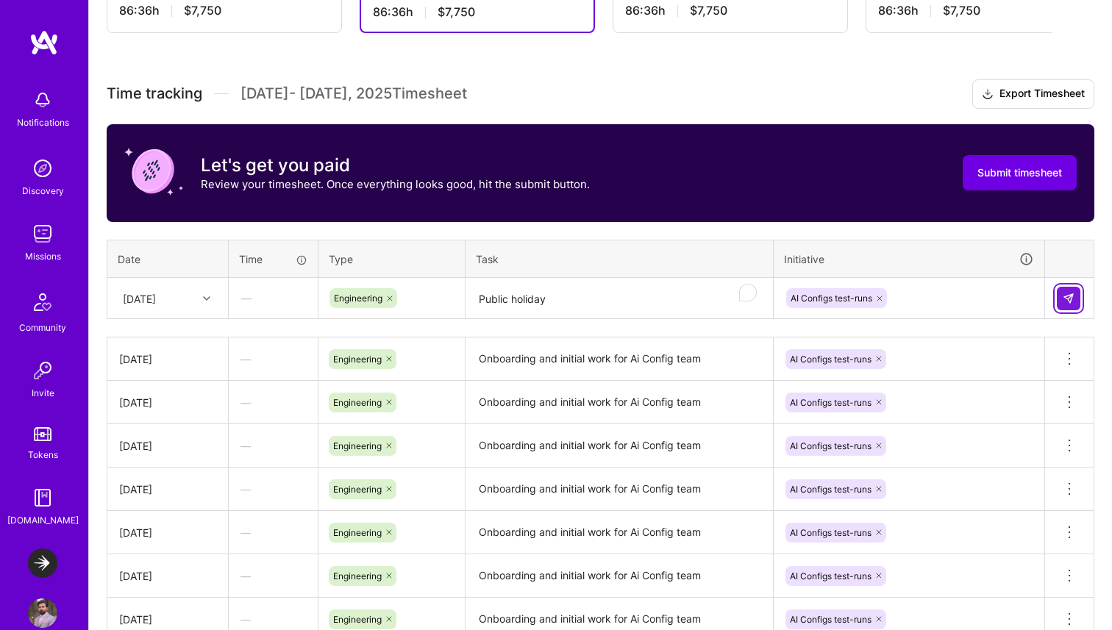
click at [1076, 298] on button at bounding box center [1068, 299] width 24 height 24
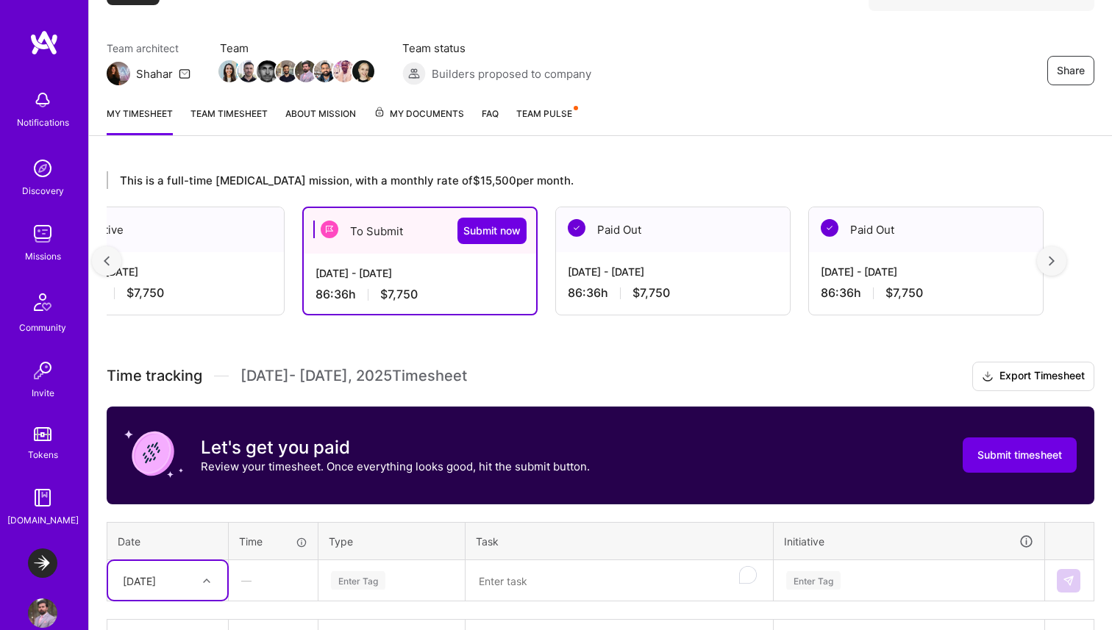
scroll to position [0, 0]
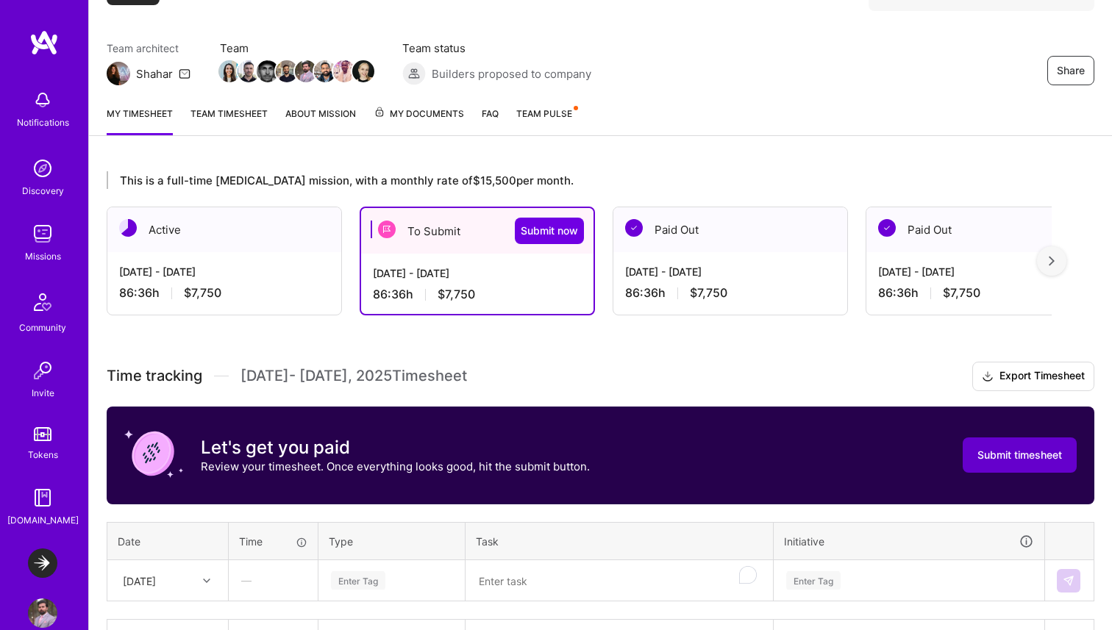
click at [1025, 460] on span "Submit timesheet" at bounding box center [1019, 455] width 85 height 15
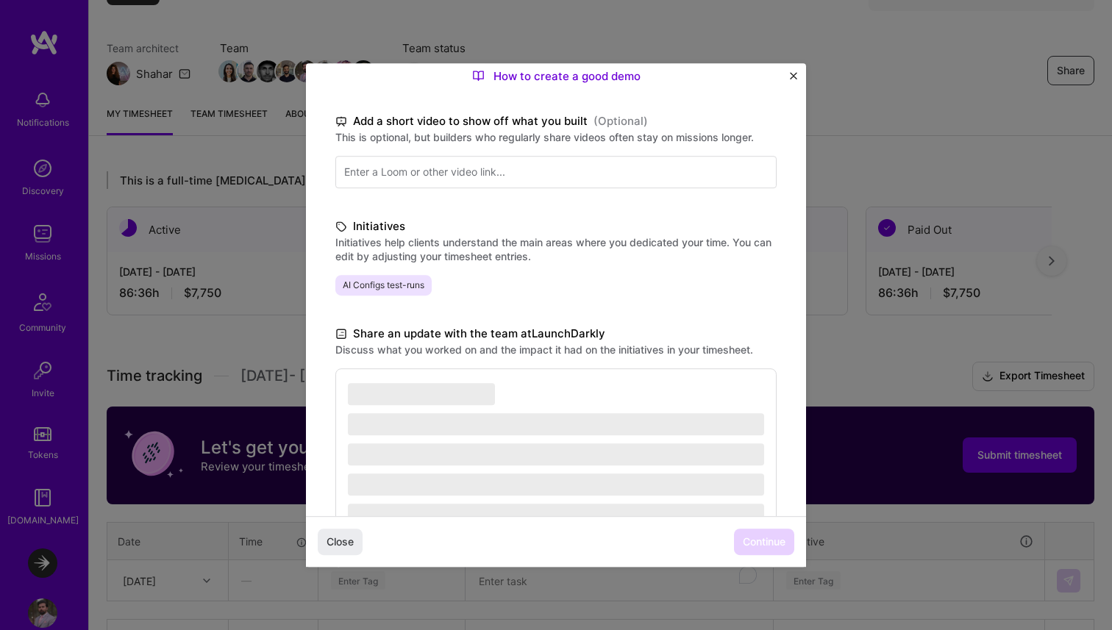
scroll to position [278, 0]
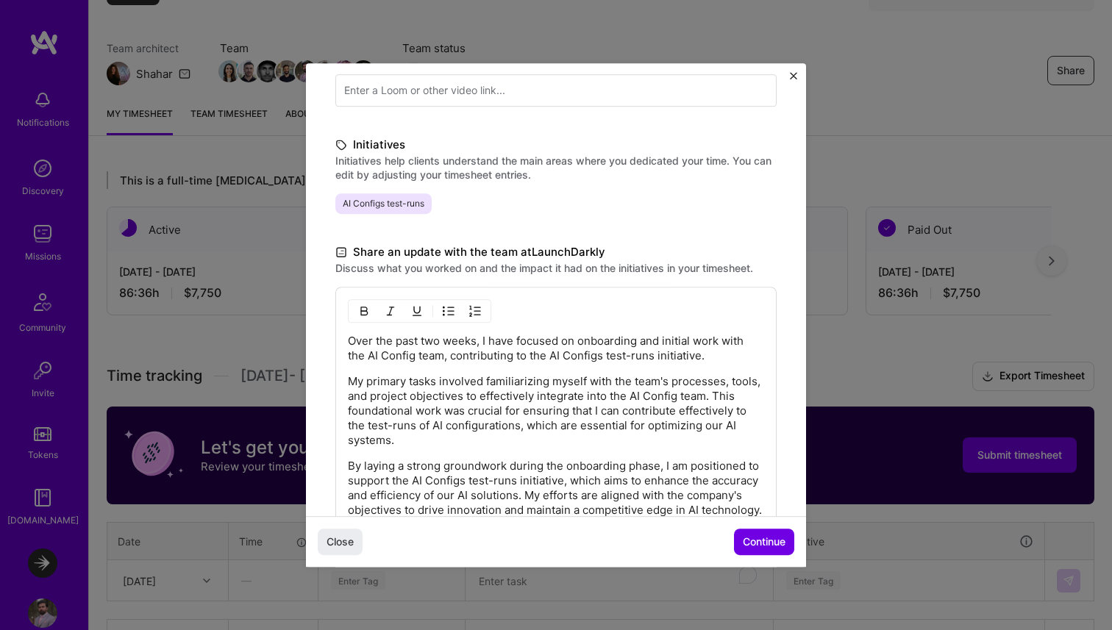
click at [523, 276] on div "Share an update with the team at LaunchDarkly Discuss what you worked on and th…" at bounding box center [555, 419] width 441 height 352
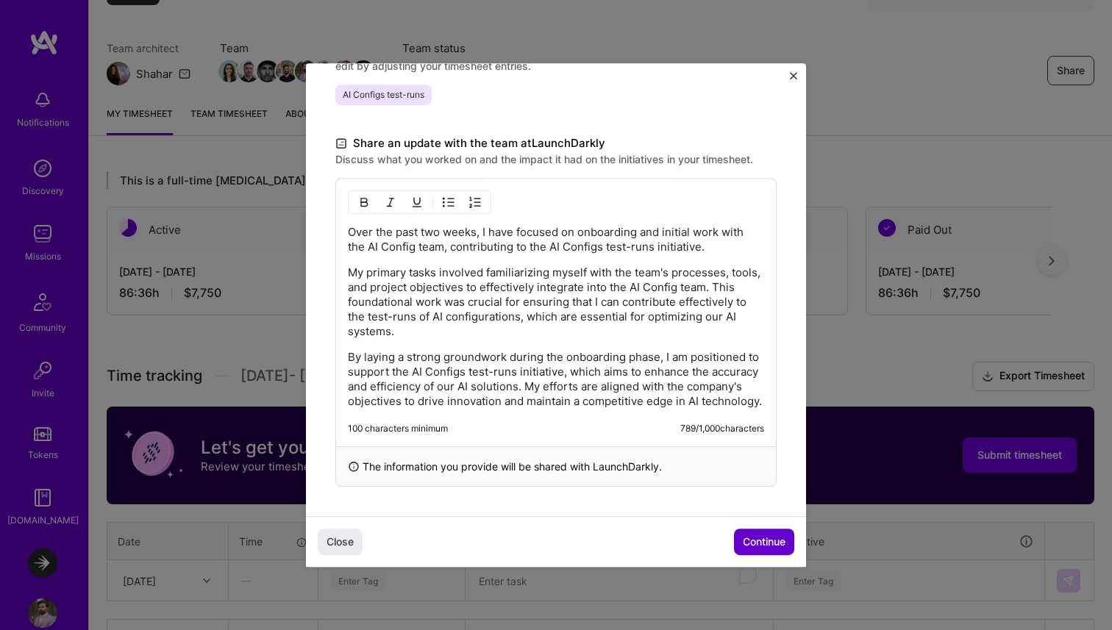
click at [766, 548] on span "Continue" at bounding box center [764, 541] width 43 height 15
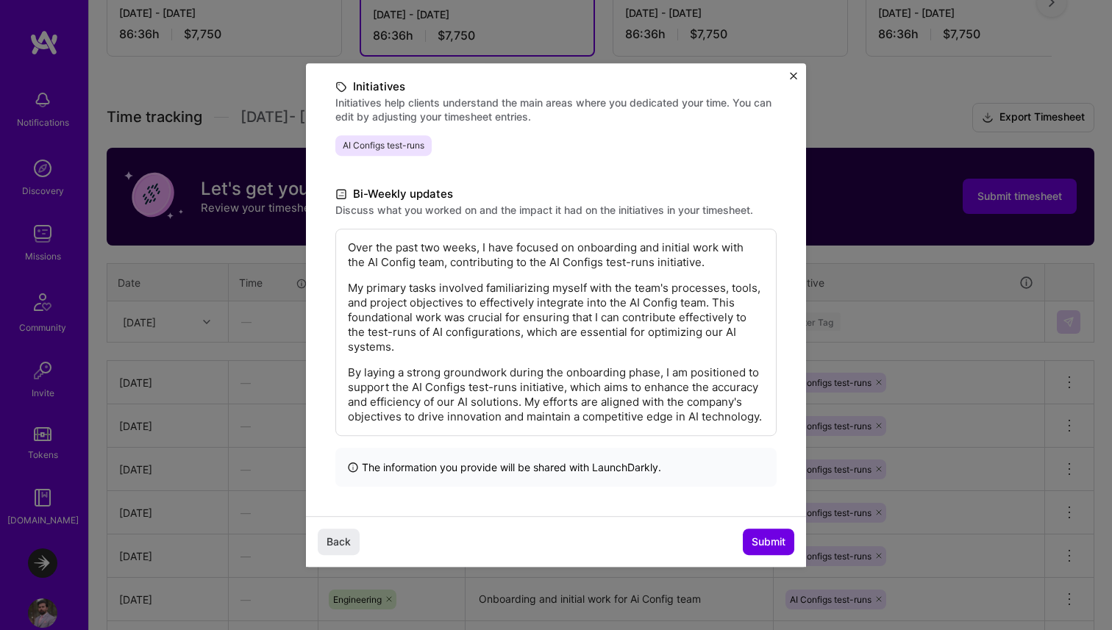
scroll to position [446, 0]
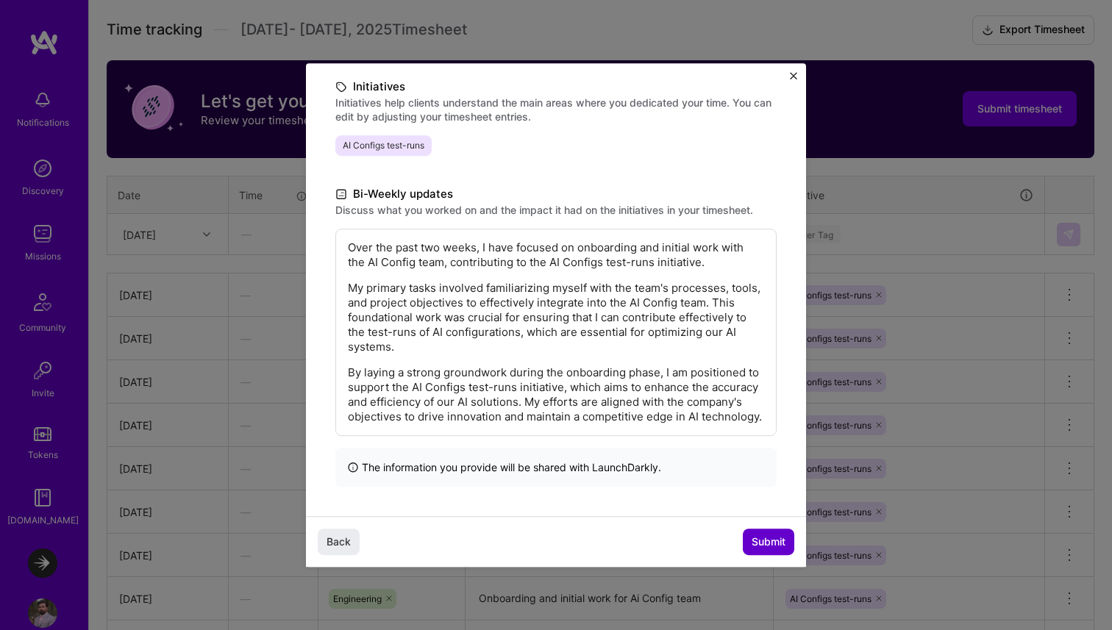
click at [768, 544] on span "Submit" at bounding box center [768, 541] width 34 height 15
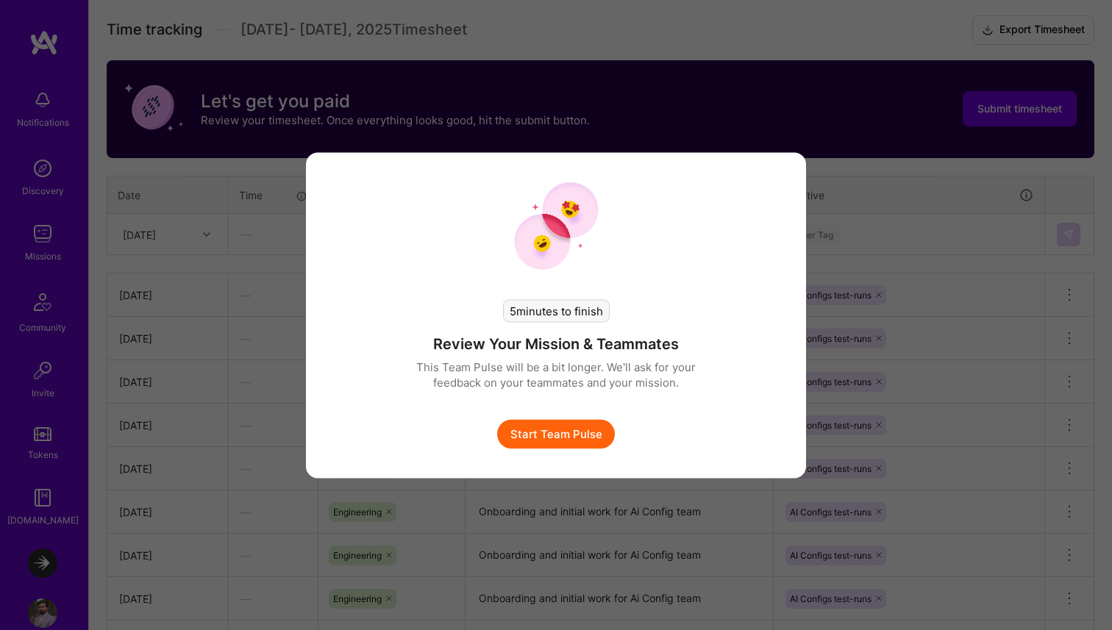
click at [563, 426] on button "Start Team Pulse" at bounding box center [556, 433] width 118 height 29
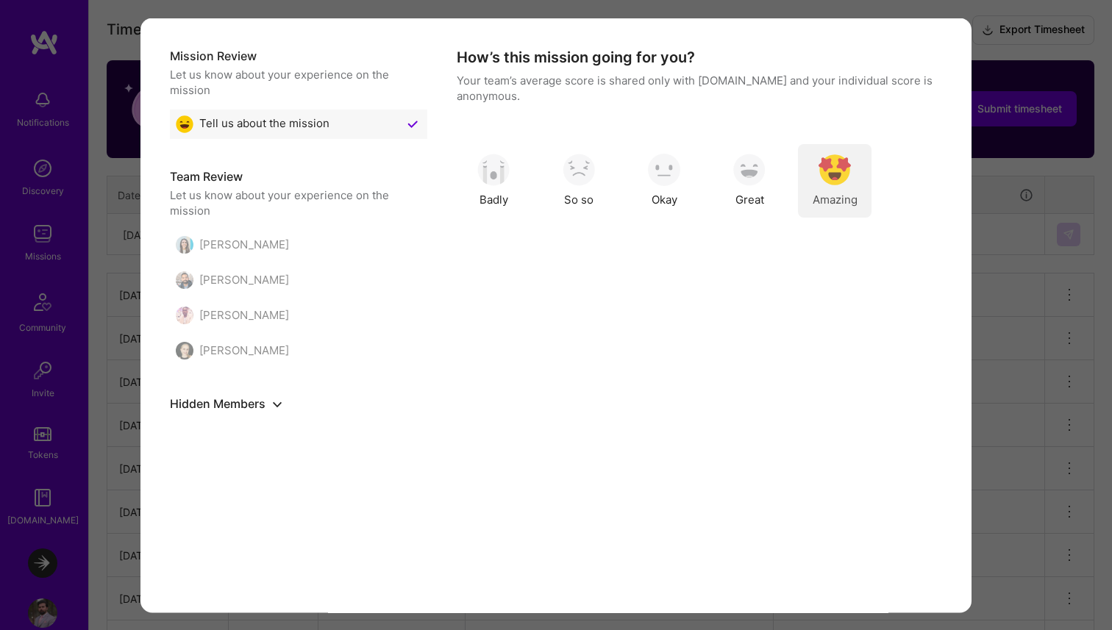
click at [841, 171] on img "modal" at bounding box center [834, 170] width 32 height 32
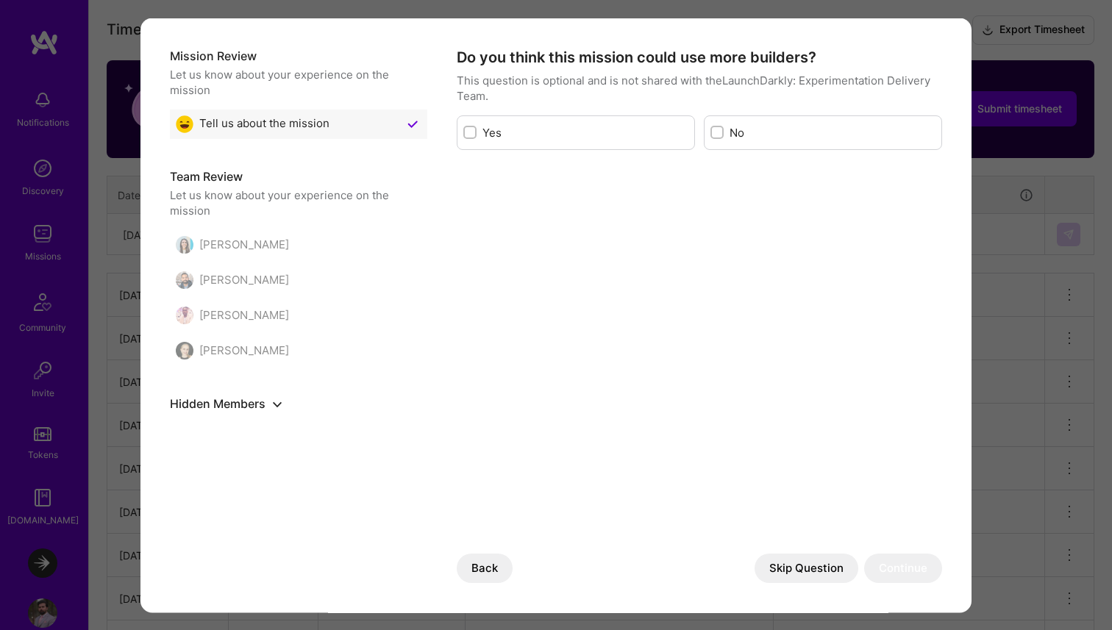
click at [797, 140] on div "No" at bounding box center [823, 132] width 238 height 35
click at [748, 123] on div "No" at bounding box center [823, 132] width 238 height 35
click at [709, 137] on div "No" at bounding box center [823, 132] width 238 height 35
click at [794, 565] on button "Skip Question" at bounding box center [806, 568] width 104 height 29
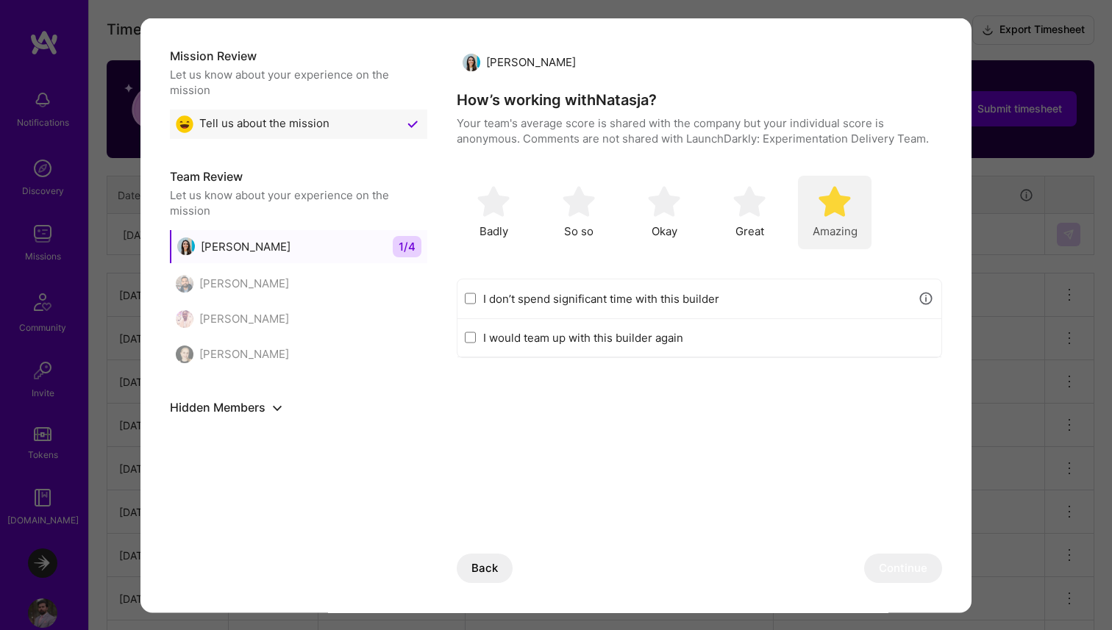
click at [842, 201] on img "modal" at bounding box center [834, 201] width 32 height 32
click at [479, 340] on div "I would team up with this builder again" at bounding box center [699, 337] width 484 height 38
click at [466, 337] on input "I would team up with this builder again" at bounding box center [470, 338] width 11 height 12
checkbox input "true"
click at [905, 572] on button "Continue" at bounding box center [903, 568] width 78 height 29
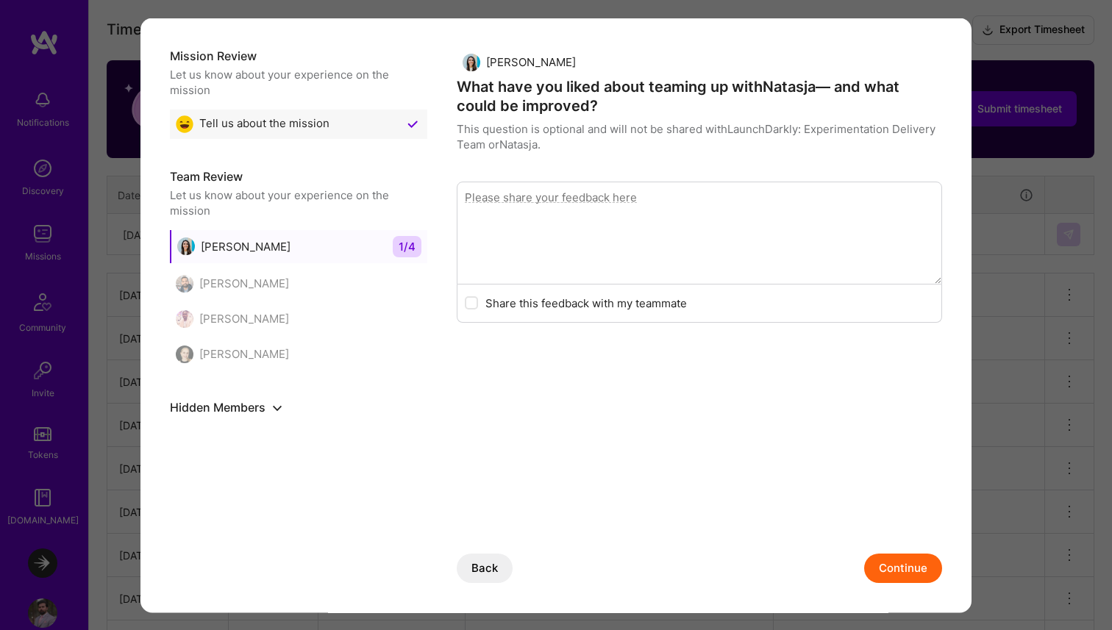
click at [898, 566] on button "Continue" at bounding box center [903, 568] width 78 height 29
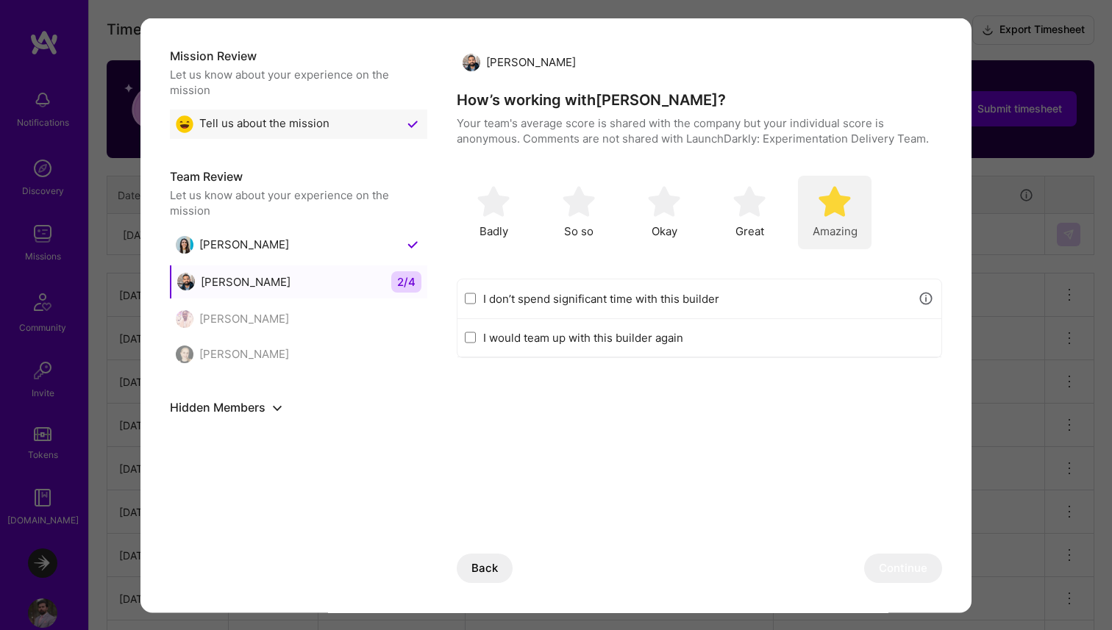
click at [839, 224] on span "Amazing" at bounding box center [834, 230] width 45 height 15
click at [641, 340] on label "I would team up with this builder again" at bounding box center [708, 336] width 451 height 15
click at [476, 340] on input "I would team up with this builder again" at bounding box center [470, 338] width 11 height 12
checkbox input "true"
click at [891, 570] on button "Continue" at bounding box center [903, 568] width 78 height 29
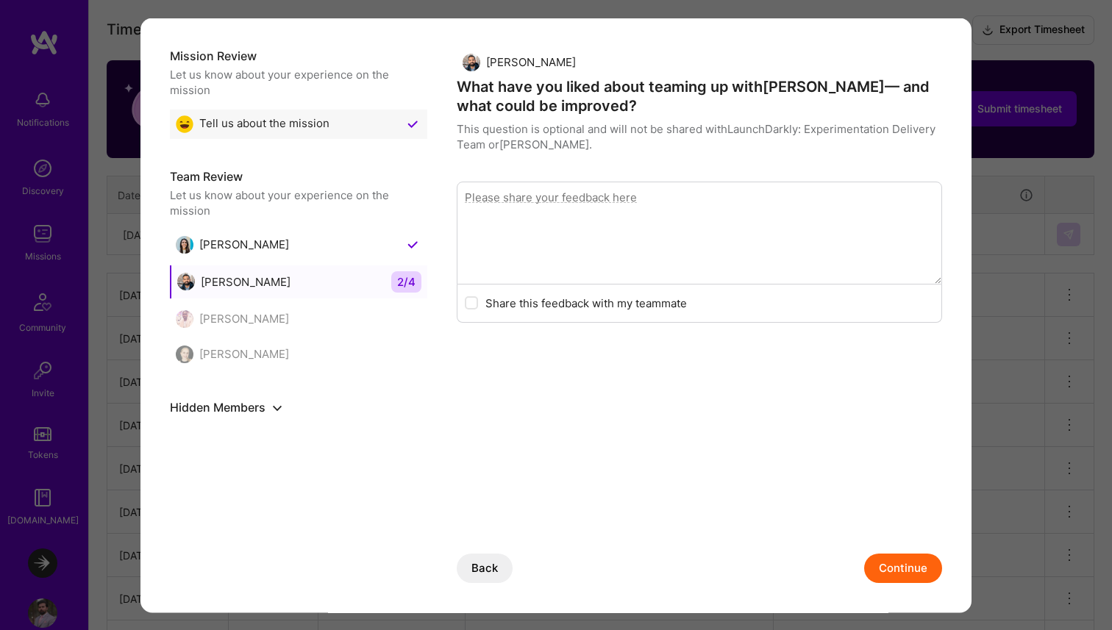
click at [907, 577] on button "Continue" at bounding box center [903, 568] width 78 height 29
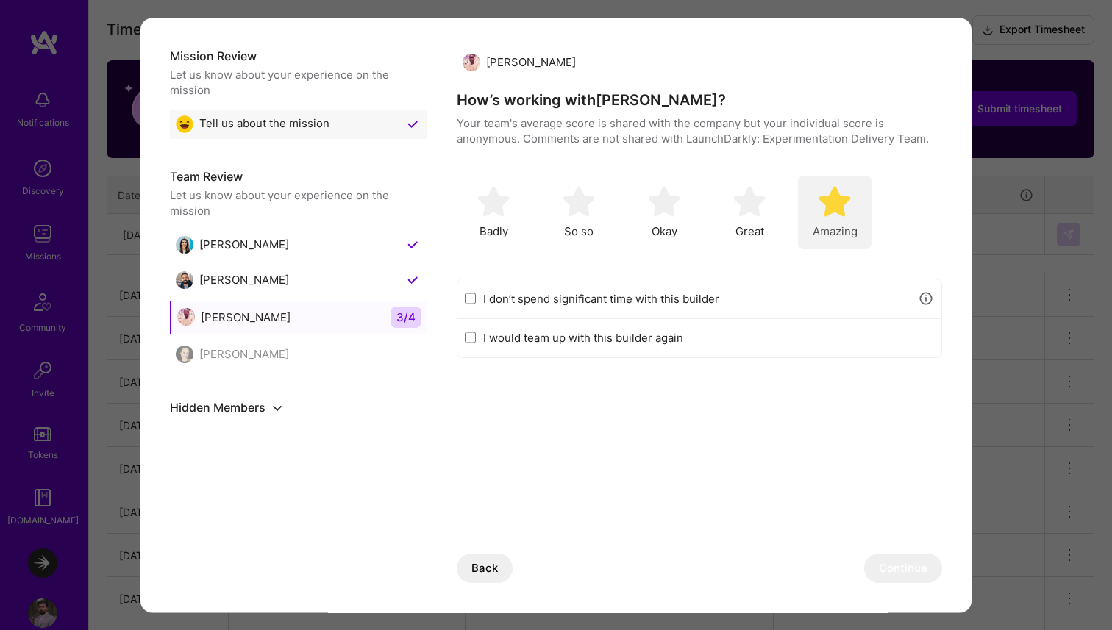
click at [830, 209] on img "modal" at bounding box center [834, 201] width 32 height 32
click at [515, 344] on label "I would team up with this builder again" at bounding box center [708, 336] width 451 height 15
click at [476, 343] on input "I would team up with this builder again" at bounding box center [470, 338] width 11 height 12
checkbox input "true"
click at [905, 570] on button "Continue" at bounding box center [903, 568] width 78 height 29
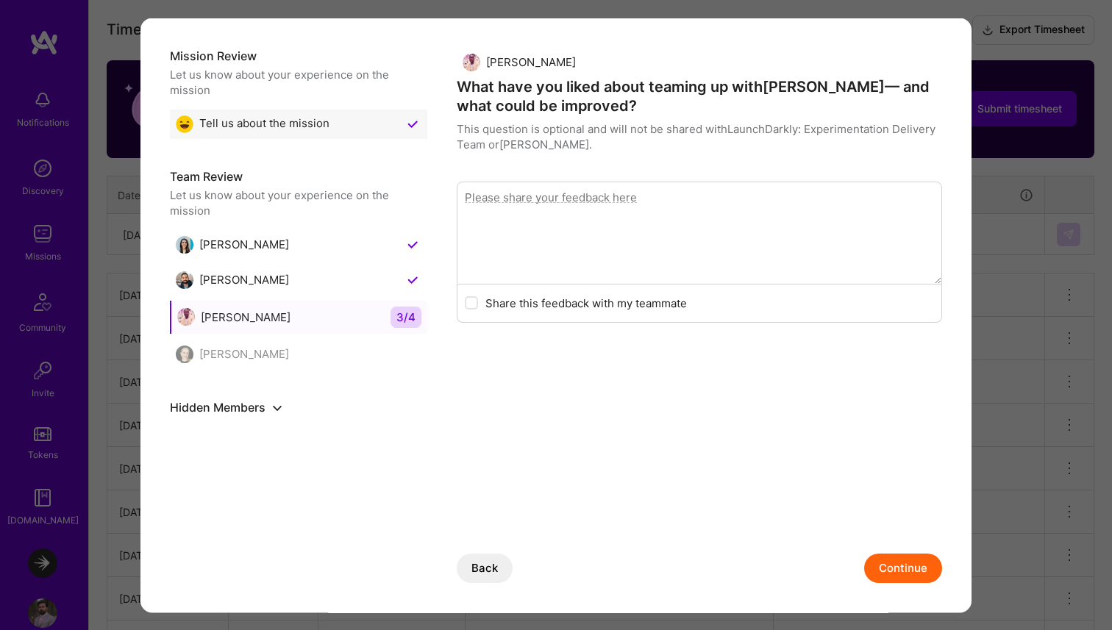
click at [907, 568] on button "Continue" at bounding box center [903, 568] width 78 height 29
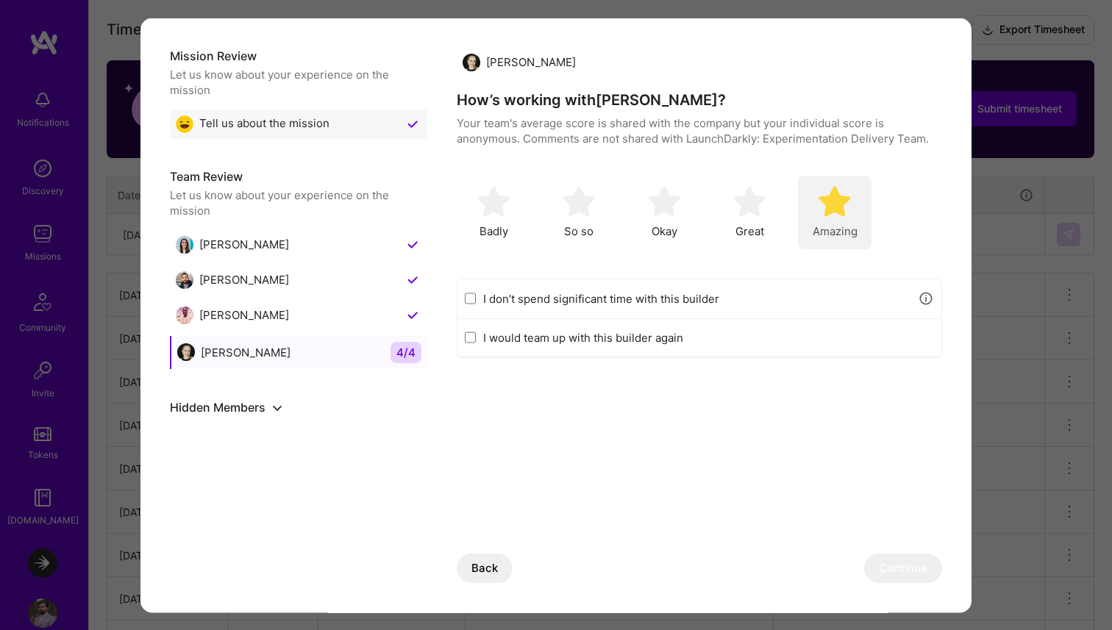
click at [832, 211] on img "modal" at bounding box center [834, 201] width 32 height 32
click at [598, 340] on label "I would team up with this builder again" at bounding box center [708, 336] width 451 height 15
click at [476, 340] on input "I would team up with this builder again" at bounding box center [470, 338] width 11 height 12
checkbox input "true"
click at [898, 576] on button "Continue" at bounding box center [903, 568] width 78 height 29
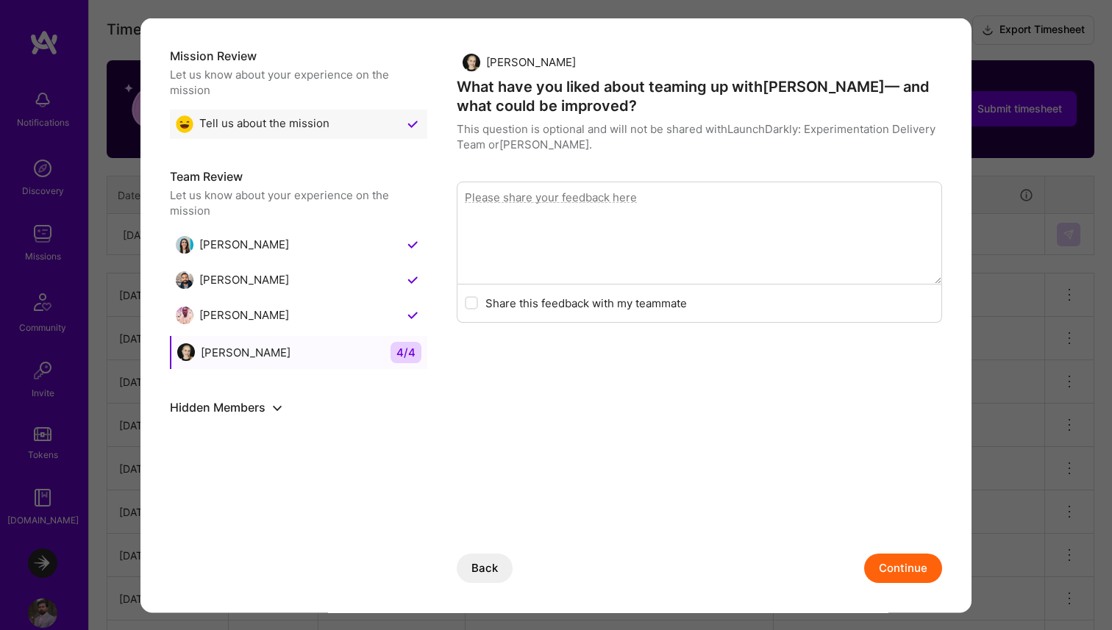
click at [891, 562] on button "Continue" at bounding box center [903, 568] width 78 height 29
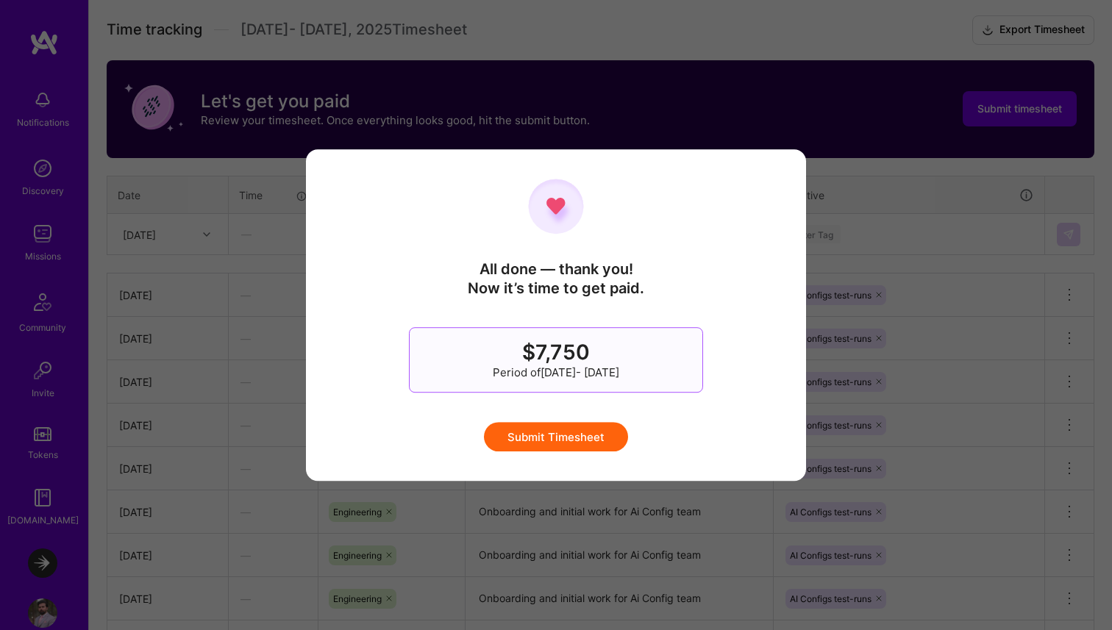
click at [582, 436] on button "Submit Timesheet" at bounding box center [556, 436] width 144 height 29
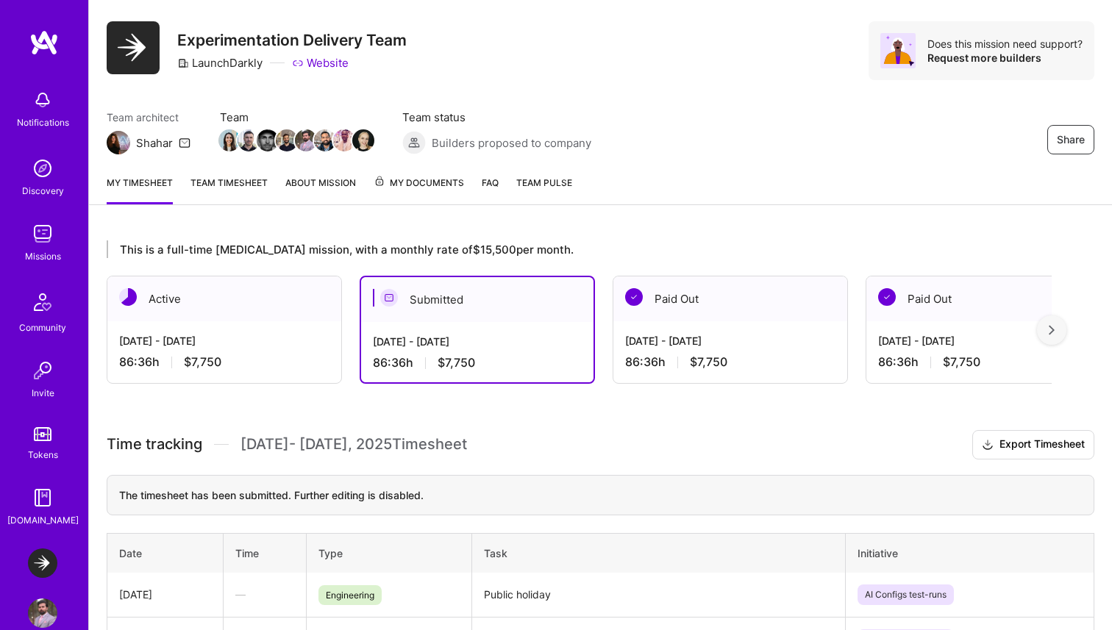
scroll to position [0, 0]
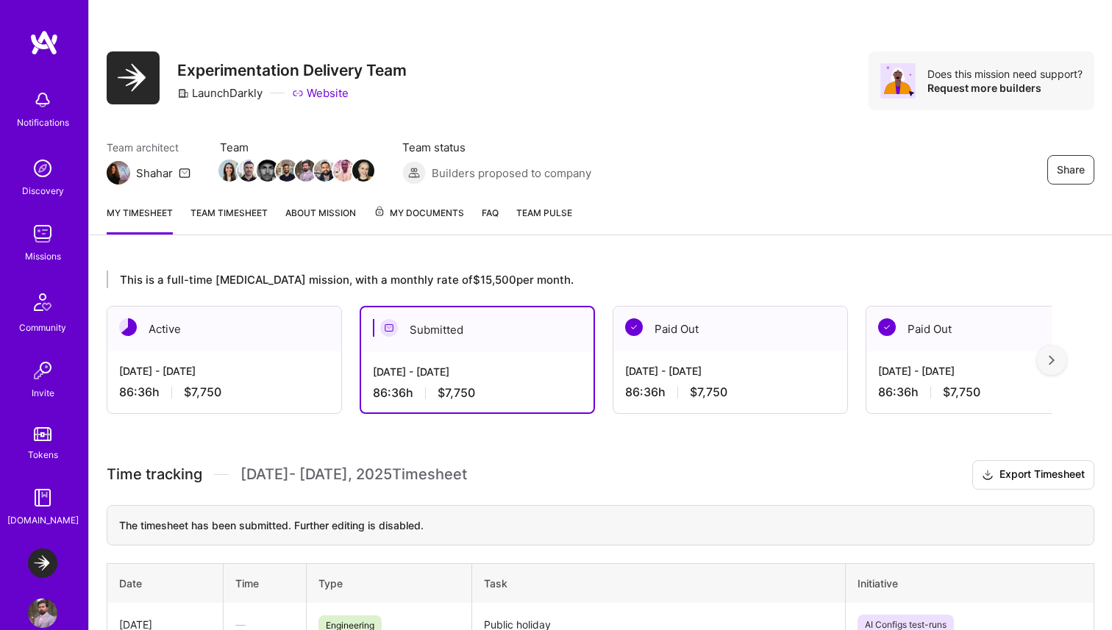
click at [706, 229] on div "My timesheet Team timesheet About Mission My Documents FAQ Team Pulse" at bounding box center [600, 214] width 1023 height 42
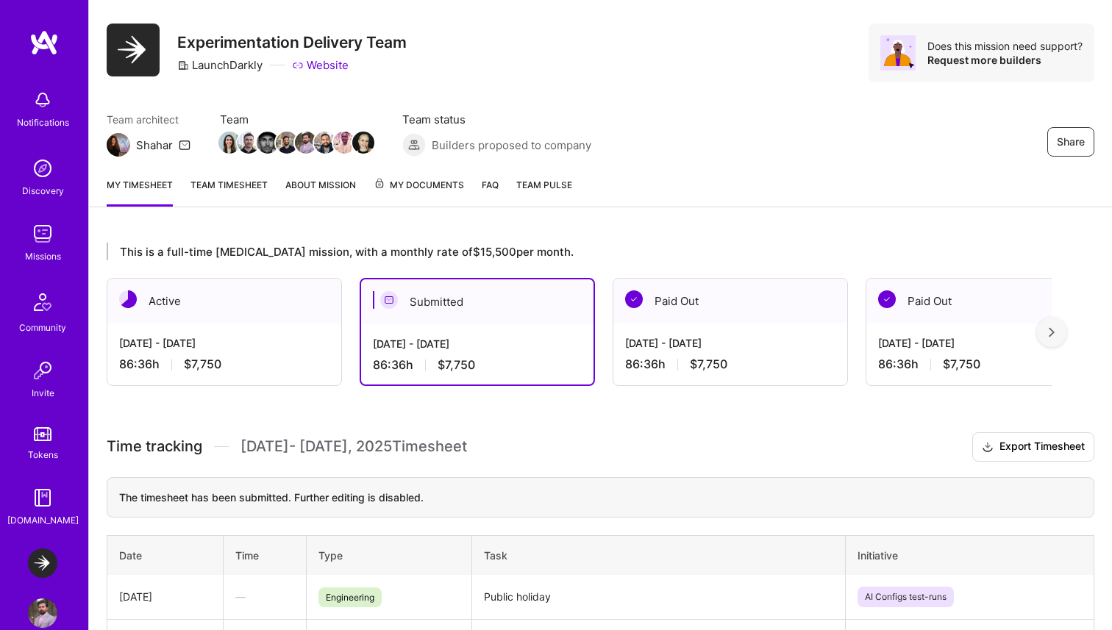
scroll to position [26, 0]
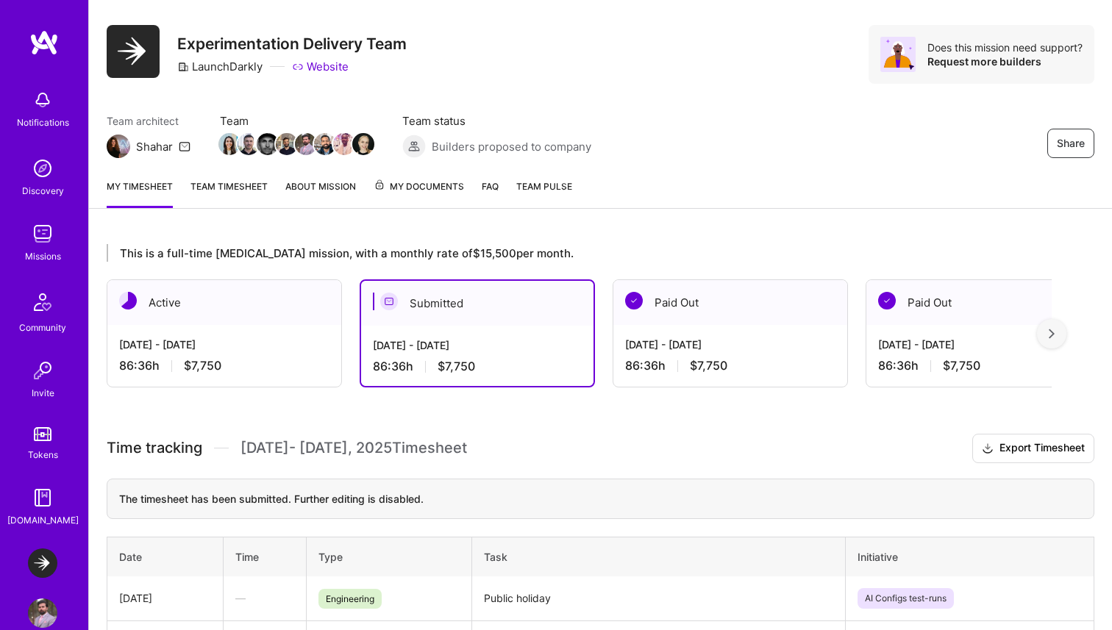
click at [53, 174] on img at bounding box center [42, 168] width 29 height 29
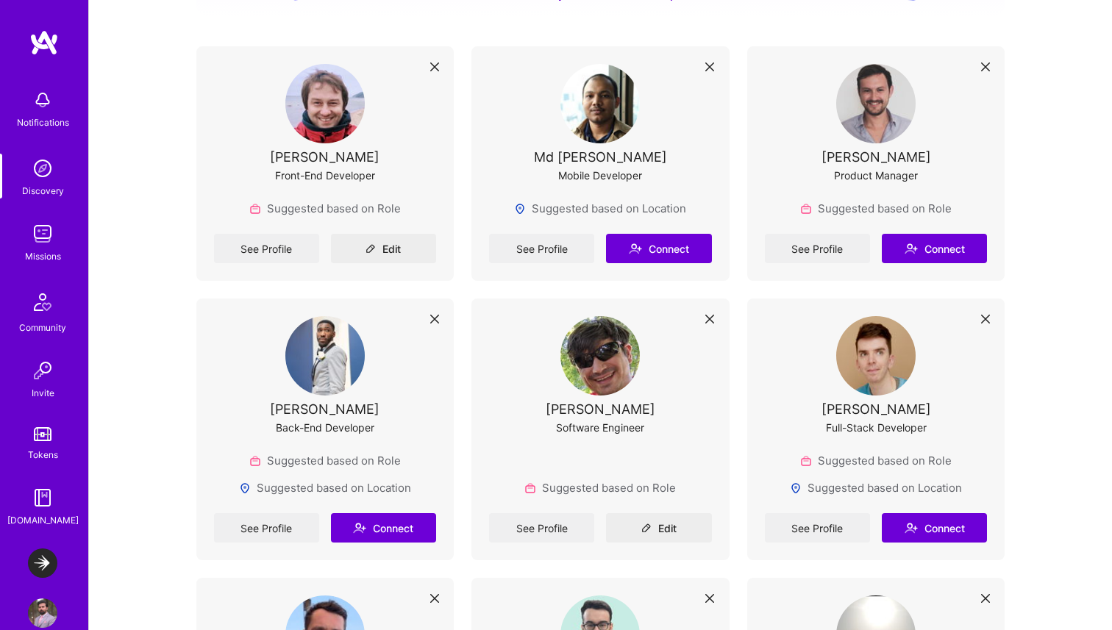
scroll to position [435, 0]
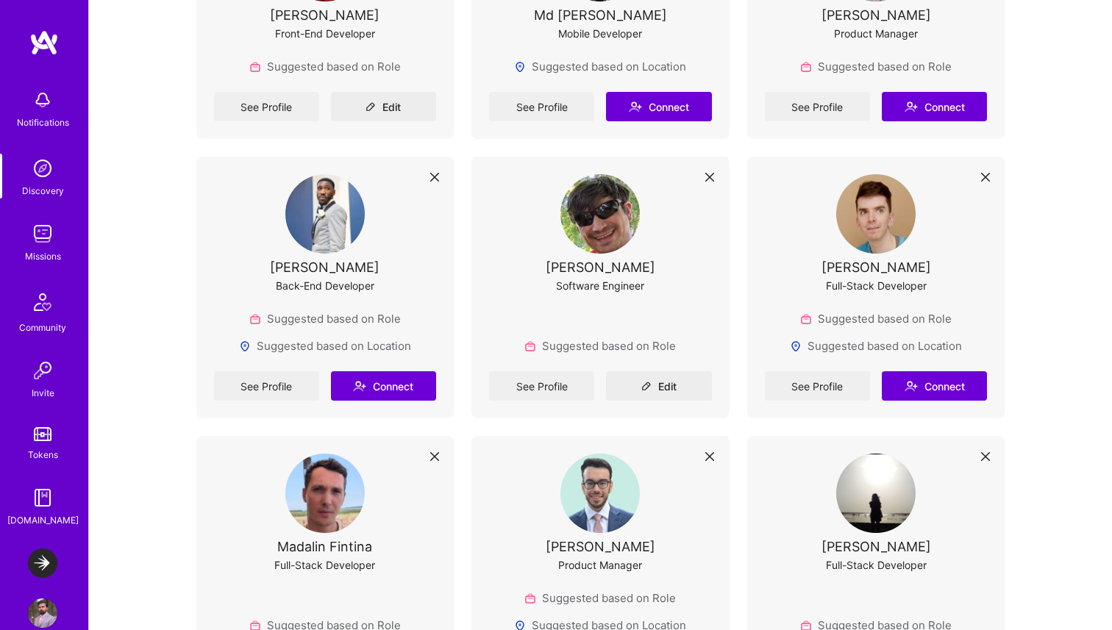
click at [52, 243] on img at bounding box center [42, 233] width 29 height 29
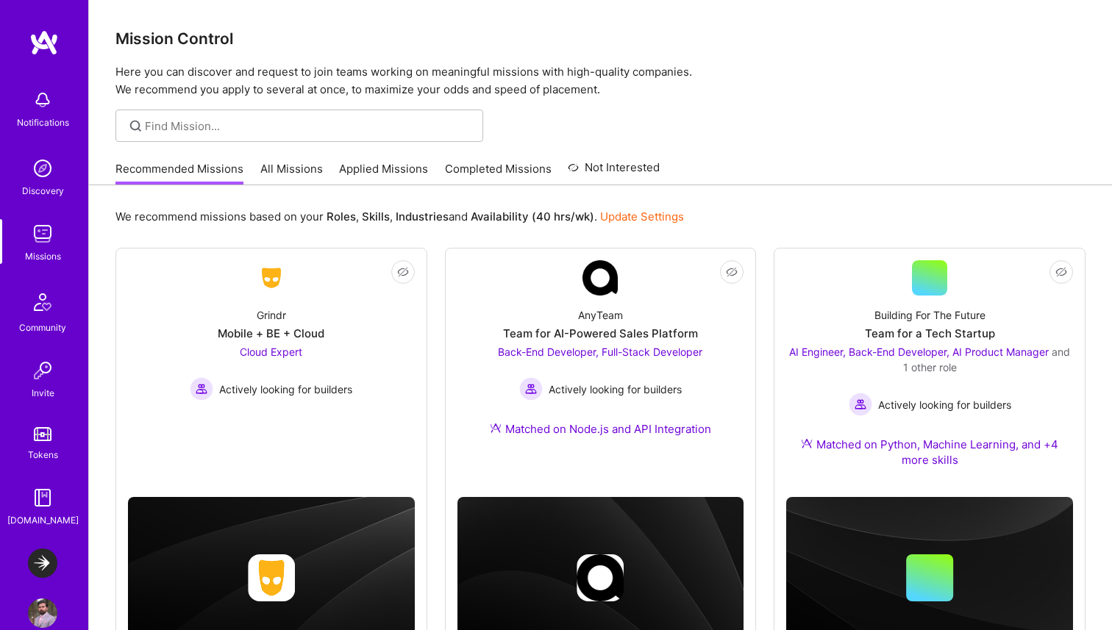
click at [387, 162] on link "Applied Missions" at bounding box center [383, 173] width 89 height 24
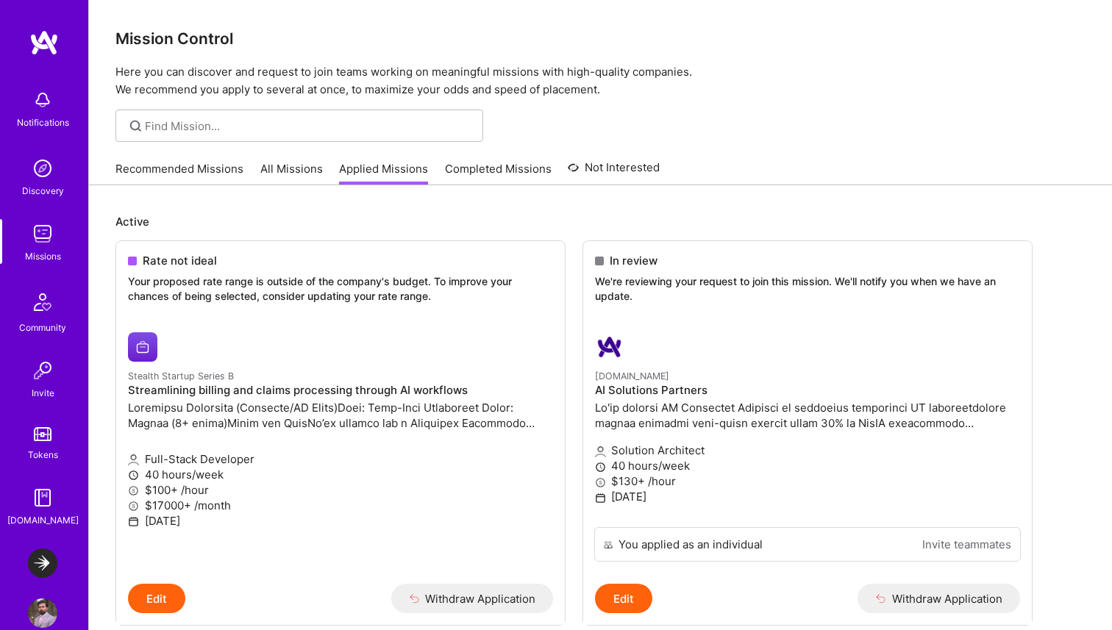
click at [517, 160] on div "Recommended Missions All Missions Applied Missions Completed Missions Not Inter…" at bounding box center [387, 169] width 544 height 32
